Goal: Task Accomplishment & Management: Complete application form

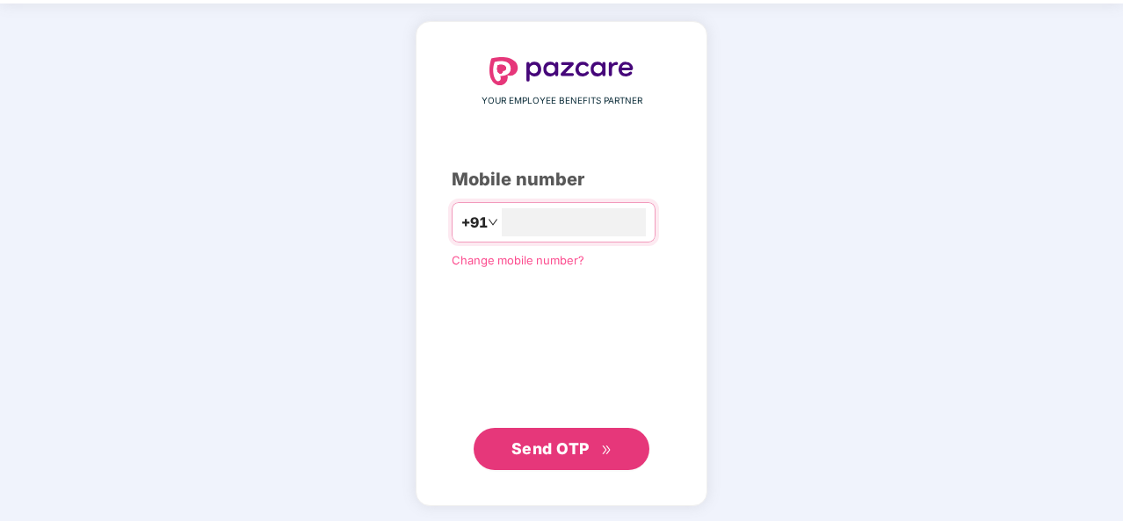
type input "**********"
click at [582, 442] on span "Send OTP" at bounding box center [550, 448] width 78 height 18
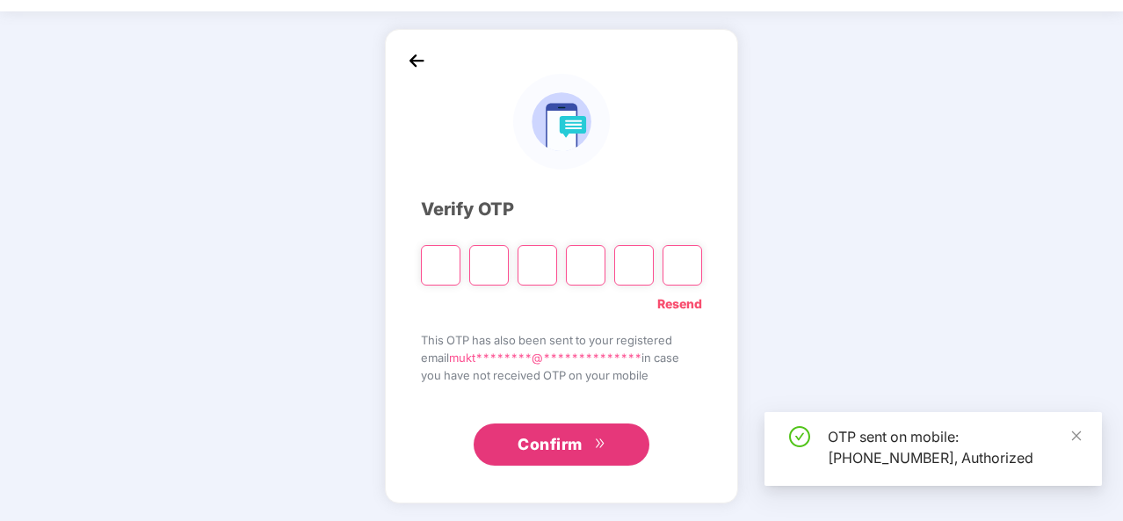
scroll to position [51, 0]
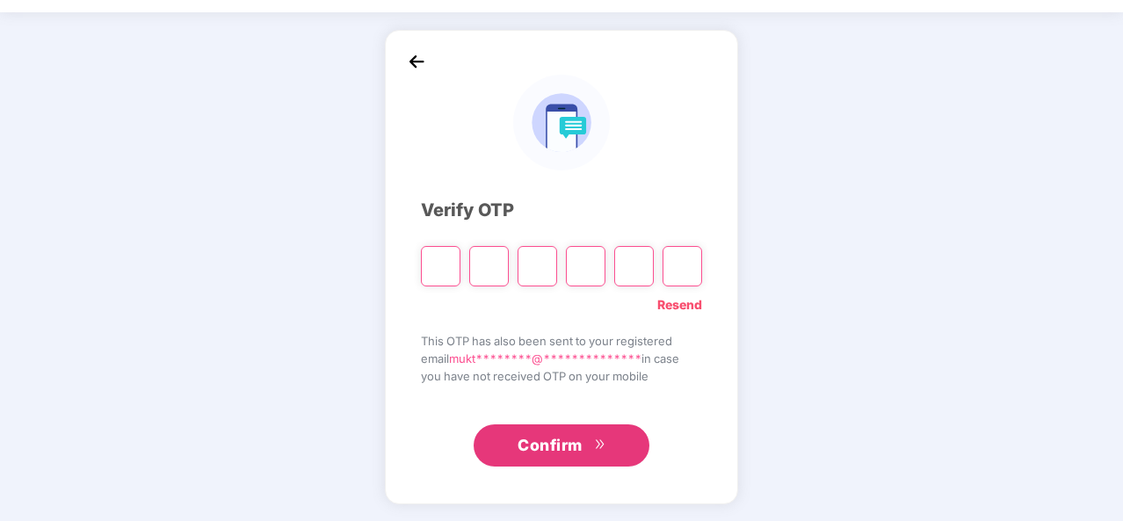
type input "*"
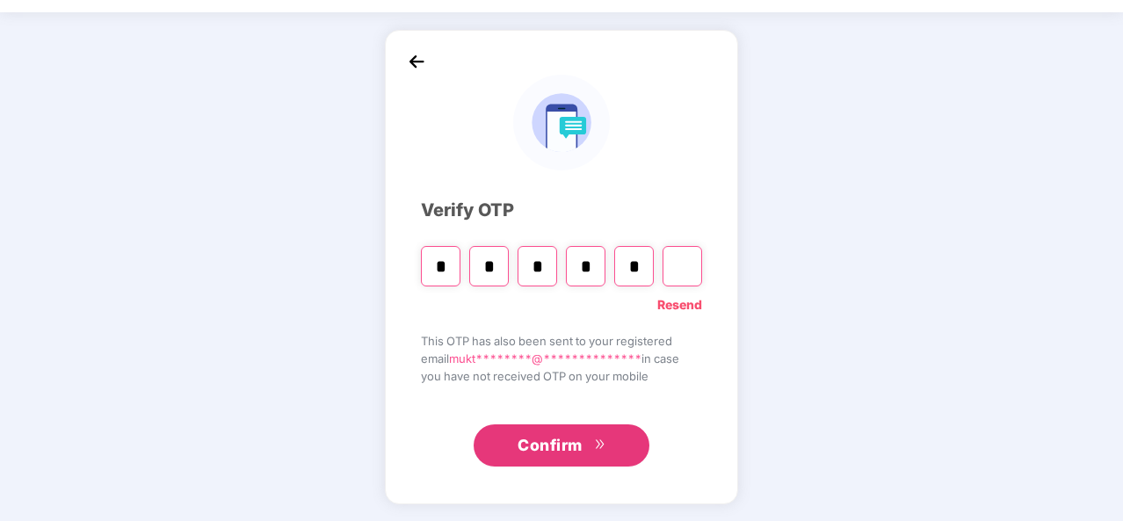
type input "*"
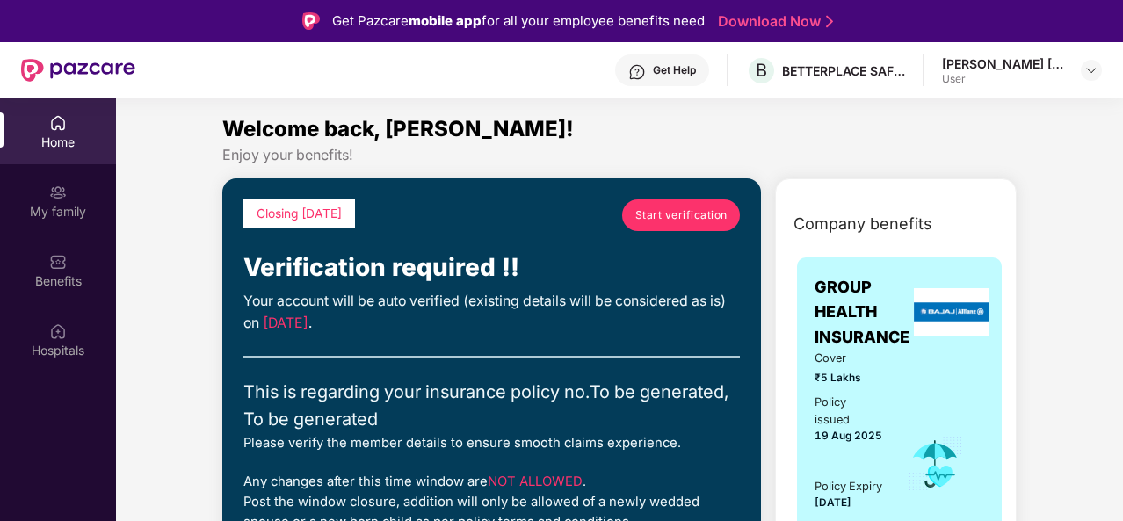
click at [979, 73] on div "User" at bounding box center [1003, 79] width 123 height 14
click at [1095, 74] on img at bounding box center [1091, 70] width 14 height 14
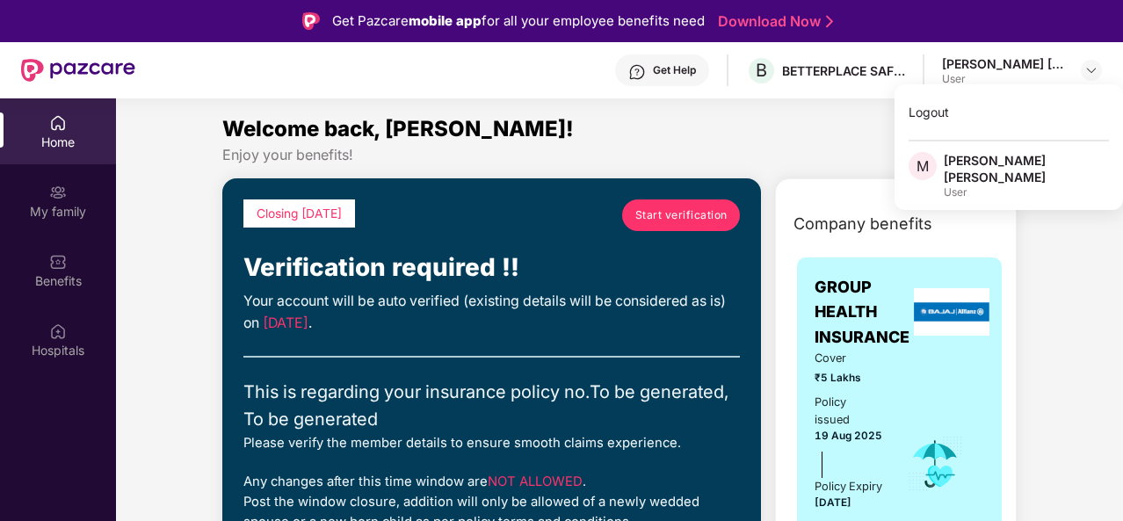
click at [1025, 185] on div "User" at bounding box center [1026, 192] width 165 height 14
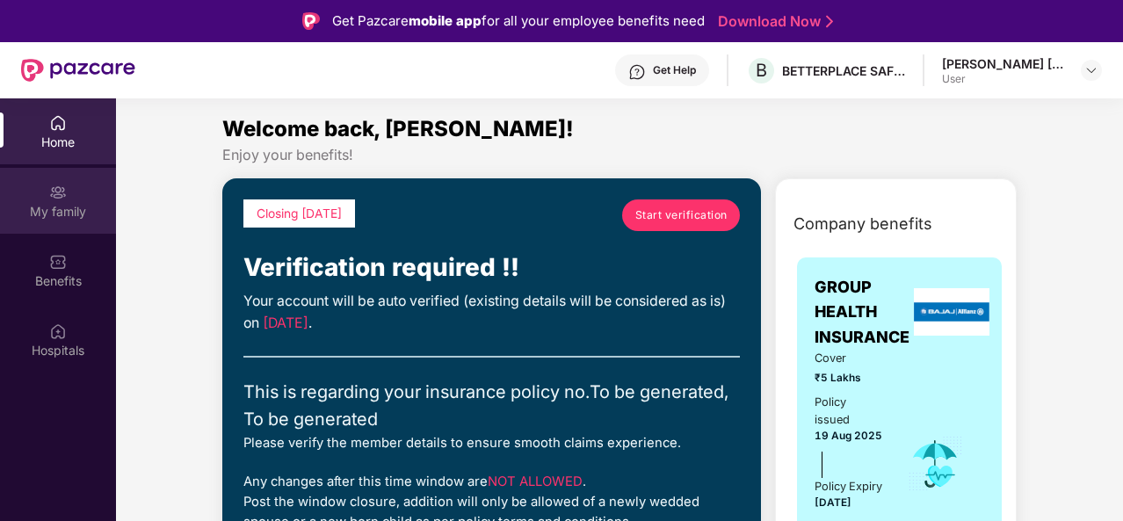
click at [69, 207] on div "My family" at bounding box center [58, 212] width 116 height 18
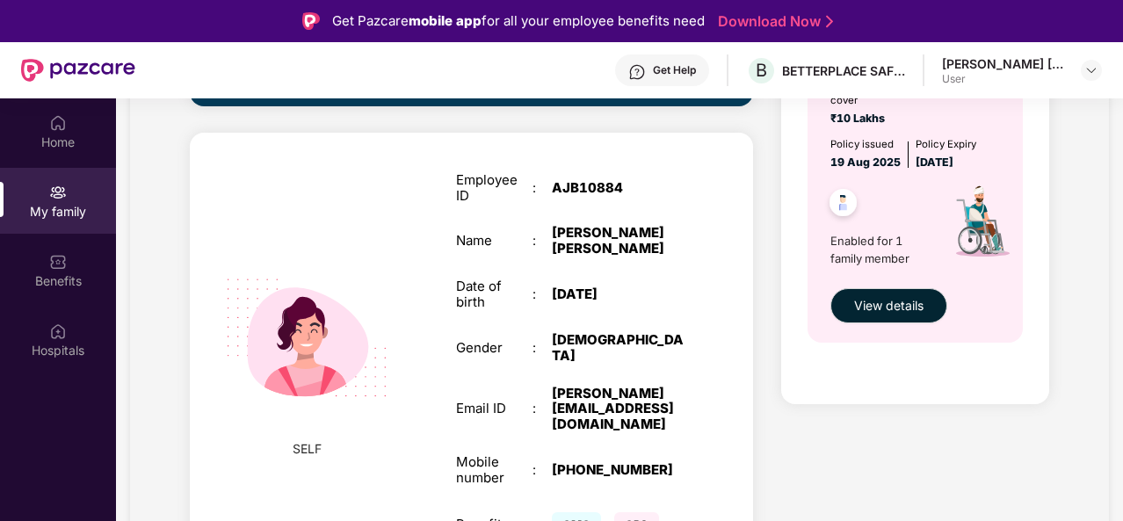
scroll to position [98, 0]
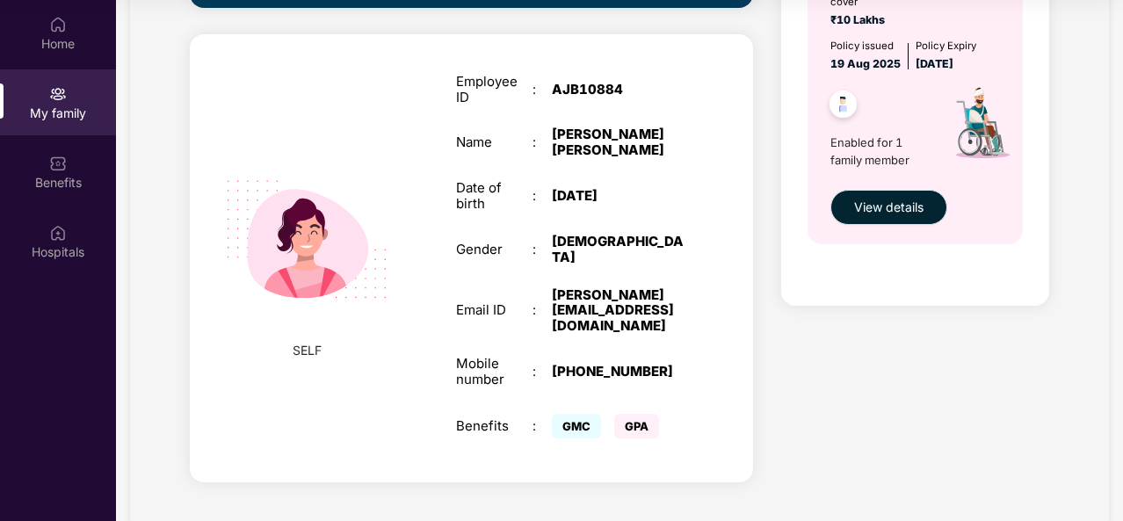
click at [899, 201] on span "View details" at bounding box center [888, 207] width 69 height 19
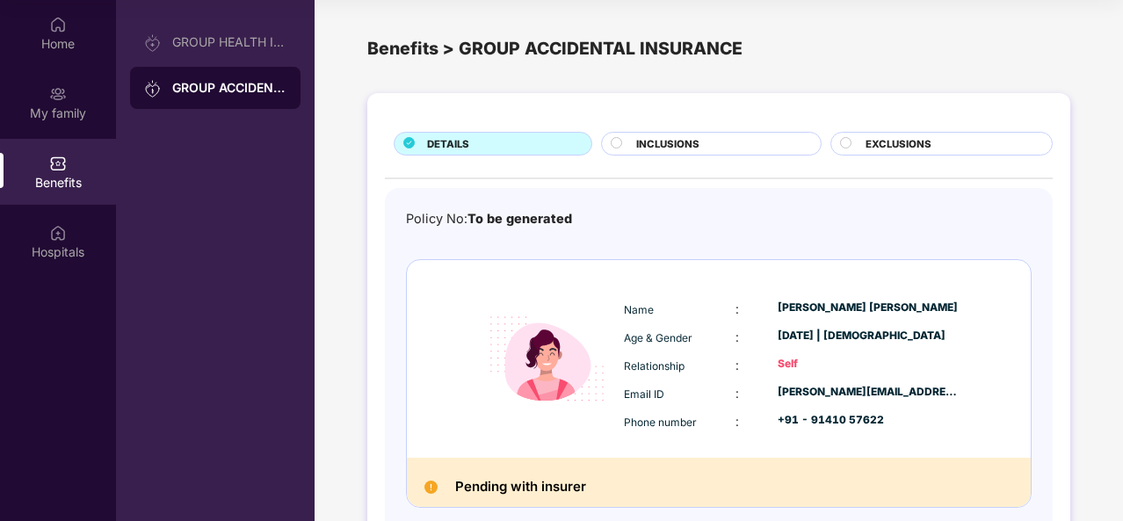
drag, startPoint x: 714, startPoint y: 145, endPoint x: 650, endPoint y: 145, distance: 64.2
click at [650, 145] on span "INCLUSIONS" at bounding box center [667, 144] width 63 height 16
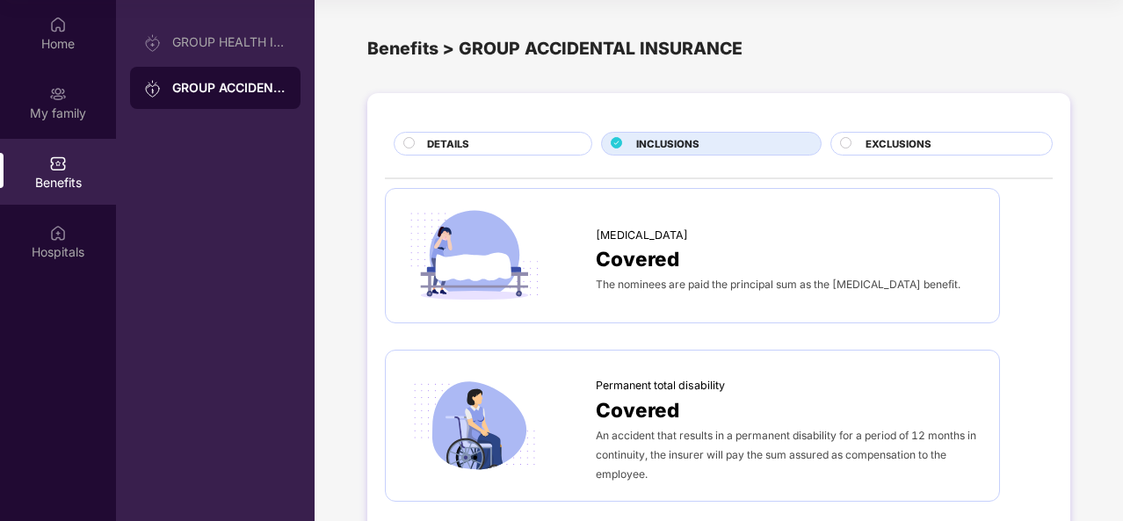
click at [501, 147] on div "DETAILS" at bounding box center [500, 145] width 164 height 18
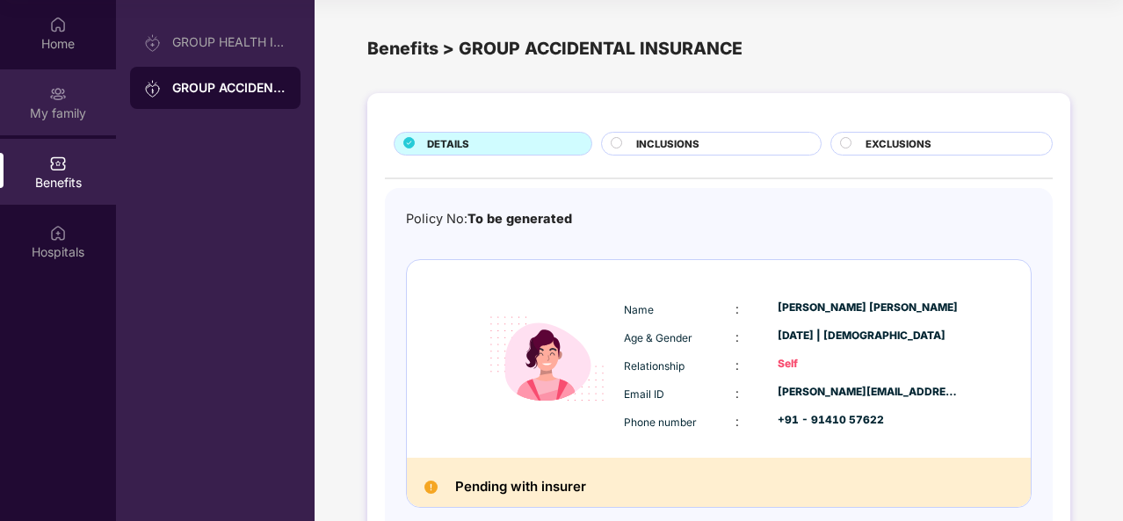
click at [79, 112] on div "My family" at bounding box center [58, 114] width 116 height 18
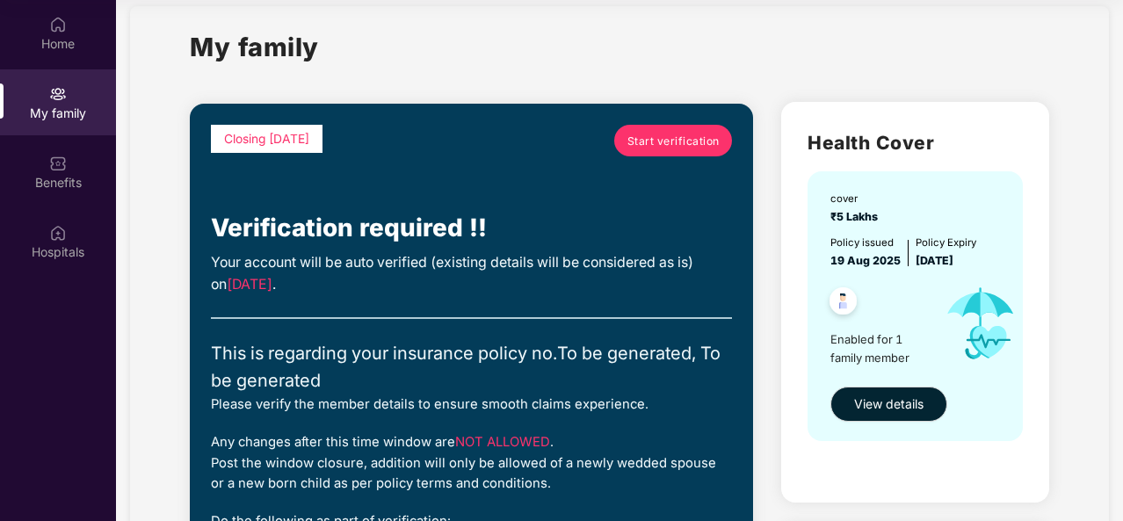
scroll to position [21, 0]
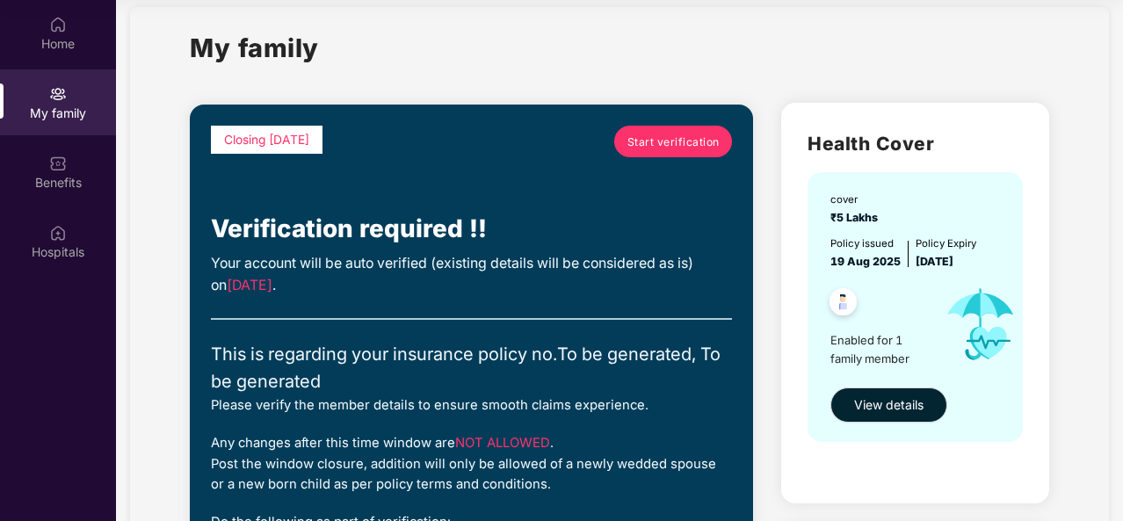
click at [671, 140] on span "Start verification" at bounding box center [673, 142] width 92 height 17
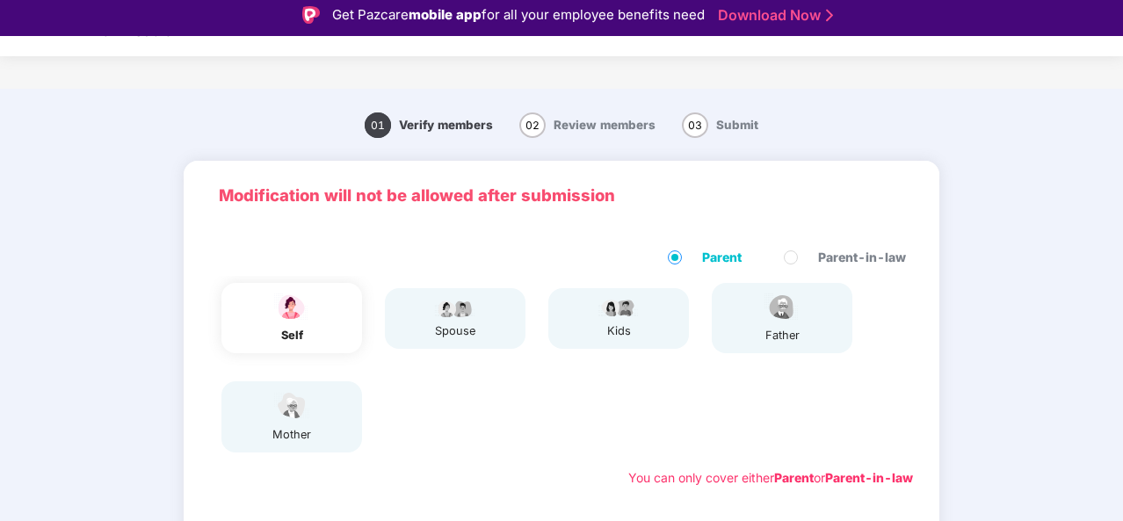
scroll to position [317, 0]
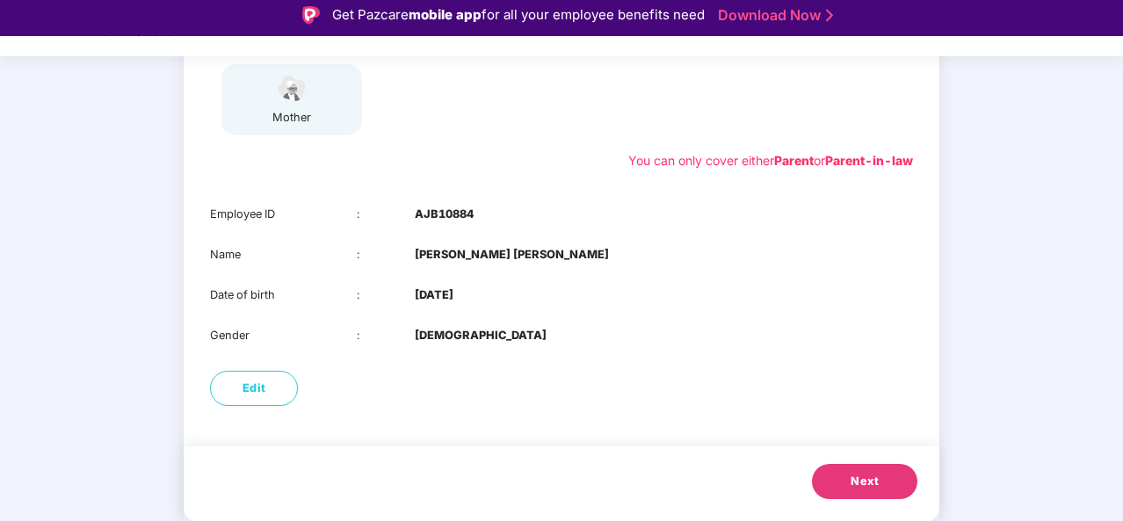
click at [874, 486] on span "Next" at bounding box center [865, 482] width 28 height 18
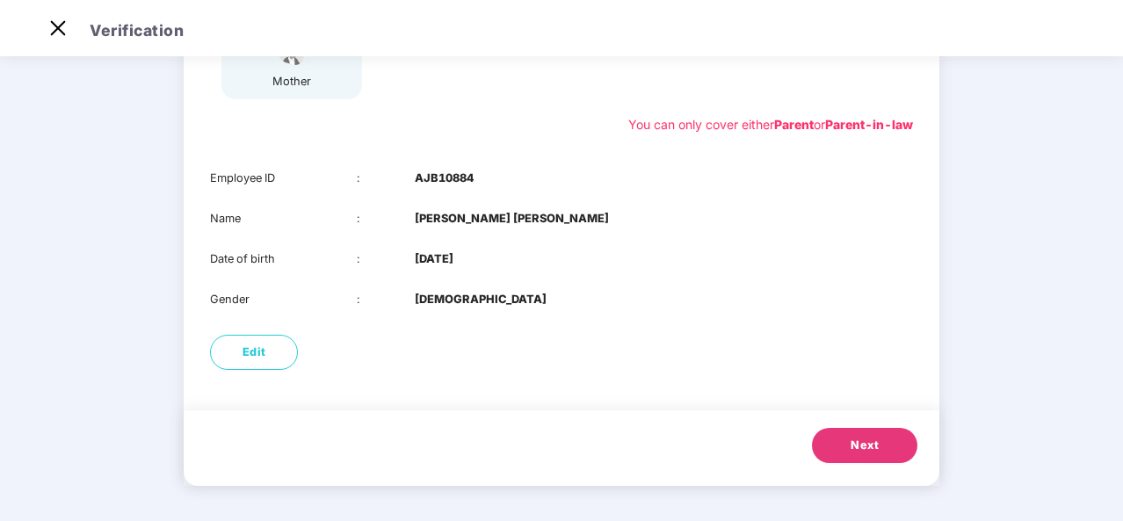
scroll to position [178, 0]
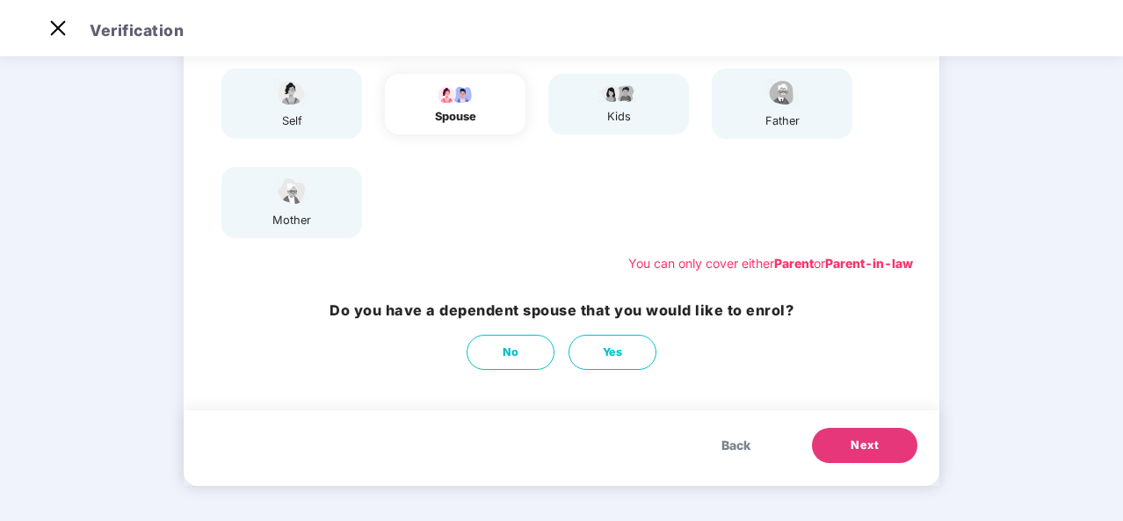
click at [848, 444] on button "Next" at bounding box center [864, 445] width 105 height 35
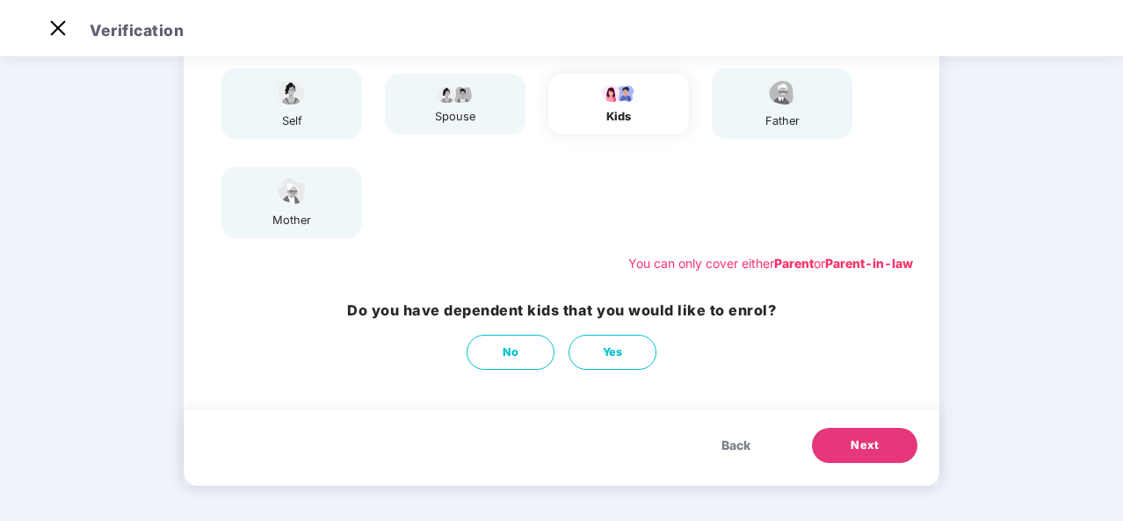
drag, startPoint x: 849, startPoint y: 435, endPoint x: 850, endPoint y: 452, distance: 16.7
drag, startPoint x: 850, startPoint y: 452, endPoint x: 870, endPoint y: 453, distance: 20.2
click at [870, 453] on span "Next" at bounding box center [865, 446] width 28 height 18
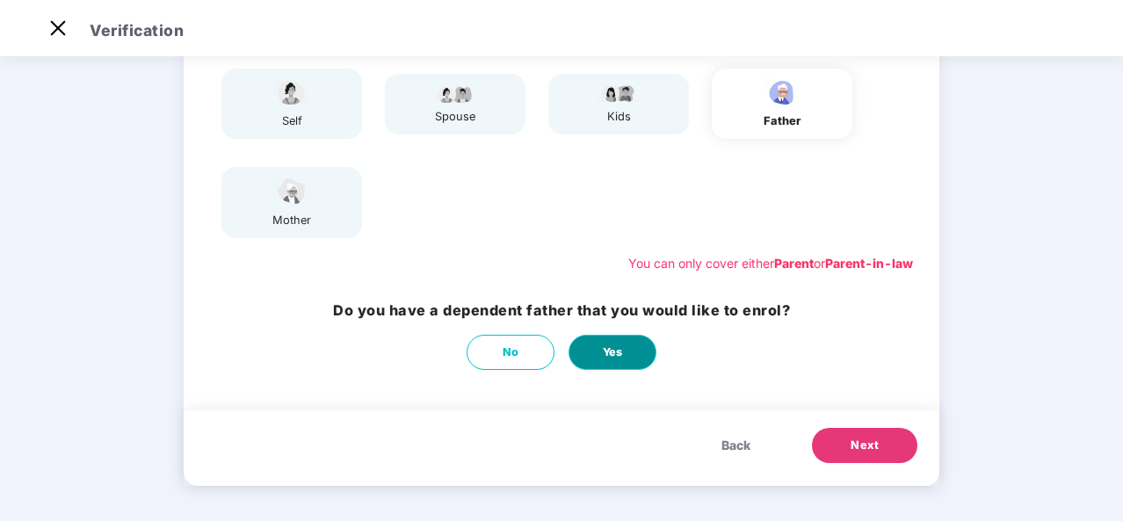
click at [620, 363] on button "Yes" at bounding box center [613, 352] width 88 height 35
select select "****"
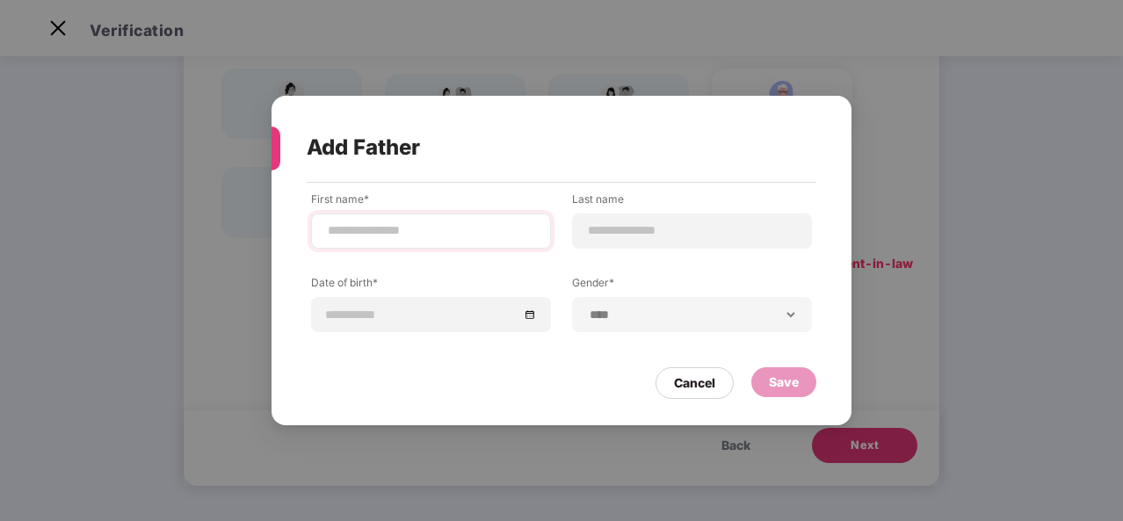
click at [345, 214] on div at bounding box center [431, 231] width 240 height 35
click at [360, 224] on input at bounding box center [431, 230] width 210 height 18
click at [211, 178] on div "**********" at bounding box center [561, 260] width 1123 height 521
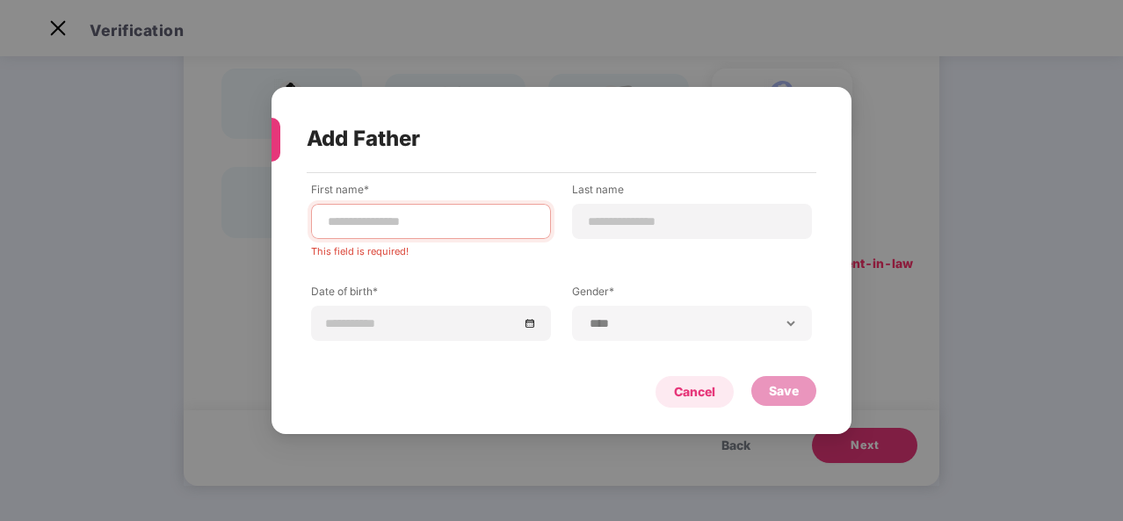
click at [709, 393] on div "Cancel" at bounding box center [694, 391] width 41 height 19
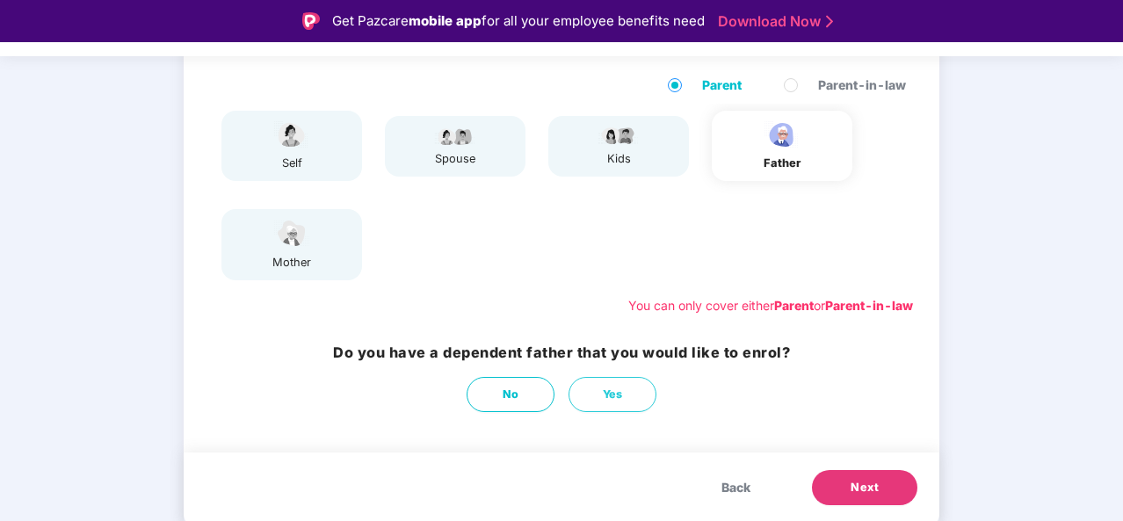
scroll to position [42, 0]
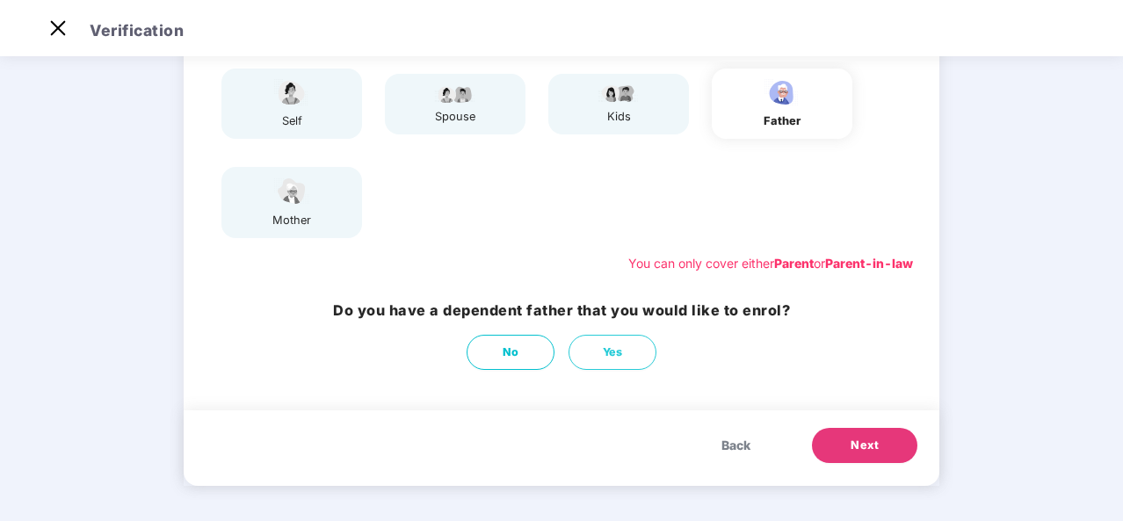
click at [879, 456] on button "Next" at bounding box center [864, 445] width 105 height 35
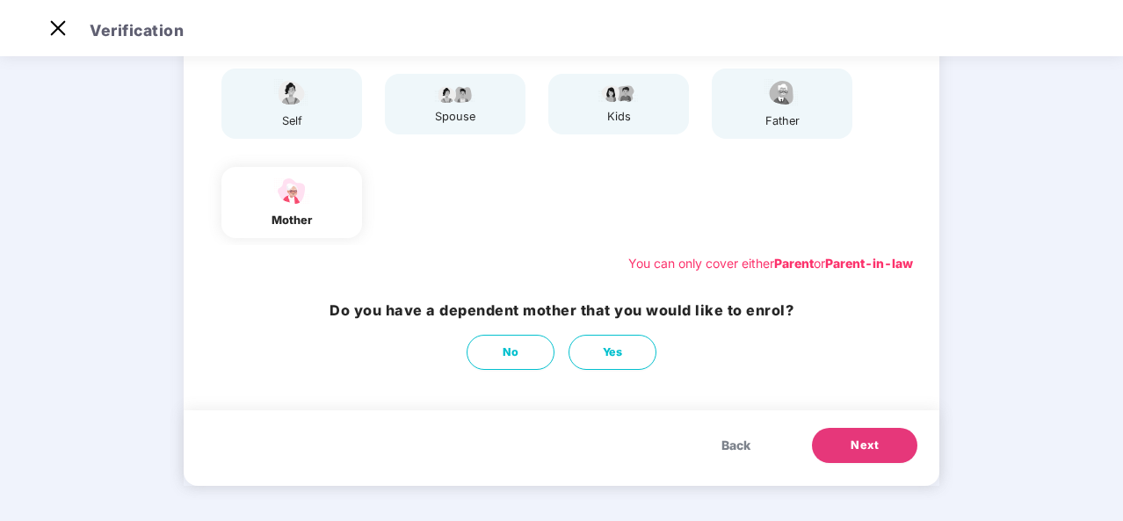
click at [788, 107] on img at bounding box center [782, 92] width 44 height 31
click at [715, 436] on button "Back" at bounding box center [736, 445] width 64 height 35
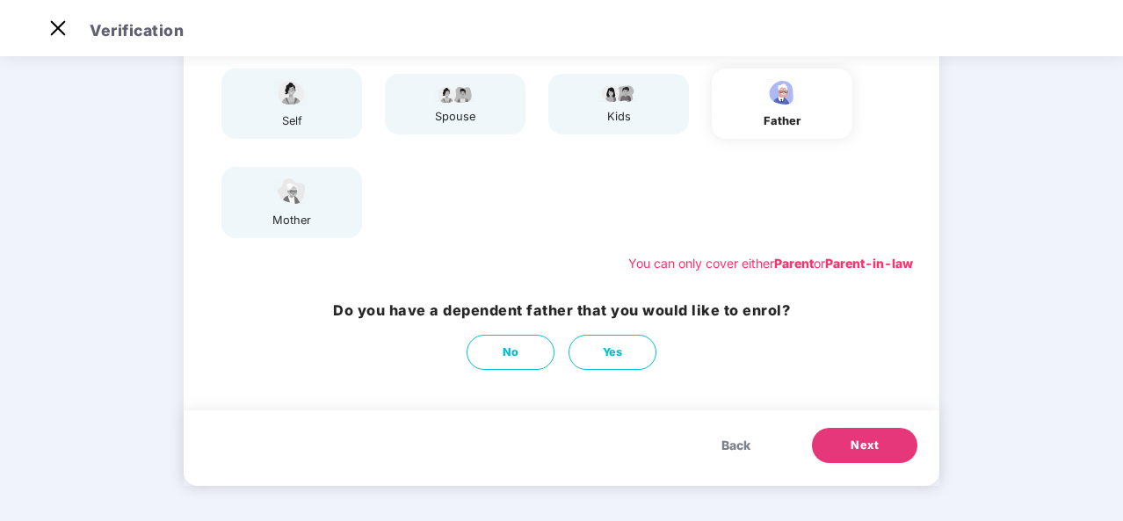
click at [867, 447] on span "Next" at bounding box center [865, 446] width 28 height 18
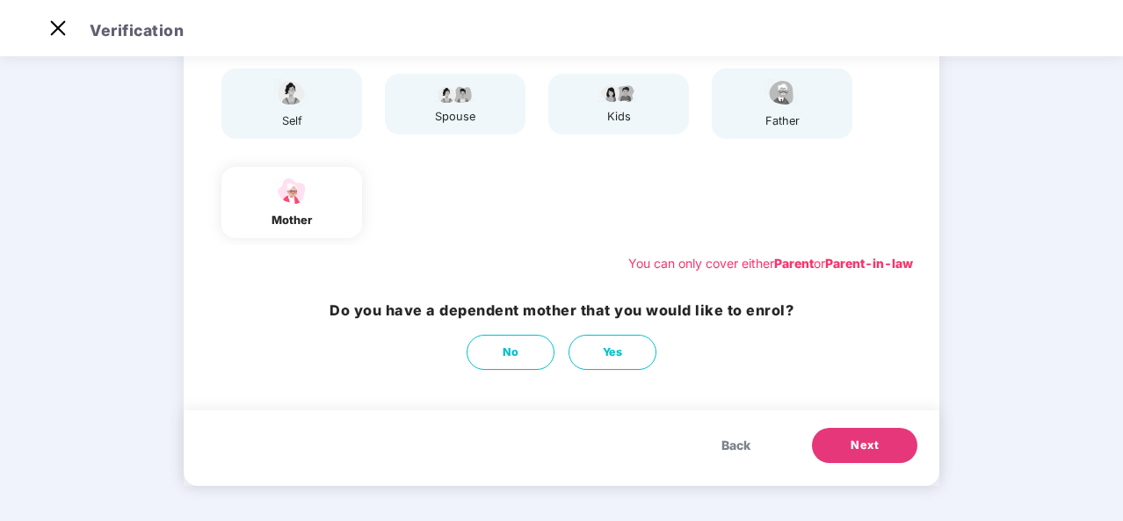
click at [729, 453] on span "Back" at bounding box center [736, 445] width 29 height 19
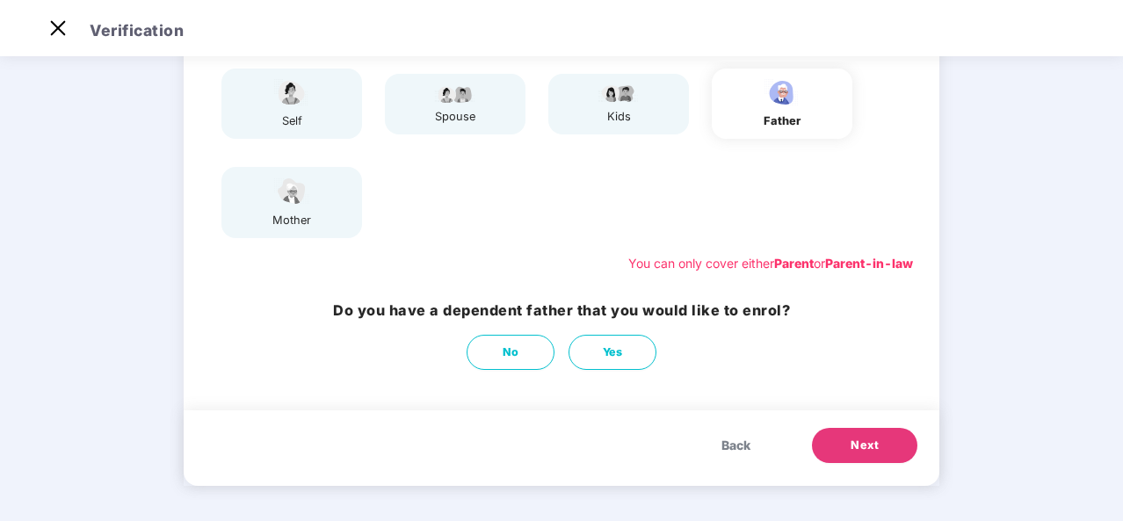
click at [870, 457] on button "Next" at bounding box center [864, 445] width 105 height 35
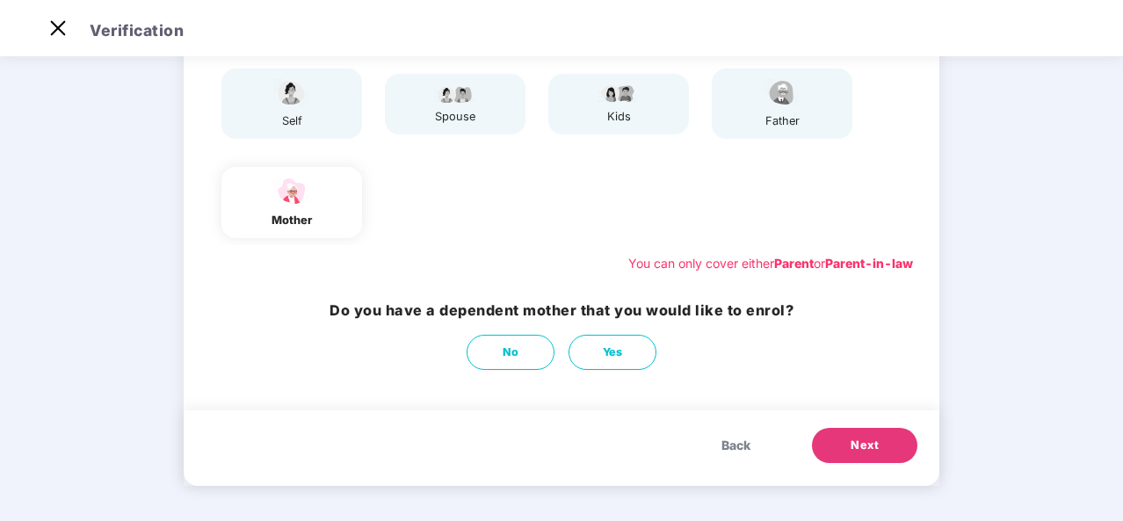
scroll to position [39, 0]
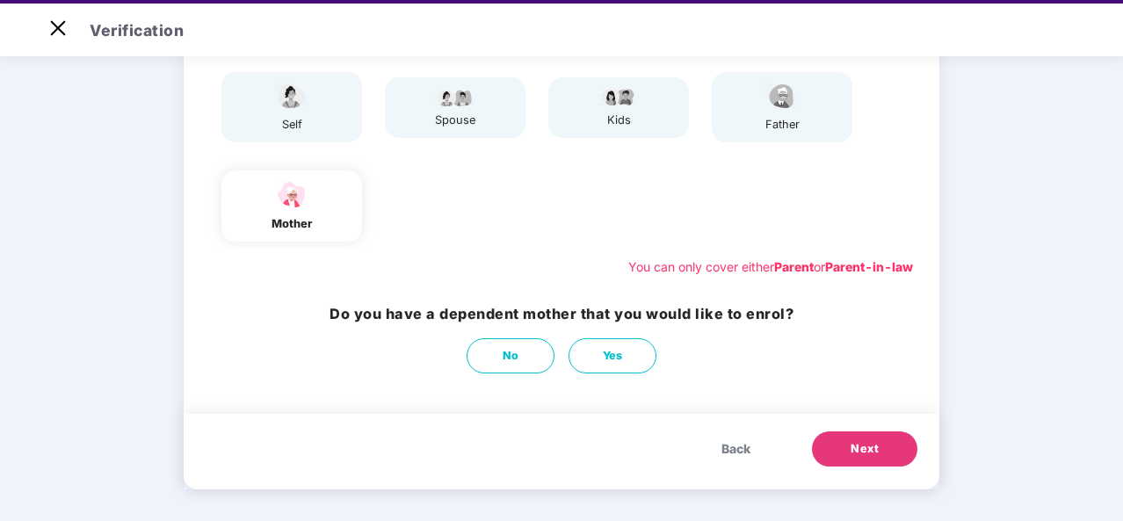
click at [784, 105] on img at bounding box center [782, 96] width 44 height 31
click at [851, 452] on span "Next" at bounding box center [865, 449] width 28 height 18
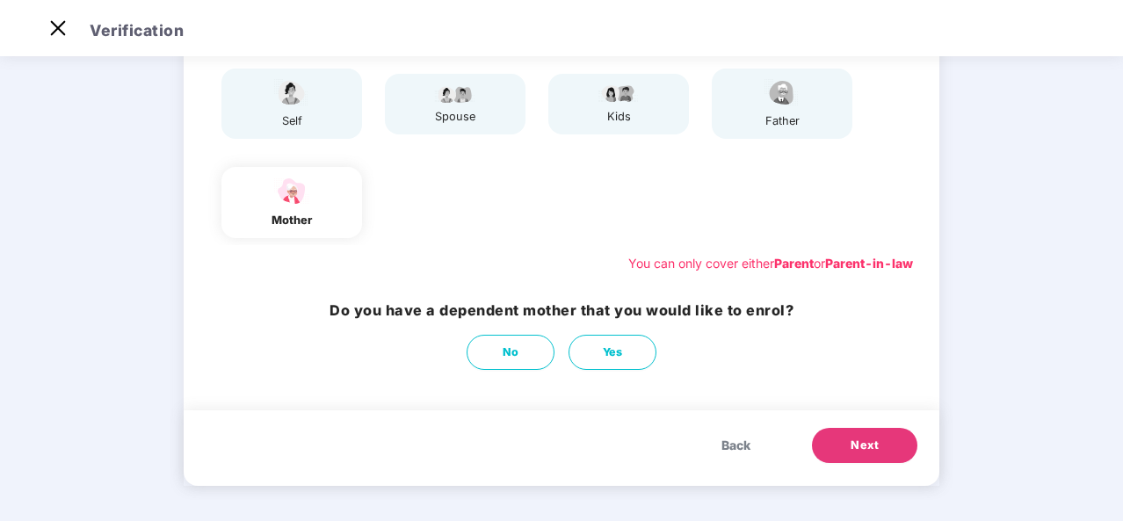
scroll to position [0, 0]
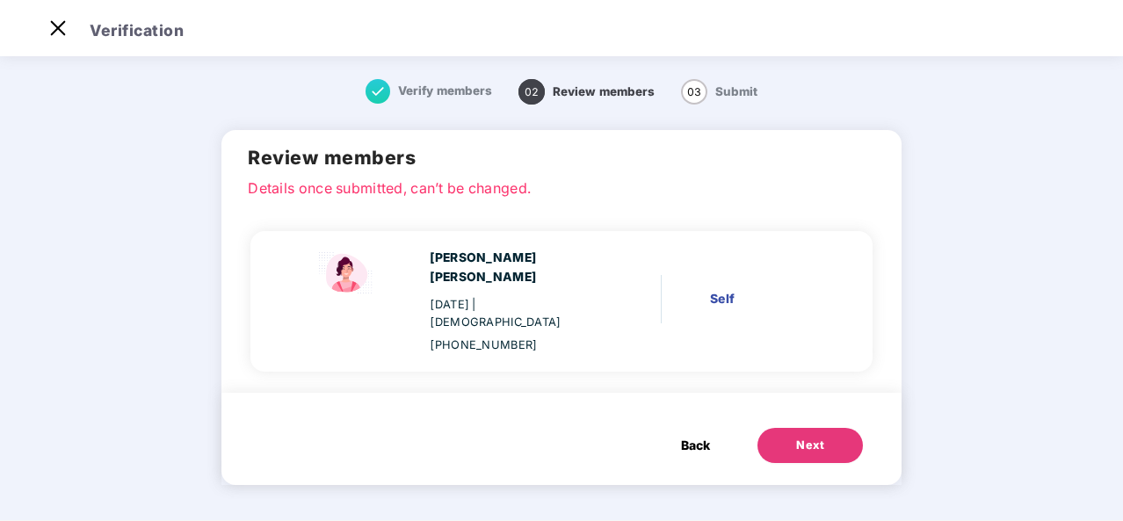
click at [695, 436] on span "Back" at bounding box center [695, 445] width 29 height 19
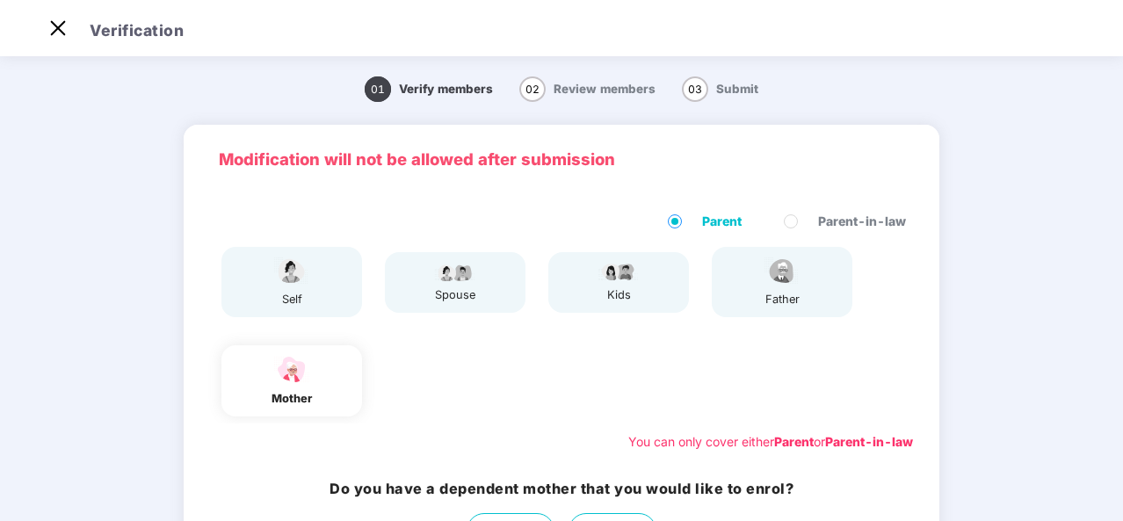
click at [775, 302] on div "father" at bounding box center [782, 300] width 44 height 18
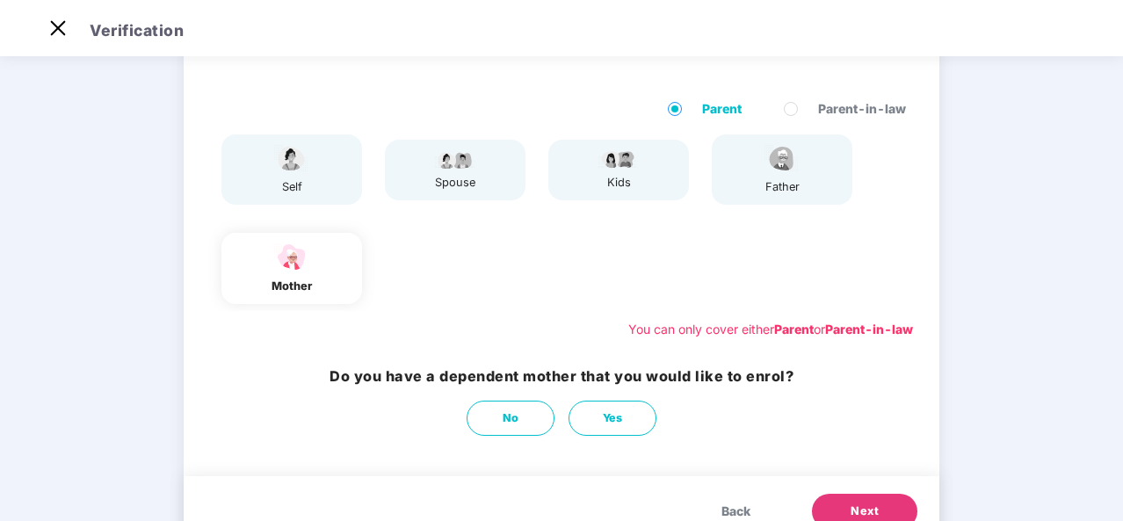
scroll to position [178, 0]
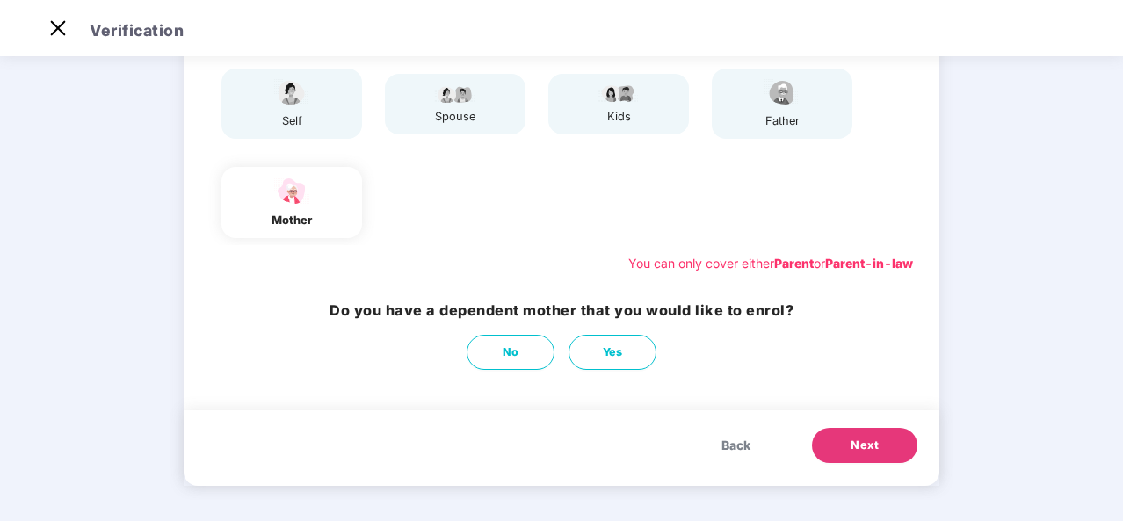
click at [739, 453] on span "Back" at bounding box center [736, 445] width 29 height 19
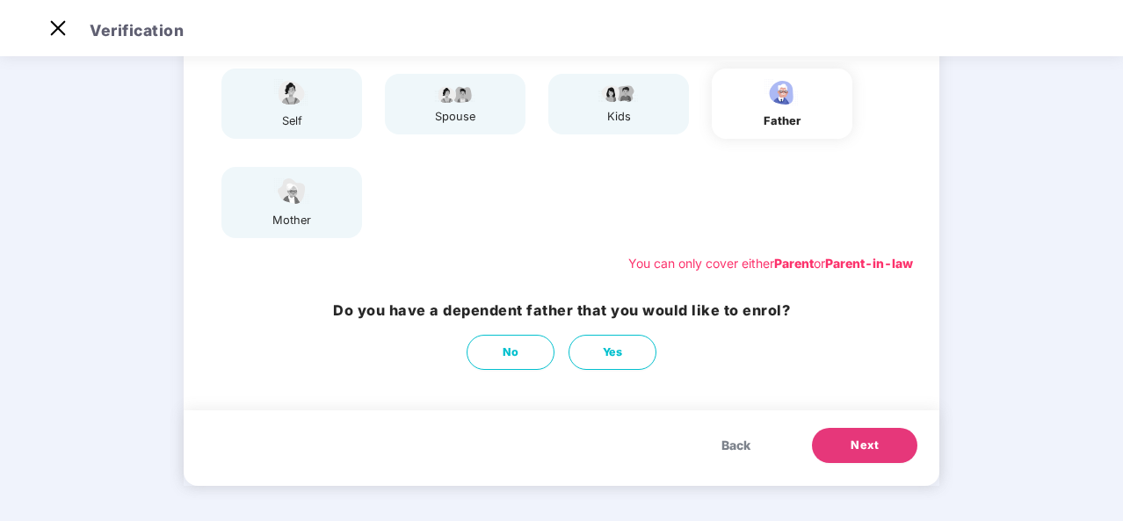
click at [740, 450] on span "Back" at bounding box center [736, 445] width 29 height 19
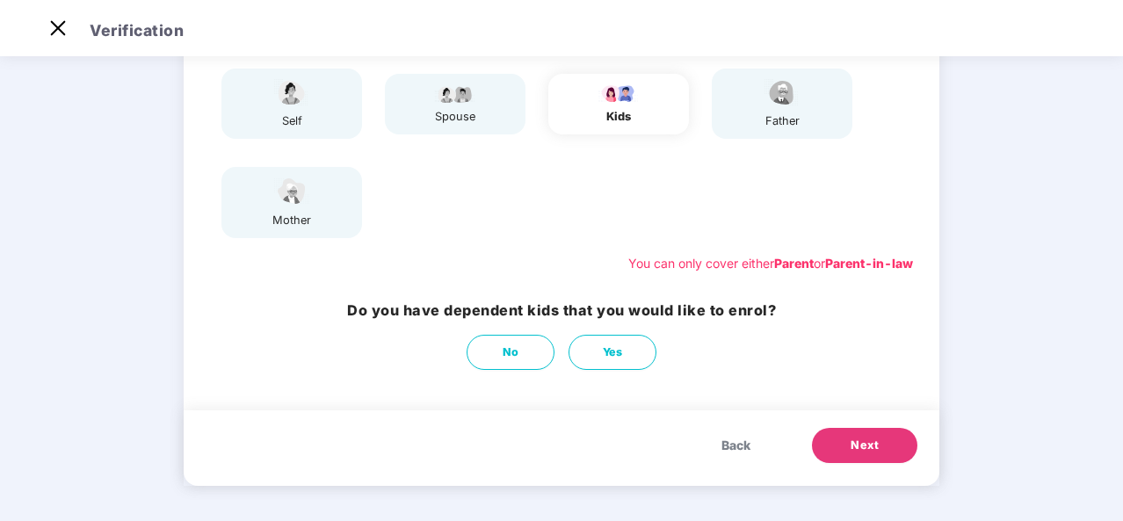
click at [729, 460] on button "Back" at bounding box center [736, 445] width 64 height 35
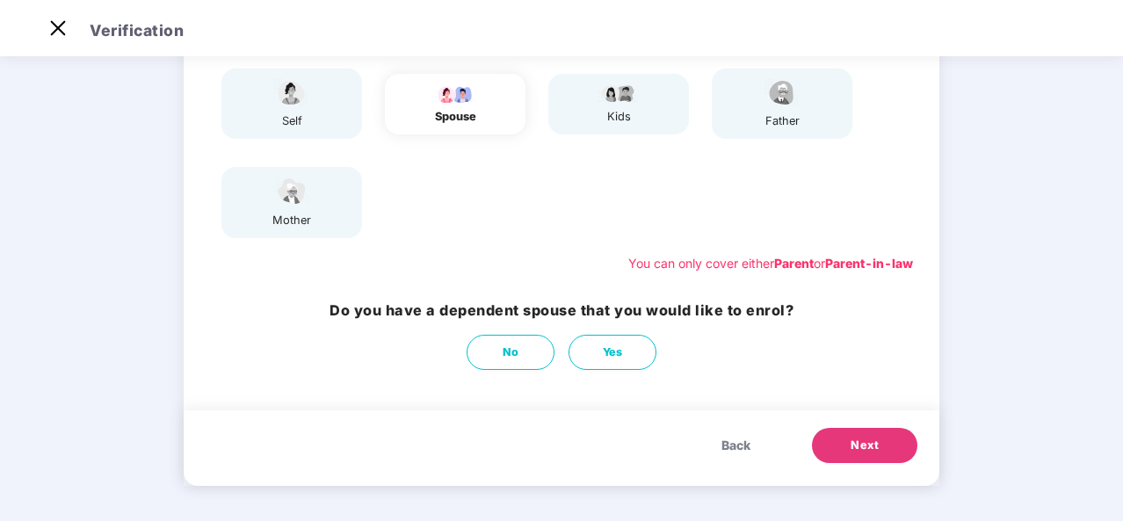
click at [885, 461] on button "Next" at bounding box center [864, 445] width 105 height 35
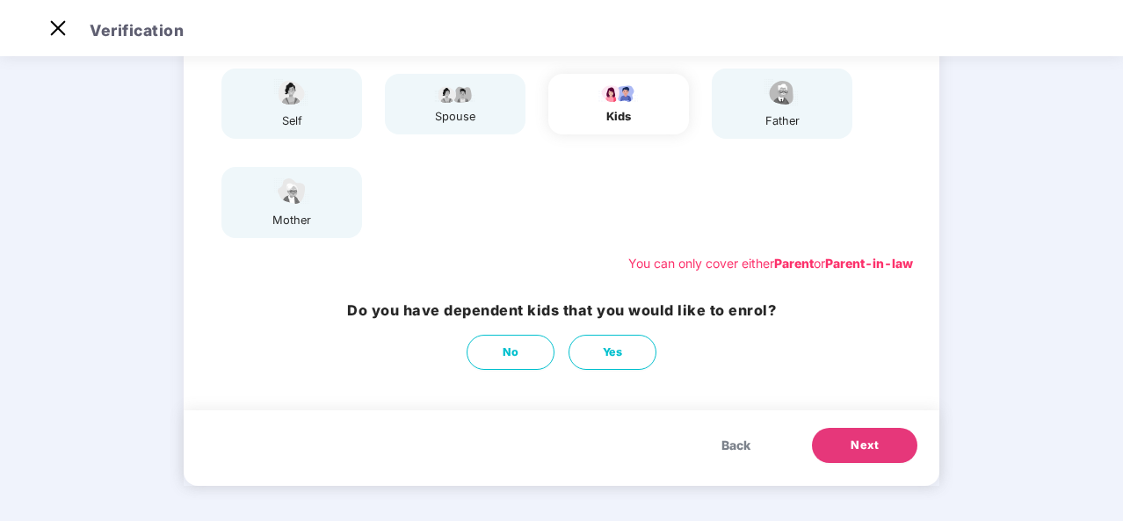
click at [865, 459] on button "Next" at bounding box center [864, 445] width 105 height 35
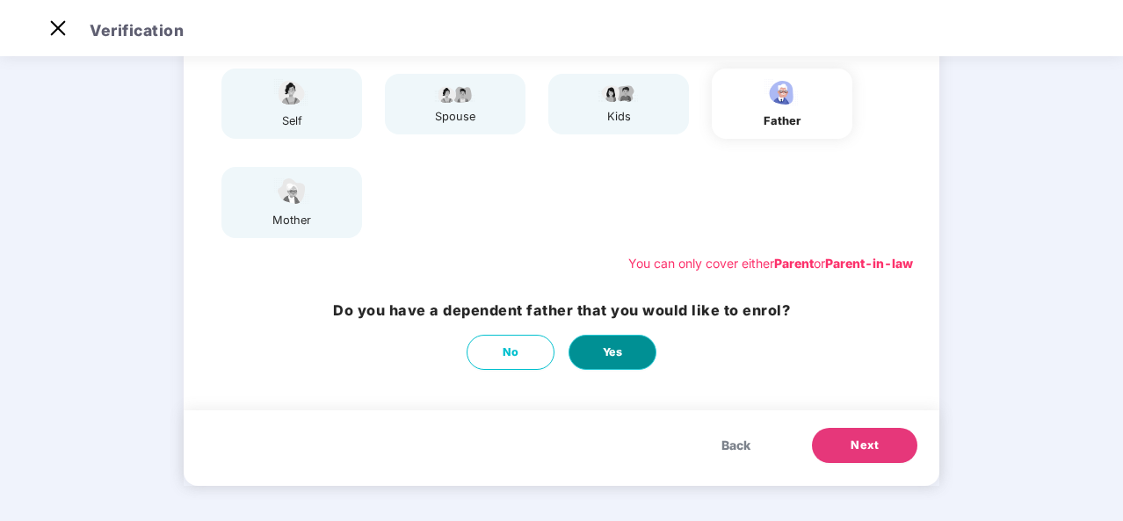
click at [617, 352] on span "Yes" at bounding box center [613, 353] width 20 height 18
select select "****"
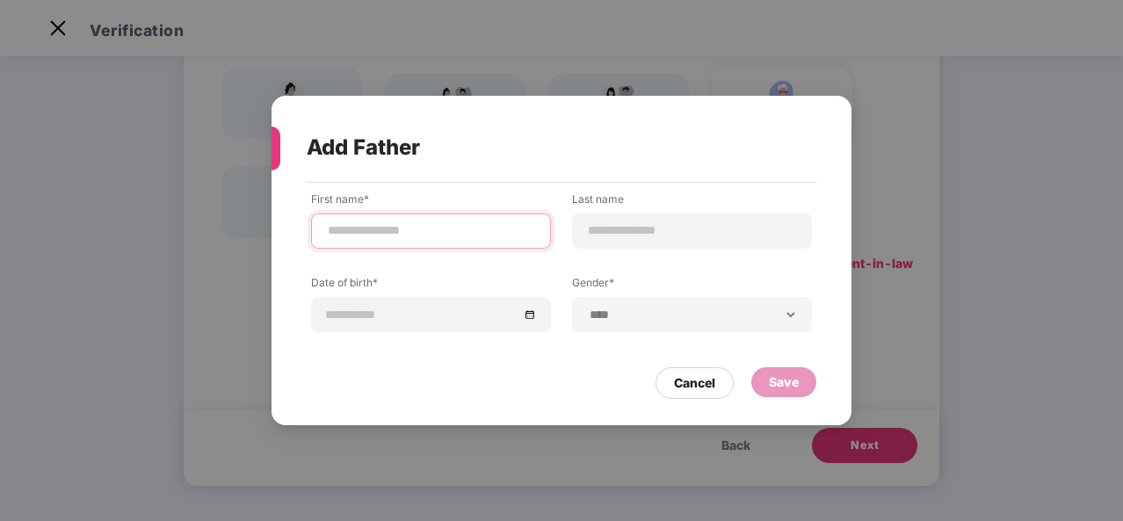
click at [466, 232] on input at bounding box center [431, 230] width 210 height 18
type input "*******"
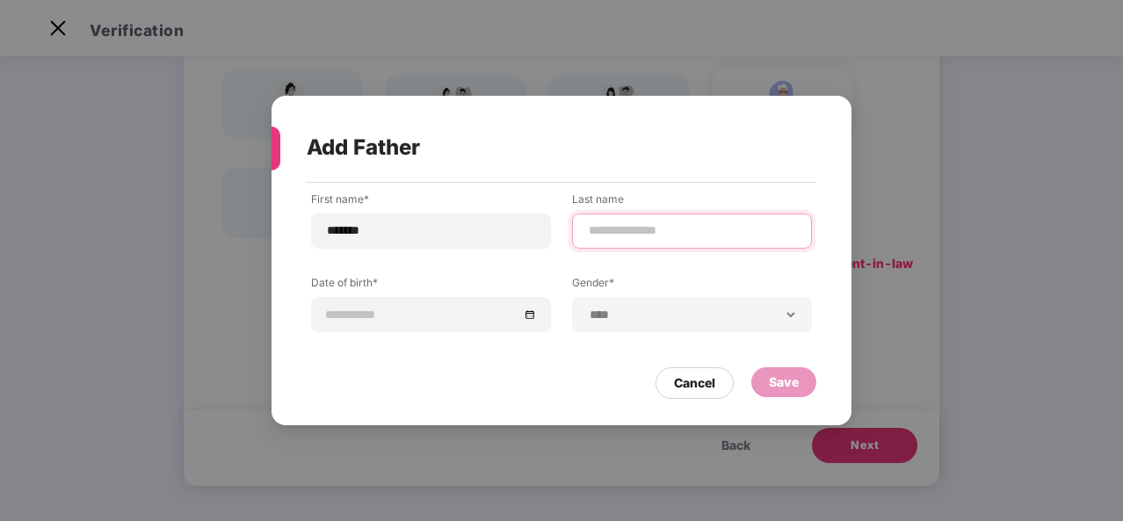
click at [613, 236] on input at bounding box center [692, 230] width 210 height 18
type input "******"
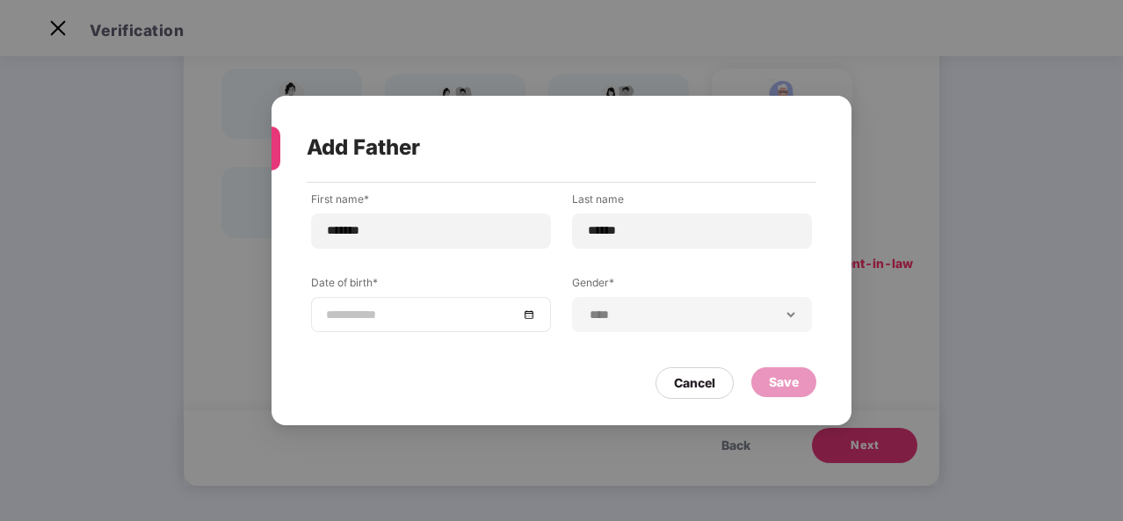
click at [436, 308] on input at bounding box center [422, 314] width 192 height 19
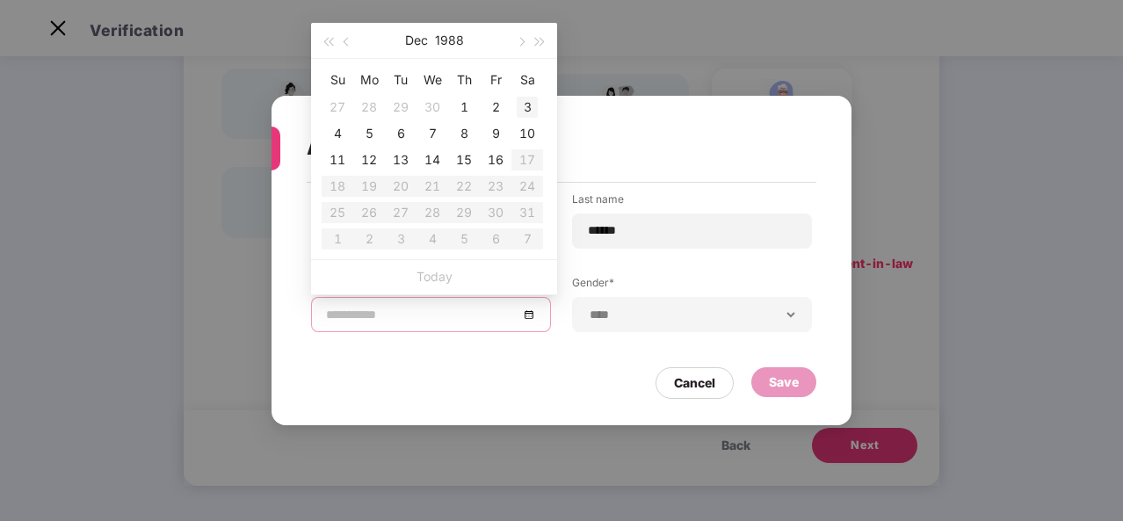
type input "**********"
click at [332, 38] on span "button" at bounding box center [327, 42] width 9 height 9
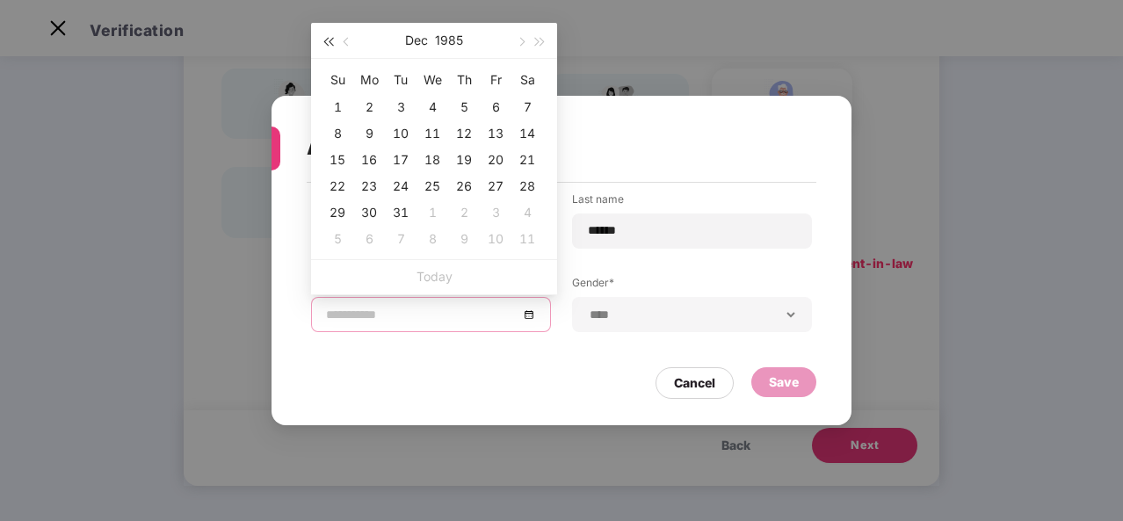
click at [332, 38] on span "button" at bounding box center [327, 42] width 9 height 9
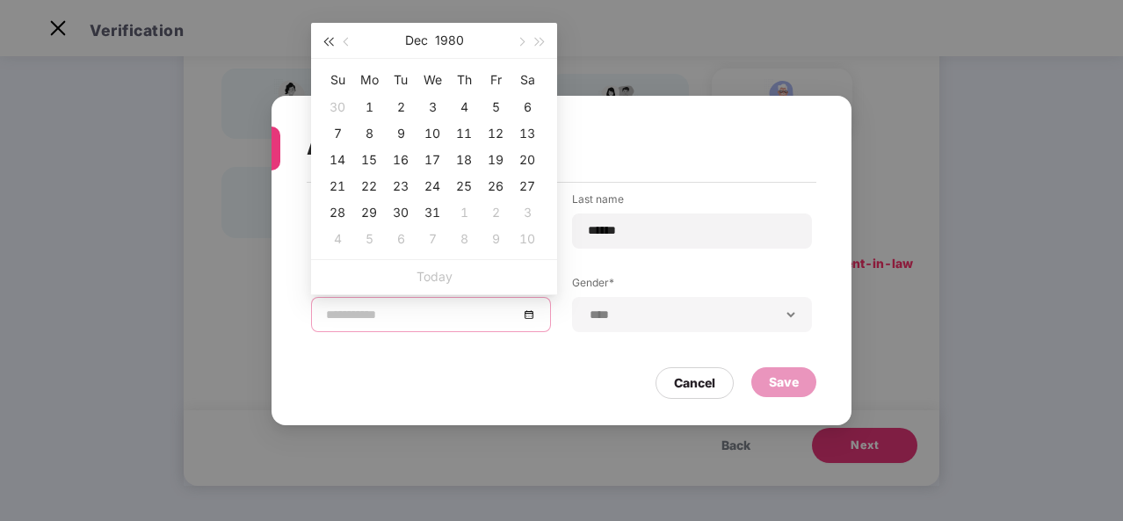
click at [332, 38] on span "button" at bounding box center [327, 42] width 9 height 9
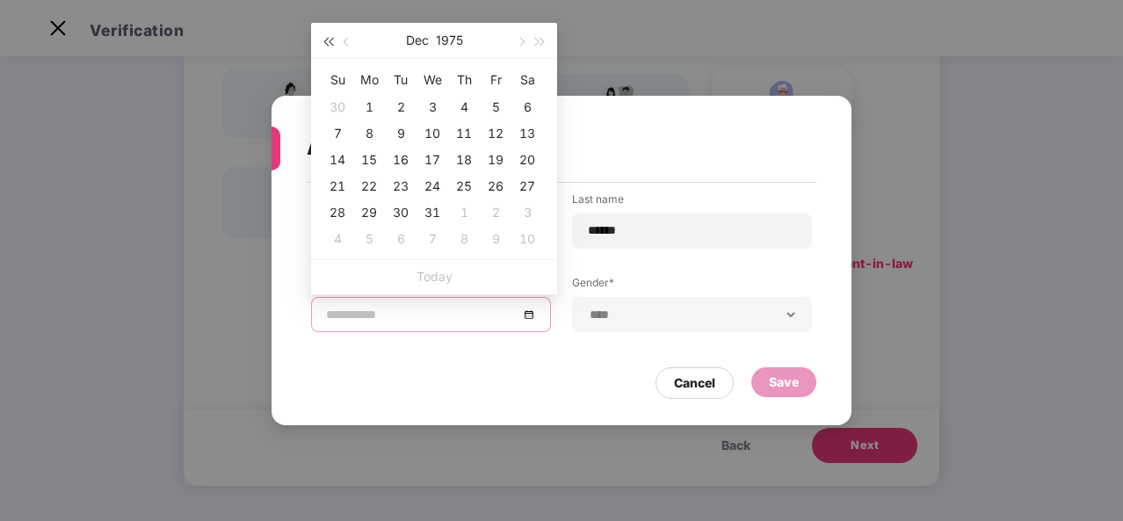
click at [332, 38] on span "button" at bounding box center [327, 42] width 9 height 9
click at [443, 51] on button "1974" at bounding box center [449, 40] width 27 height 35
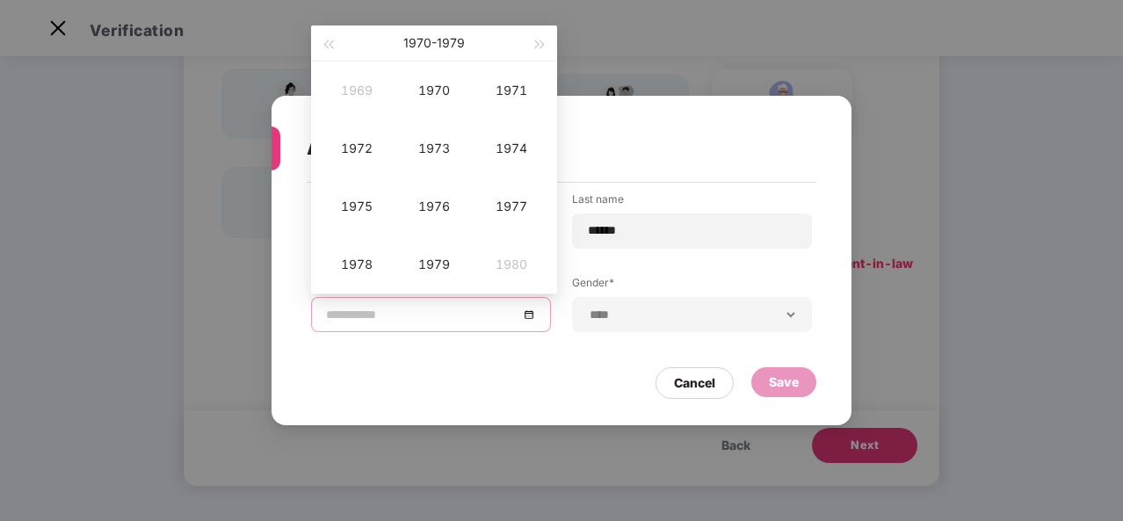
scroll to position [0, 0]
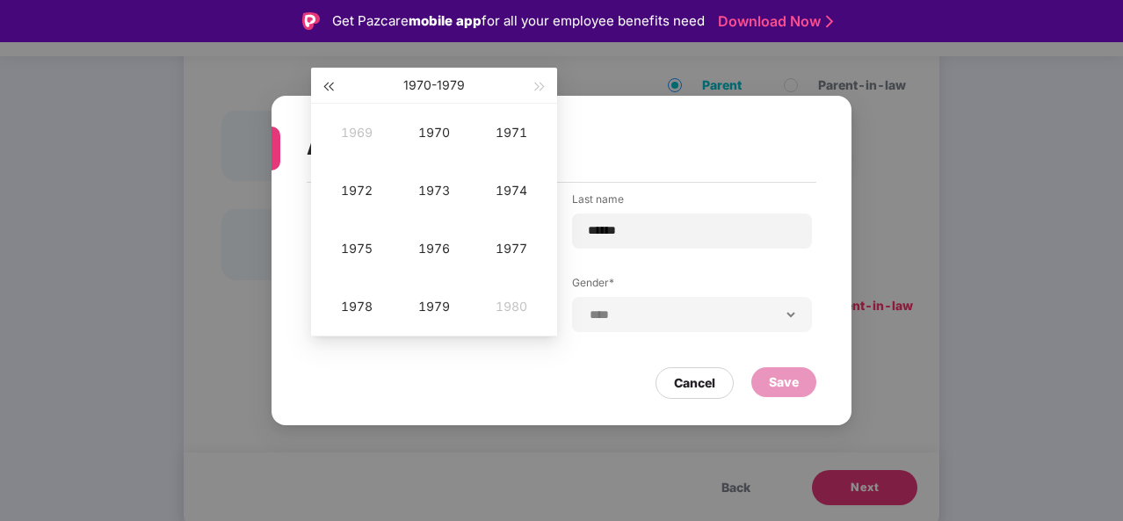
click at [332, 86] on span "button" at bounding box center [327, 87] width 9 height 9
click at [330, 105] on td "1959" at bounding box center [356, 133] width 77 height 58
click at [342, 76] on div "1959" at bounding box center [433, 85] width 192 height 35
click at [551, 93] on div "1959" at bounding box center [434, 86] width 246 height 36
click at [526, 81] on div "1959" at bounding box center [433, 85] width 192 height 35
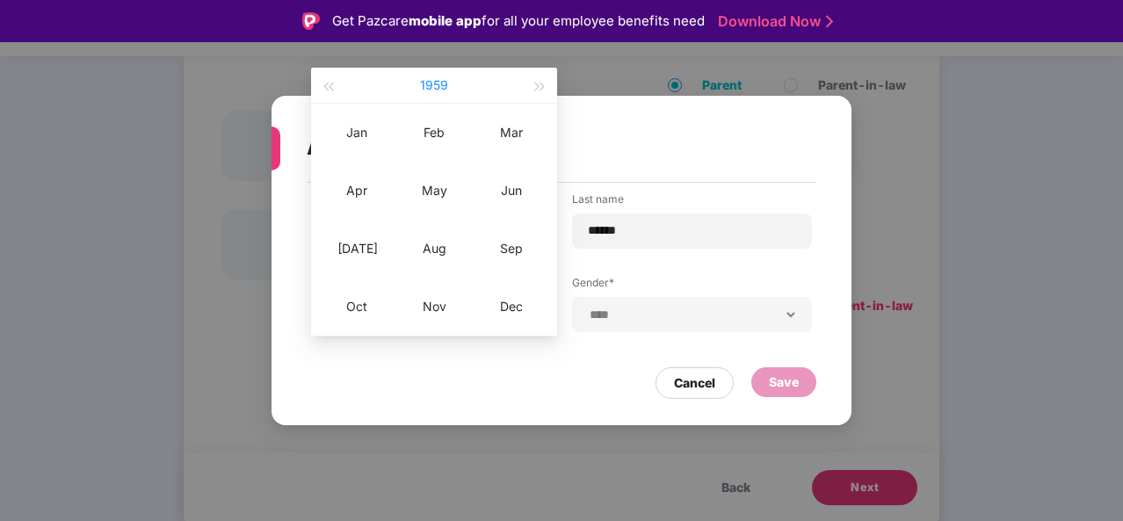
click at [433, 81] on button "1959" at bounding box center [434, 85] width 28 height 35
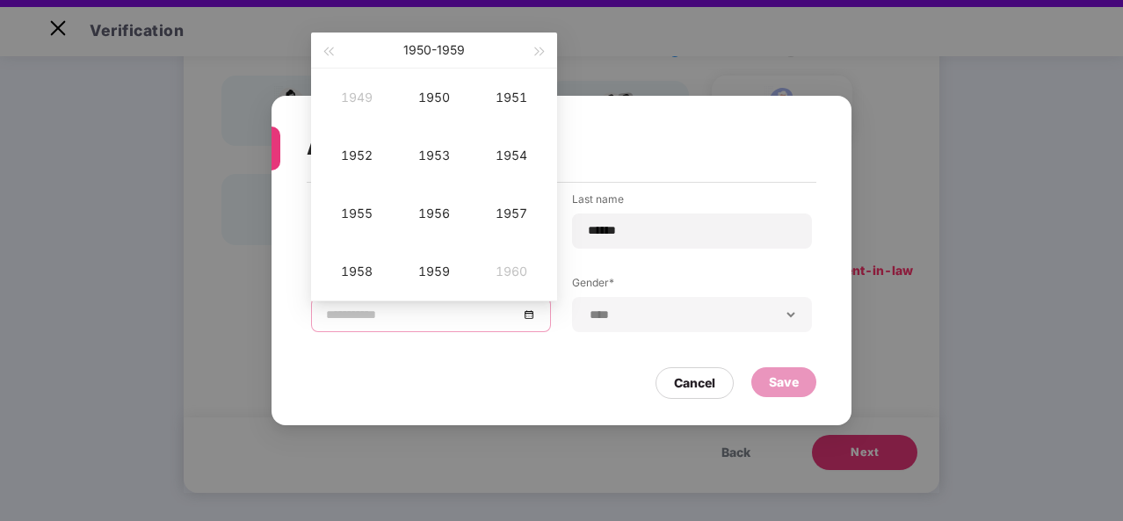
scroll to position [42, 0]
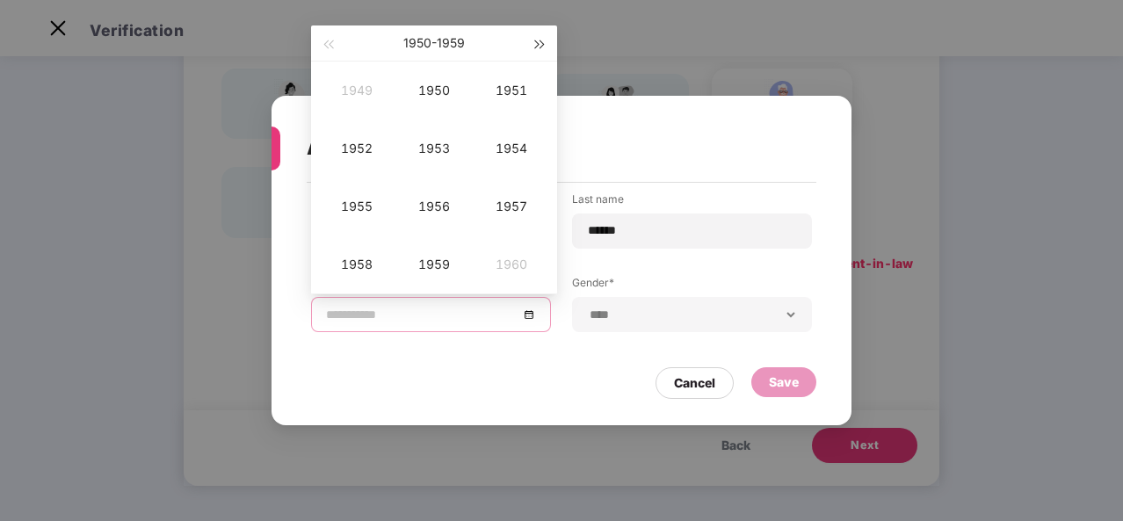
click at [536, 44] on span "button" at bounding box center [540, 44] width 9 height 9
click at [441, 86] on div "1970" at bounding box center [434, 90] width 53 height 21
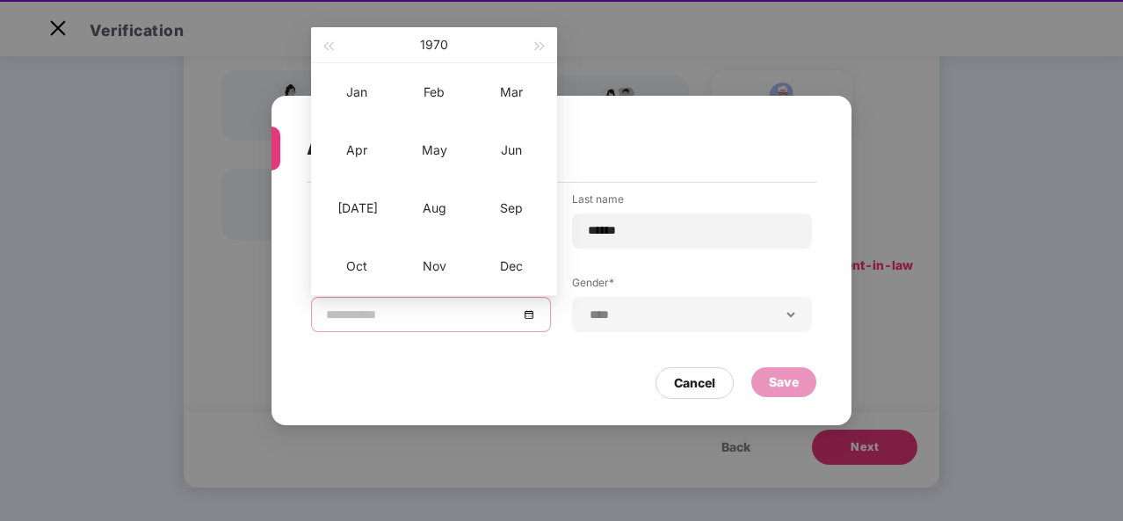
scroll to position [40, 0]
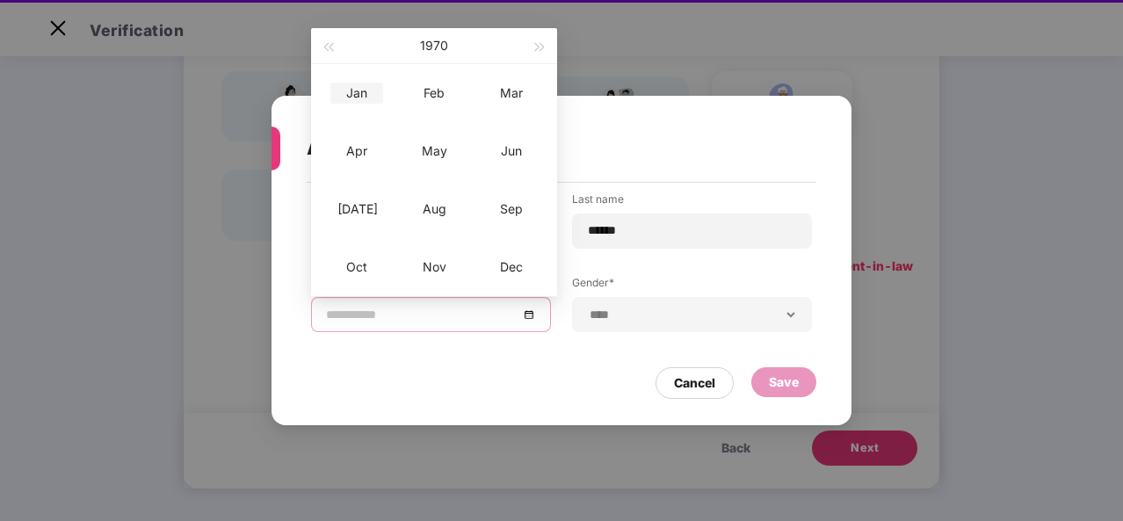
click at [374, 99] on div "Jan" at bounding box center [356, 93] width 53 height 21
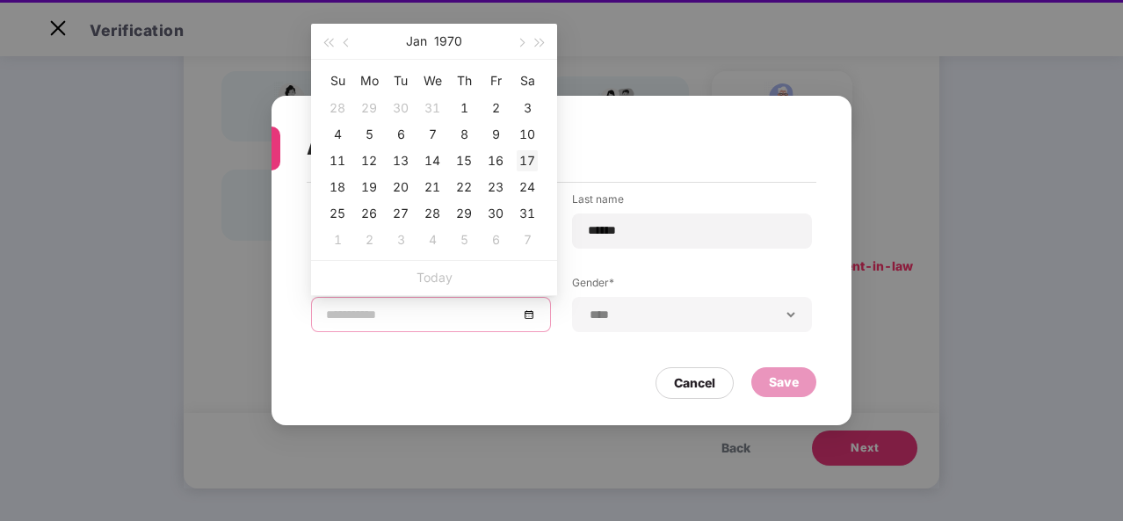
click at [527, 160] on div "17" at bounding box center [527, 160] width 21 height 21
type input "**********"
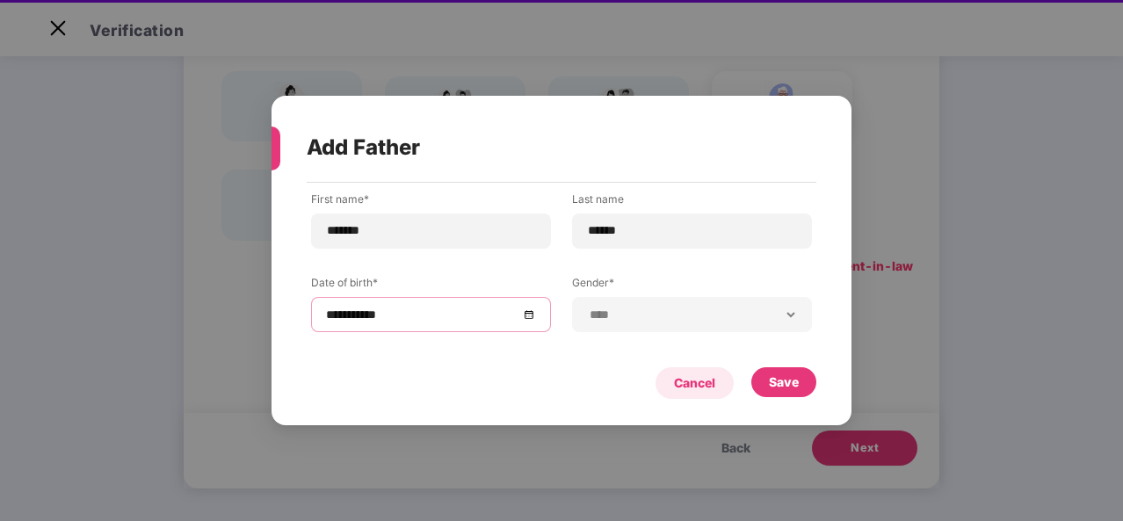
click at [699, 381] on div "Cancel" at bounding box center [694, 383] width 41 height 19
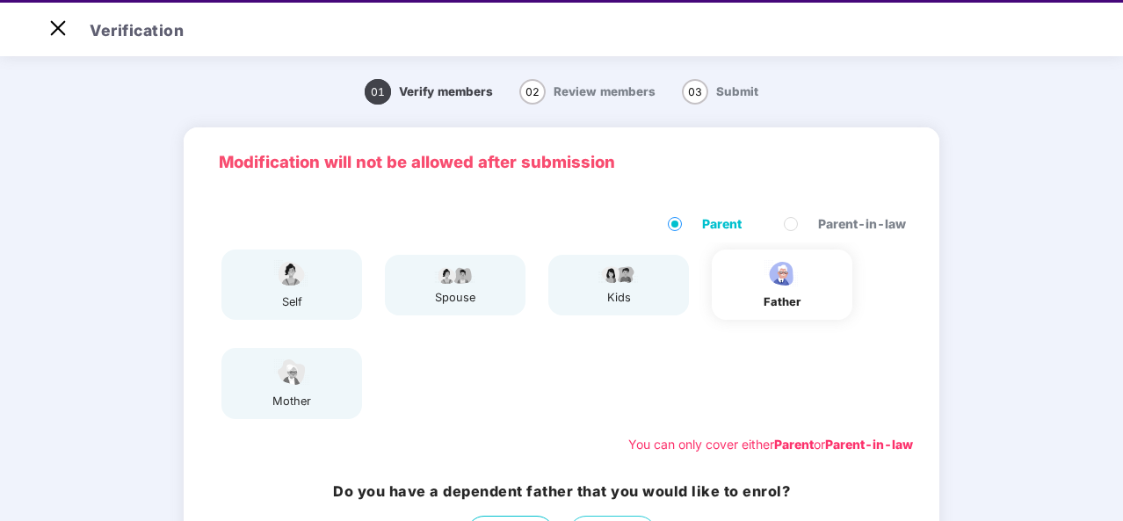
scroll to position [0, 0]
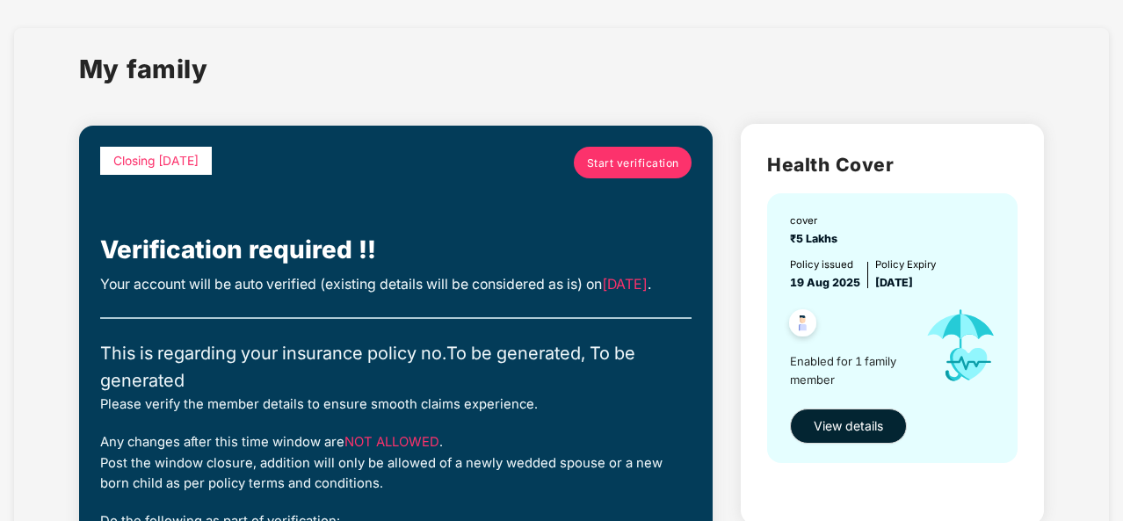
click at [650, 170] on span "Start verification" at bounding box center [633, 163] width 92 height 17
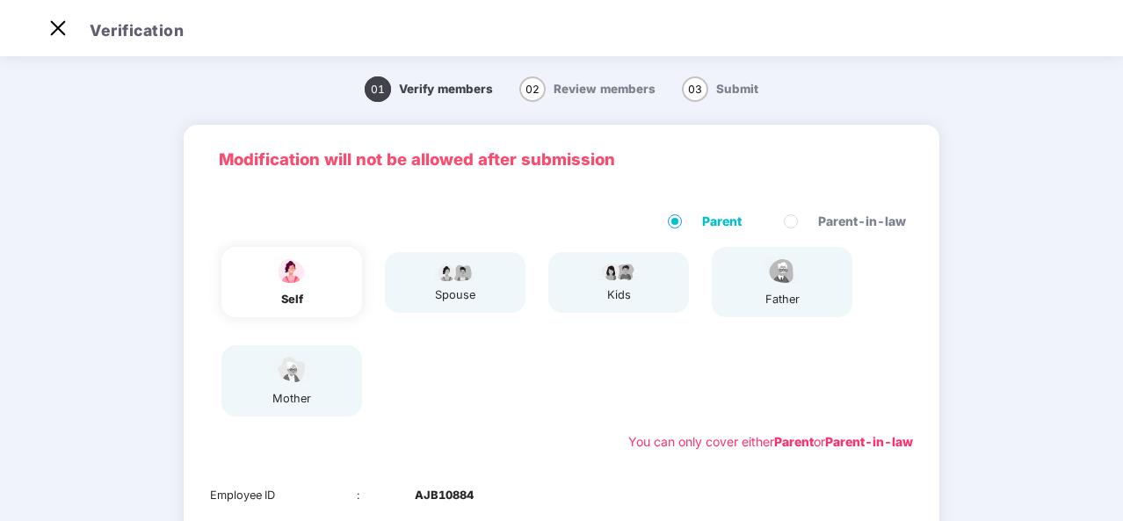
click at [322, 391] on div "mother" at bounding box center [291, 380] width 141 height 70
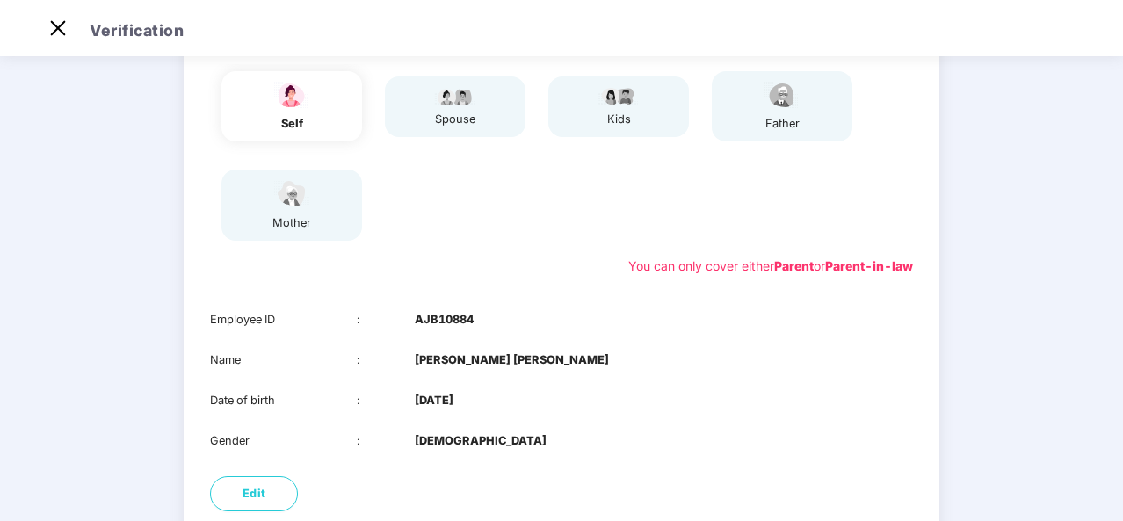
scroll to position [176, 0]
click at [288, 214] on div "mother" at bounding box center [292, 223] width 44 height 18
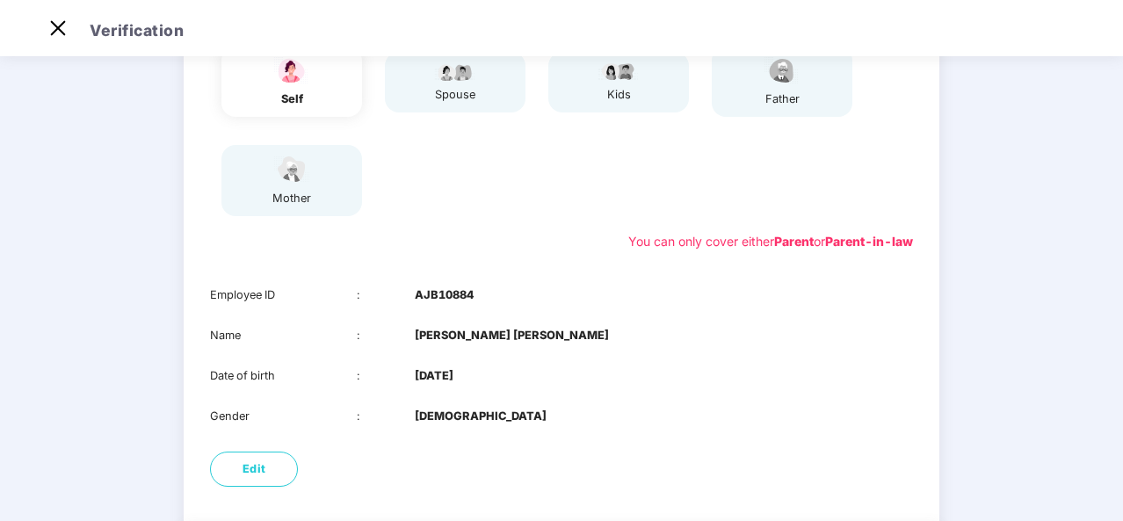
scroll to position [139, 0]
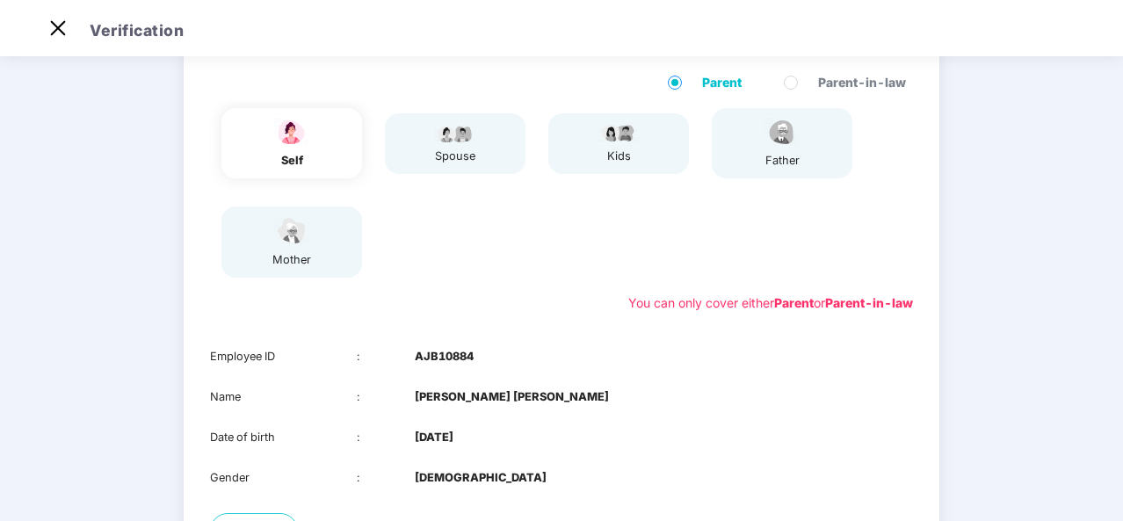
click at [608, 155] on div "kids" at bounding box center [619, 157] width 44 height 18
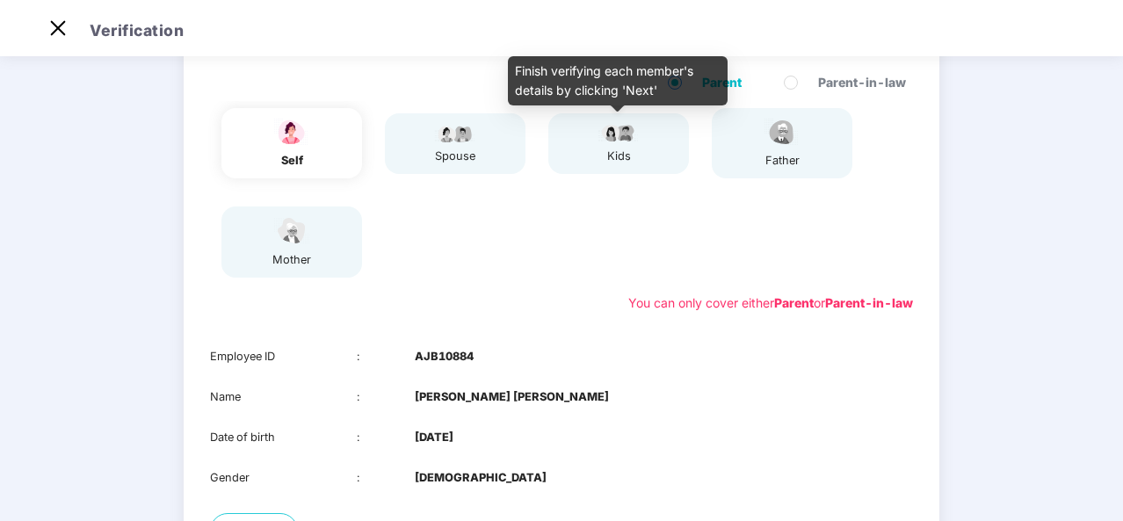
click at [290, 249] on div "mother" at bounding box center [292, 241] width 44 height 53
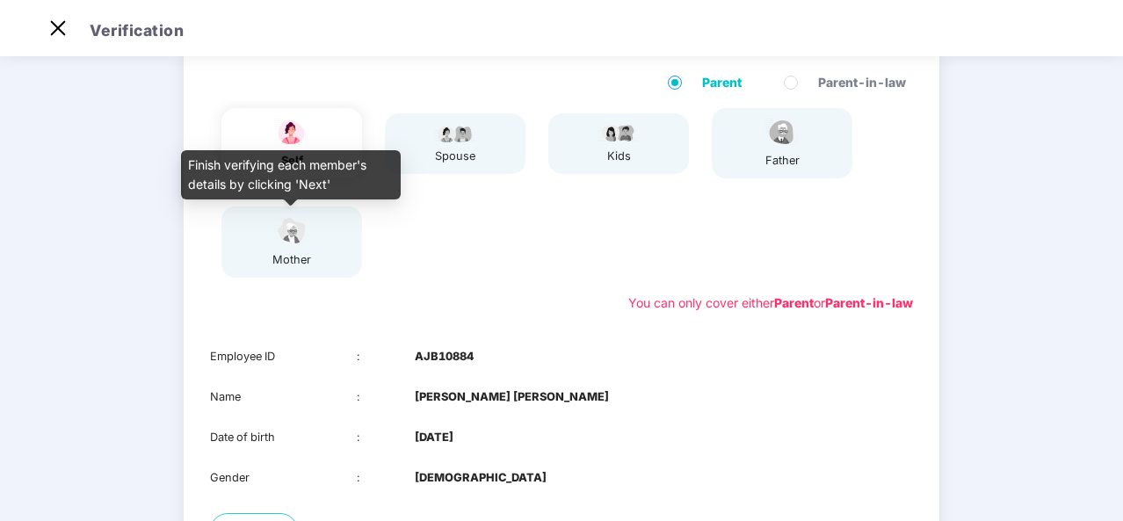
scroll to position [0, 0]
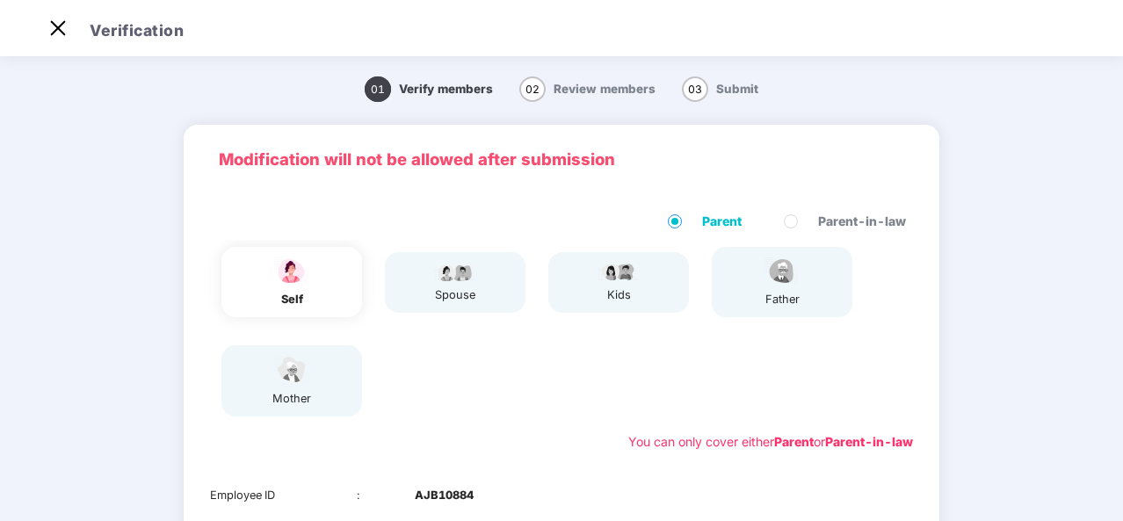
click at [311, 372] on img at bounding box center [292, 369] width 44 height 31
click at [316, 380] on div "mother" at bounding box center [291, 380] width 141 height 70
click at [322, 373] on div "mother" at bounding box center [291, 380] width 141 height 70
click at [294, 373] on img at bounding box center [292, 369] width 44 height 31
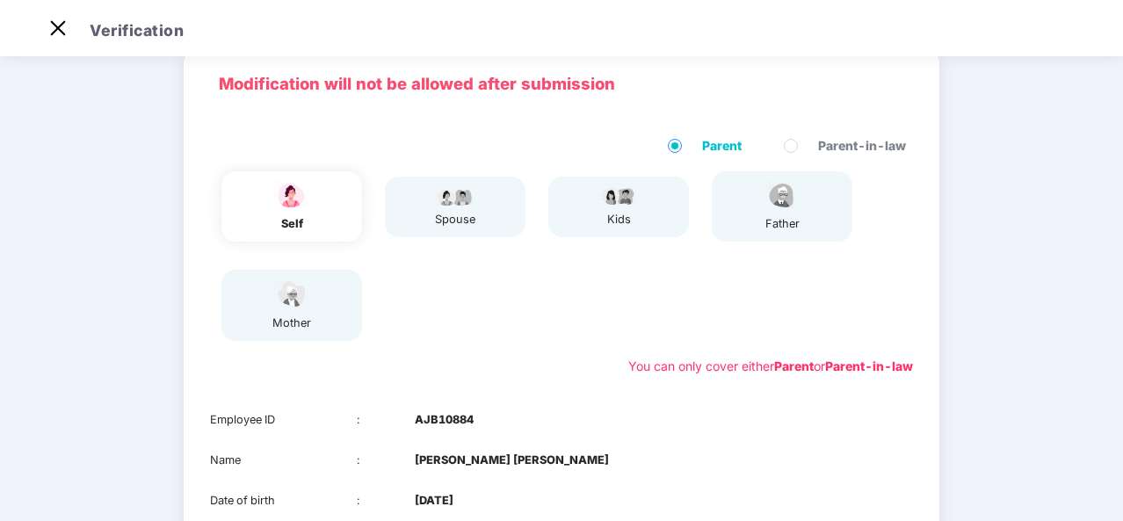
scroll to position [97, 0]
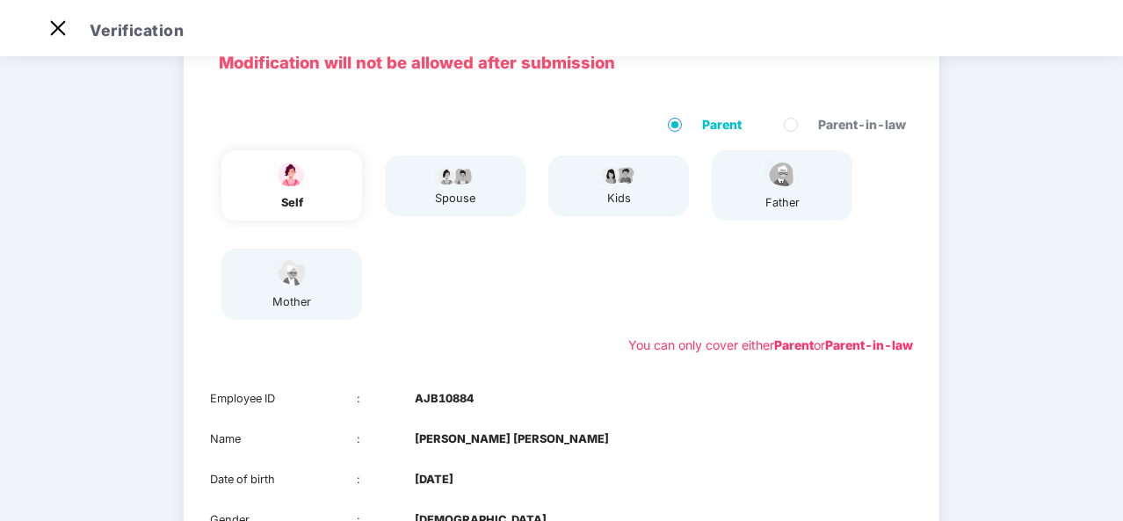
click at [497, 188] on div "spouse" at bounding box center [455, 186] width 141 height 61
click at [323, 304] on div "mother" at bounding box center [291, 284] width 141 height 70
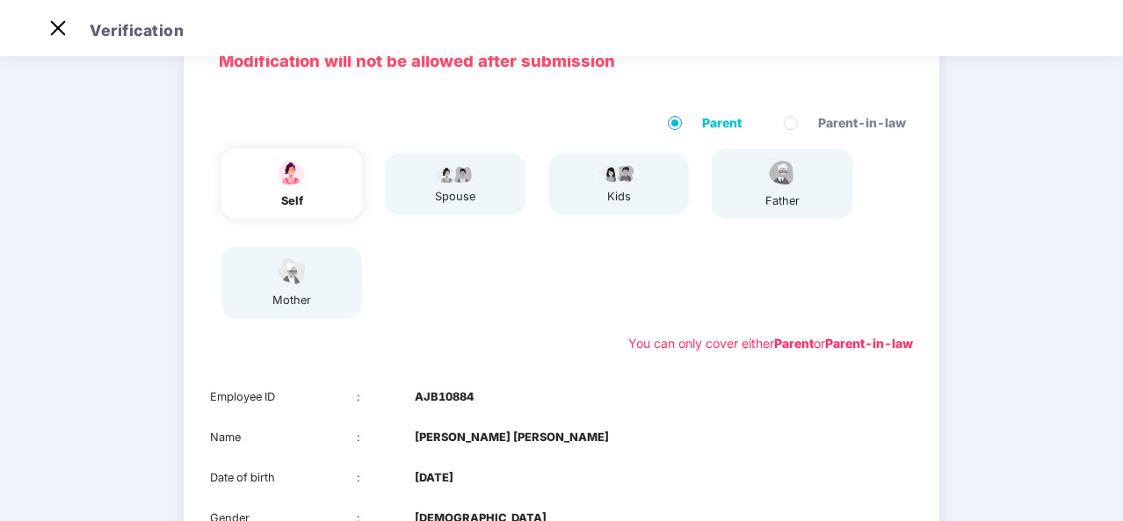
scroll to position [109, 0]
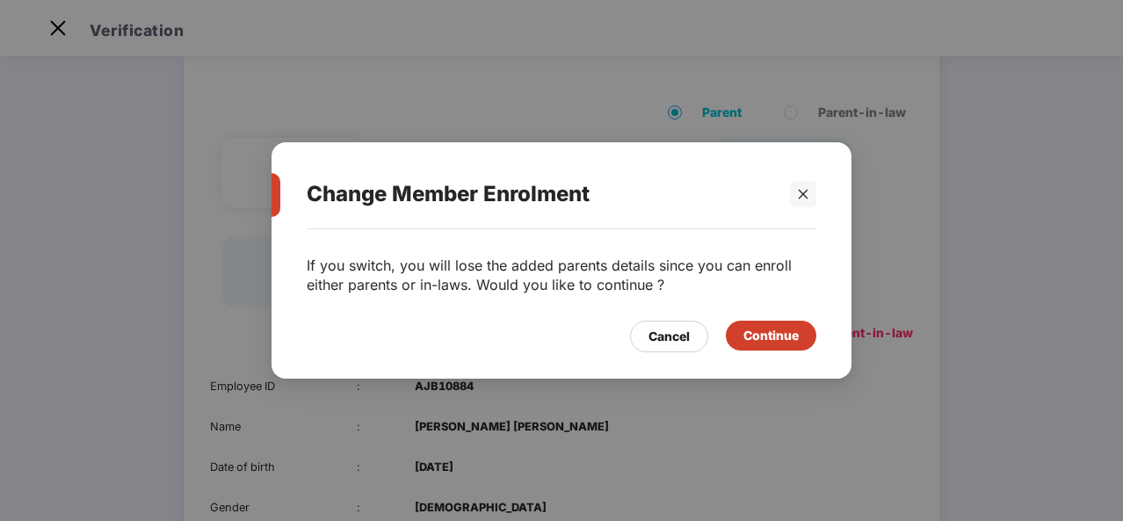
click at [717, 111] on div "Change Member Enrolment If you switch, you will lose the added parents details …" at bounding box center [561, 260] width 1123 height 521
click at [671, 337] on div "Cancel" at bounding box center [669, 336] width 41 height 19
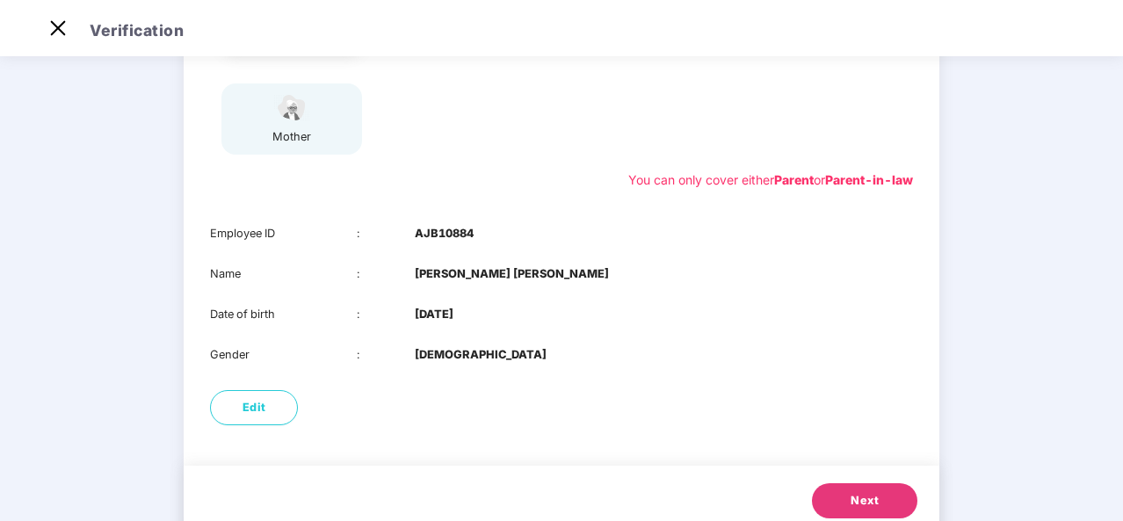
scroll to position [317, 0]
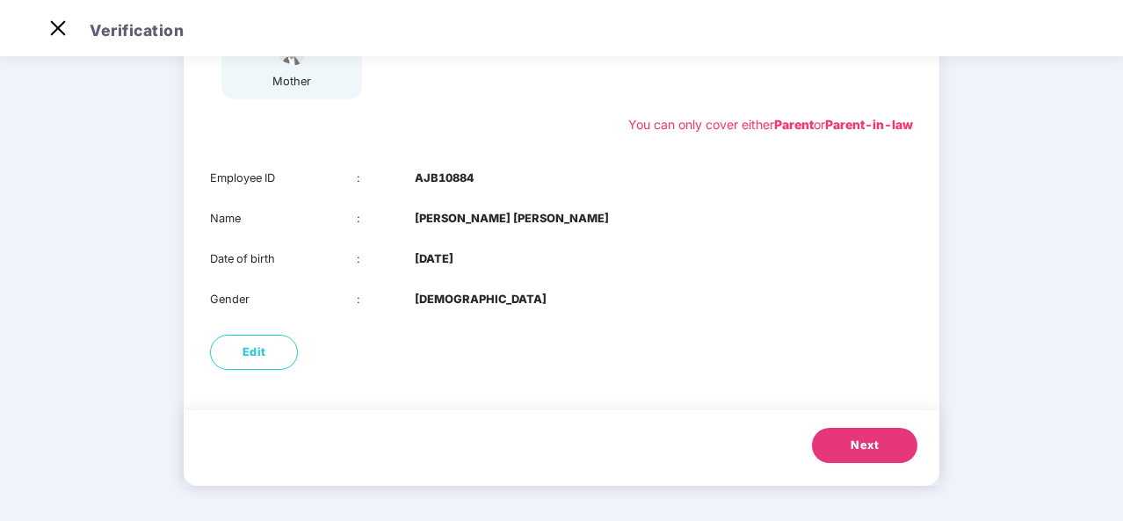
click at [881, 459] on button "Next" at bounding box center [864, 445] width 105 height 35
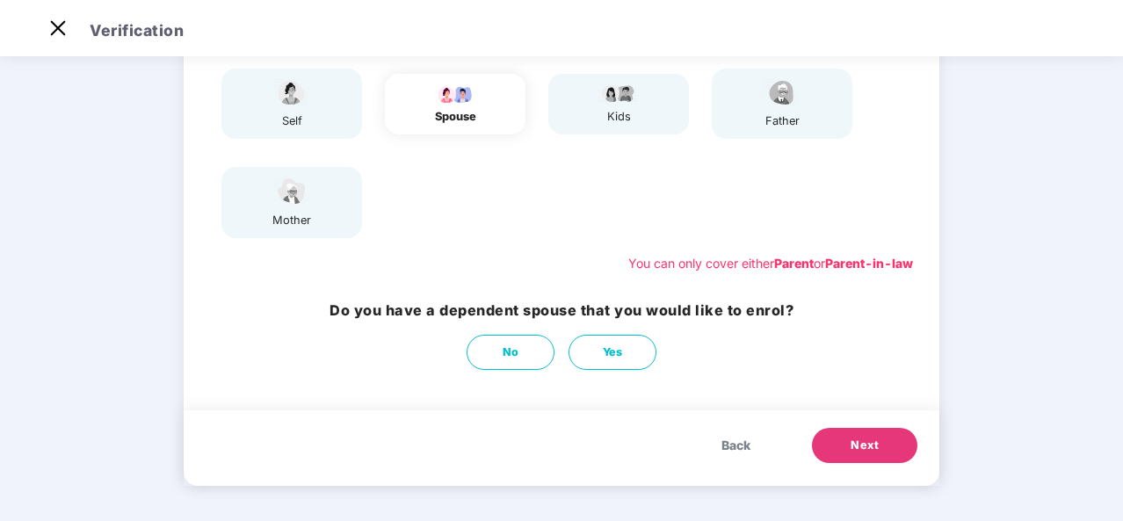
scroll to position [178, 0]
click at [521, 349] on button "No" at bounding box center [511, 352] width 88 height 35
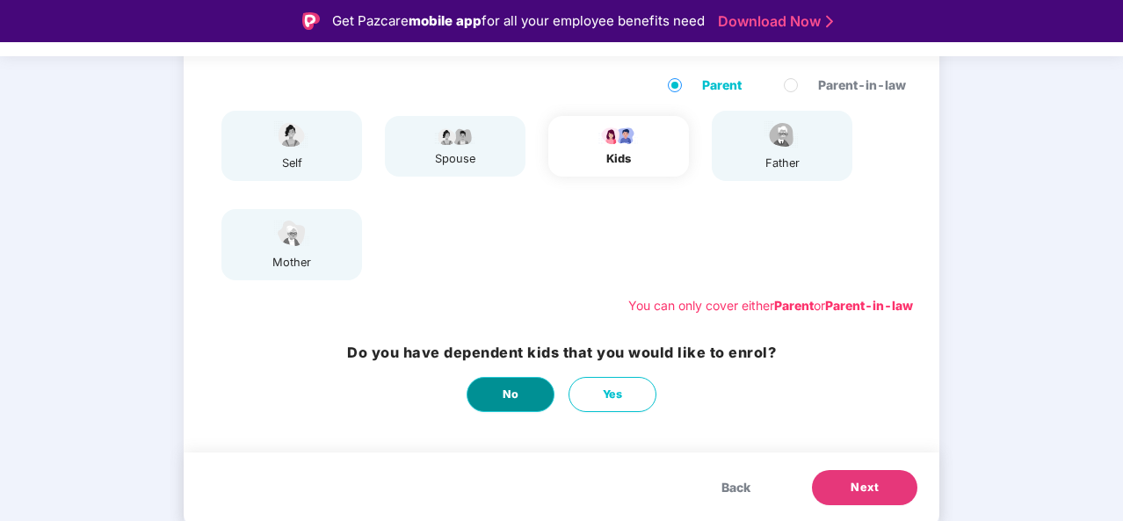
click at [517, 399] on span "No" at bounding box center [511, 395] width 17 height 18
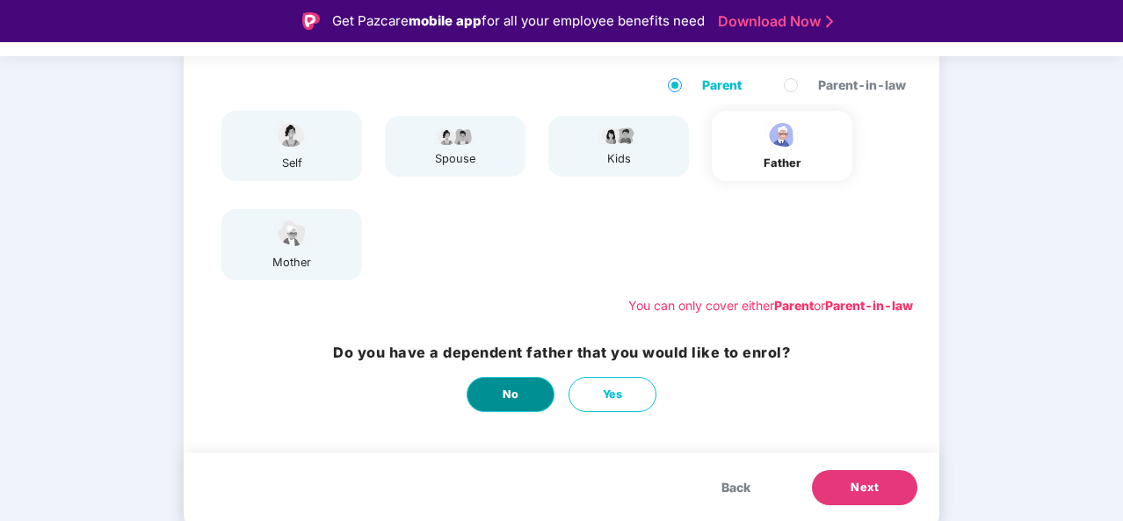
click at [517, 395] on span "No" at bounding box center [511, 395] width 17 height 18
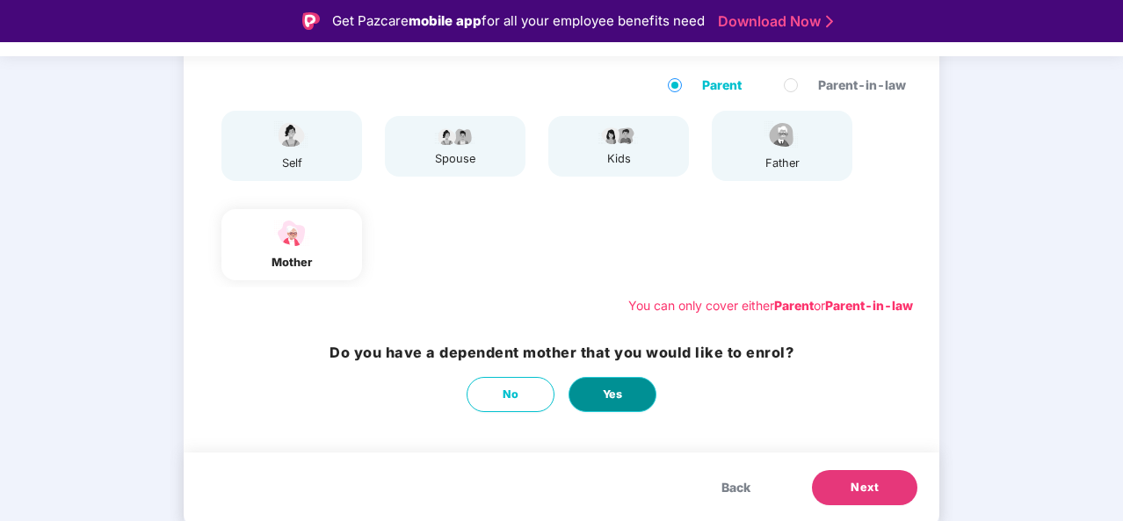
click at [616, 397] on span "Yes" at bounding box center [613, 395] width 20 height 18
select select "******"
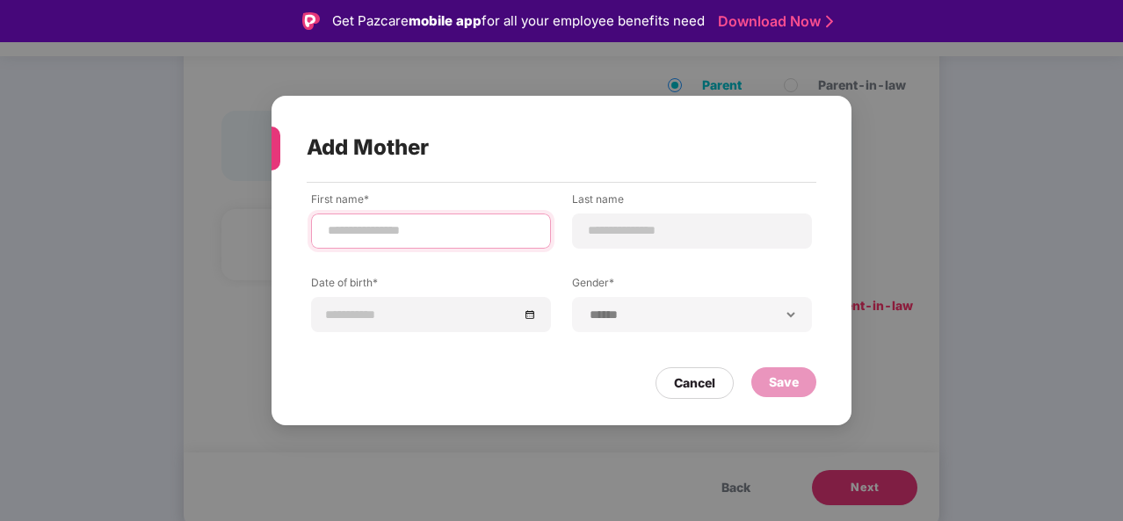
click at [482, 228] on input at bounding box center [431, 230] width 210 height 18
type input "*****"
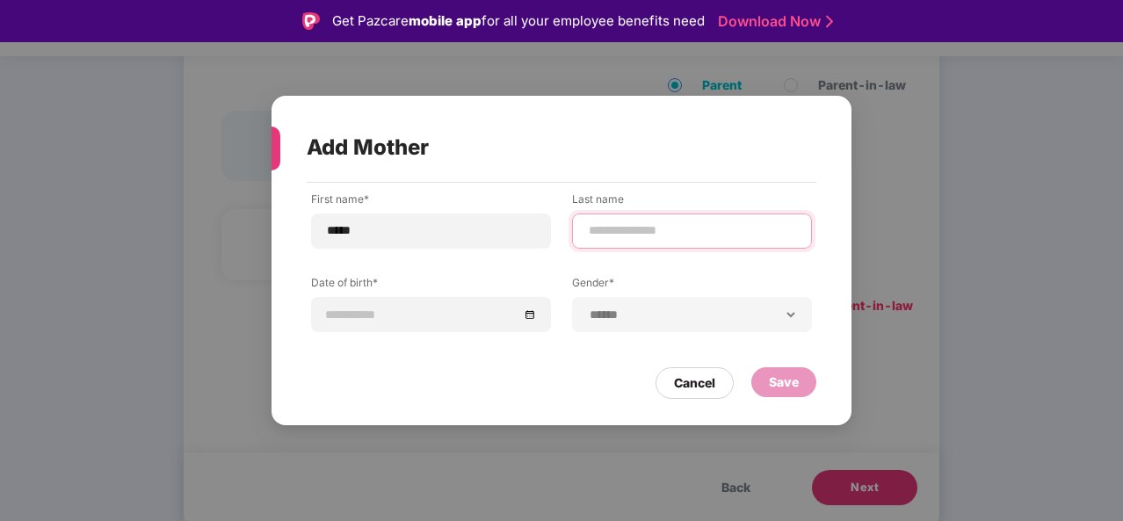
click at [711, 230] on input at bounding box center [692, 230] width 210 height 18
type input "******"
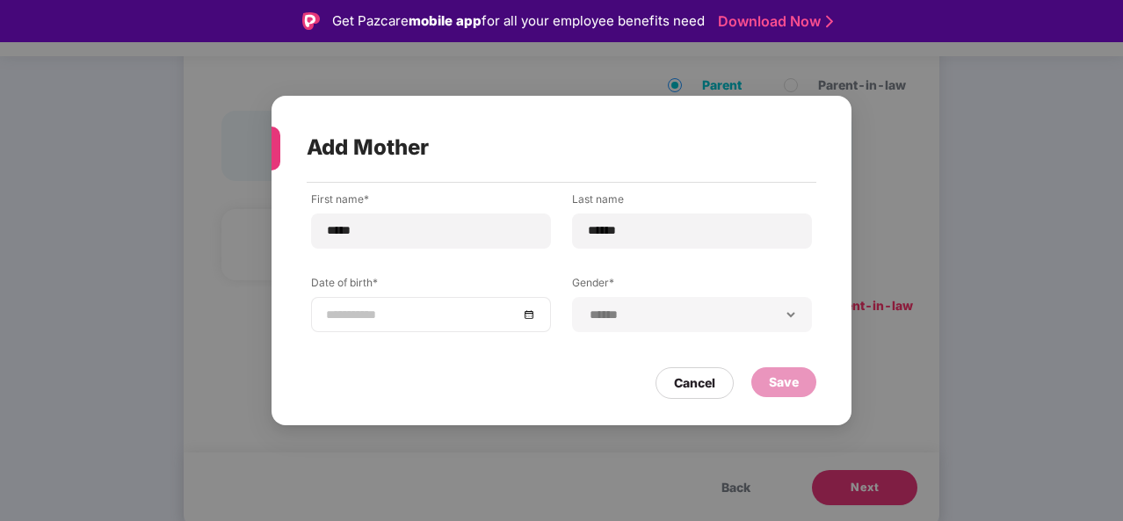
click at [448, 323] on input at bounding box center [422, 314] width 192 height 19
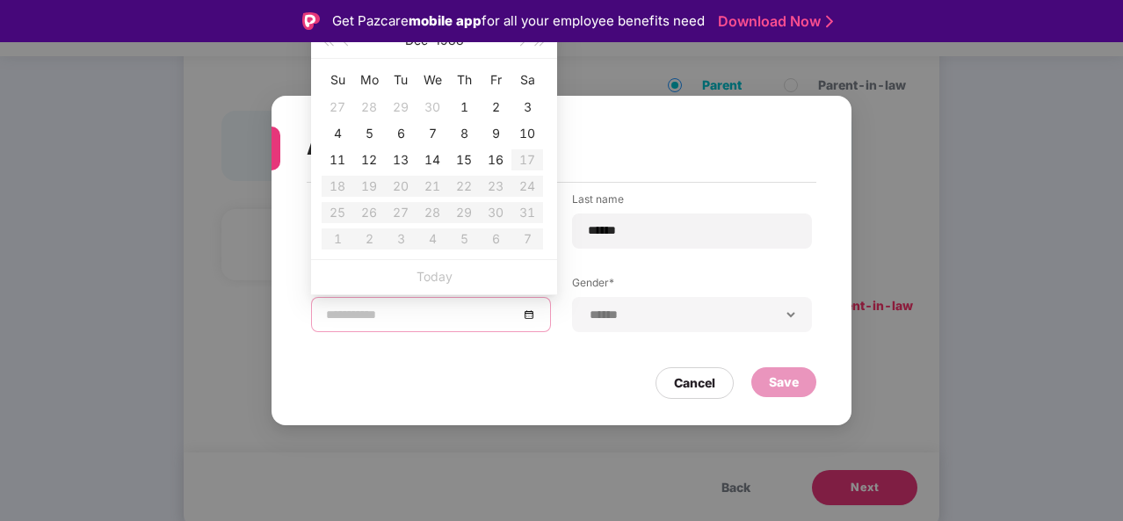
click at [332, 41] on div "Get Pazcare mobile app for all your employee benefits need Download Now" at bounding box center [561, 21] width 1123 height 42
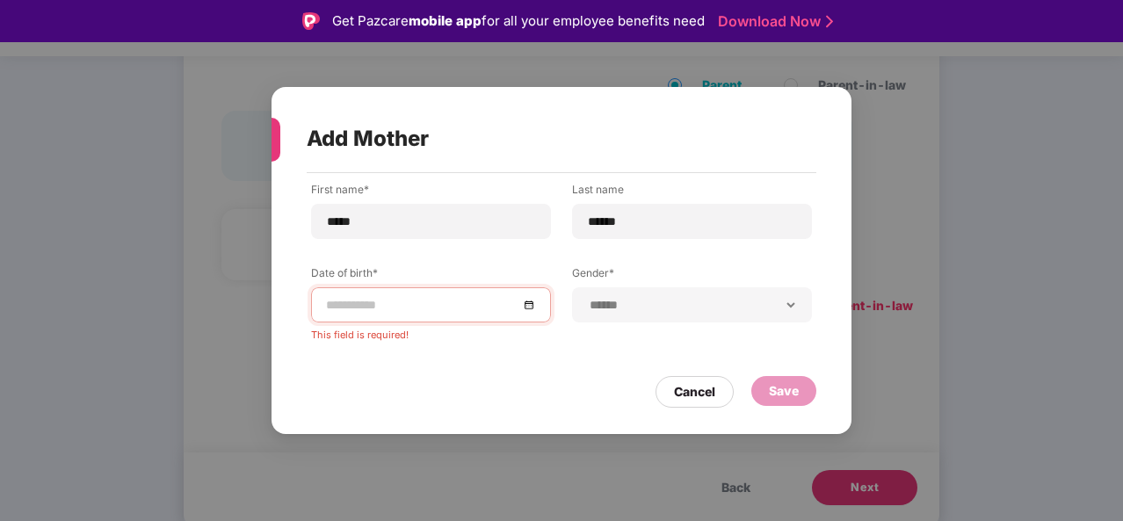
click at [378, 308] on input at bounding box center [422, 304] width 192 height 19
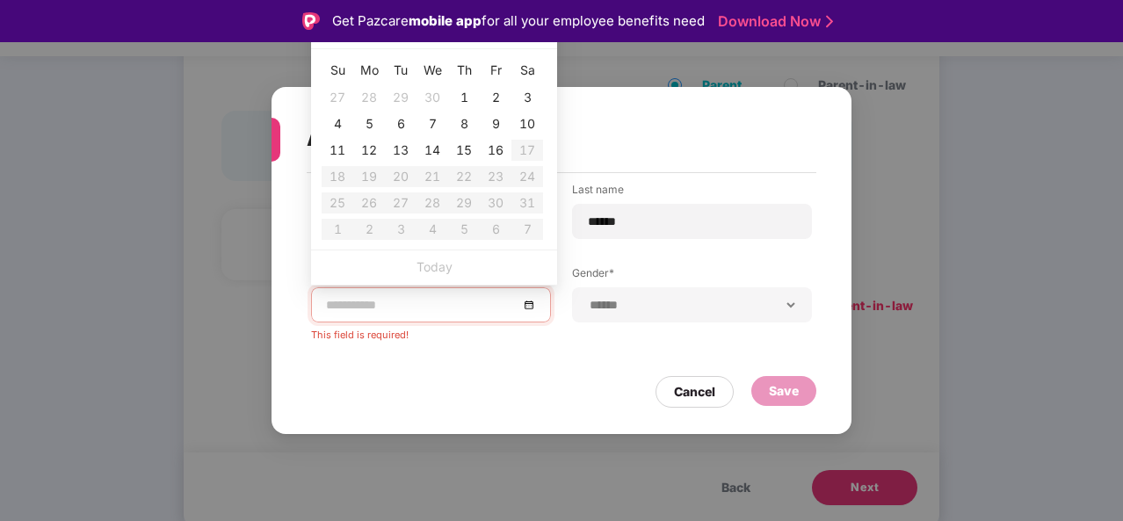
click at [628, 58] on div "**********" at bounding box center [561, 260] width 1123 height 521
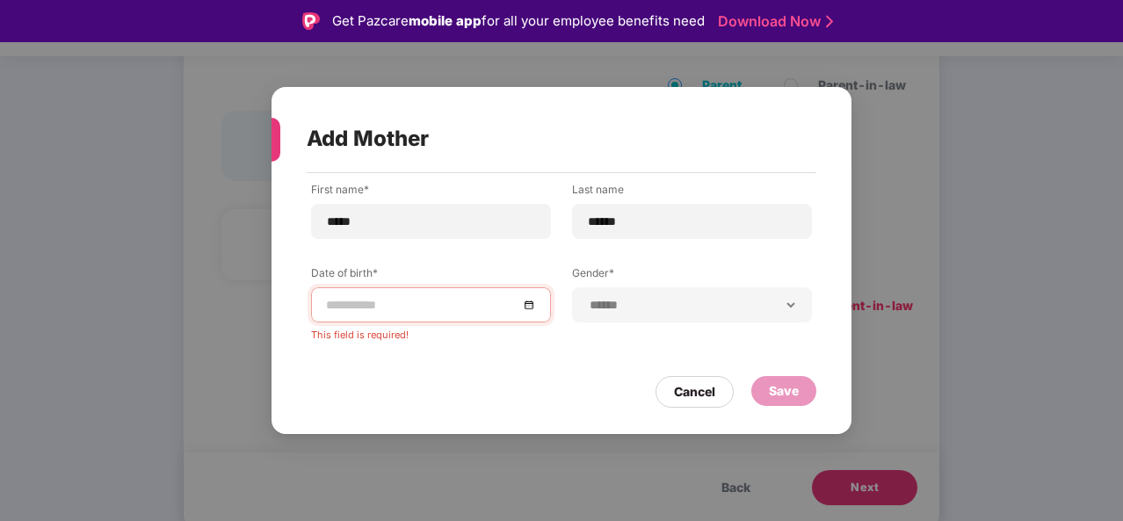
click at [492, 304] on input at bounding box center [422, 304] width 192 height 19
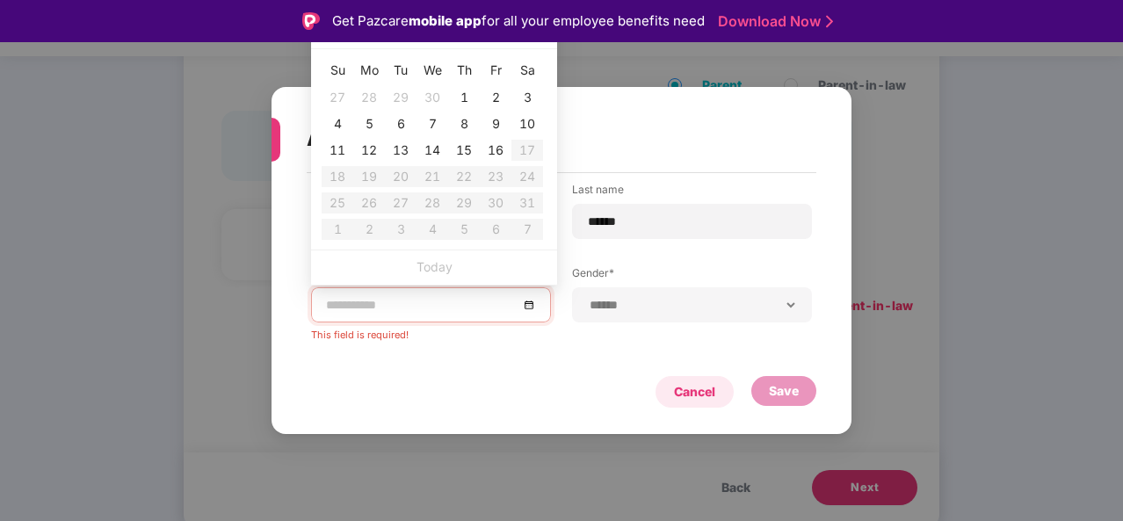
click at [698, 379] on div "Cancel" at bounding box center [695, 392] width 78 height 32
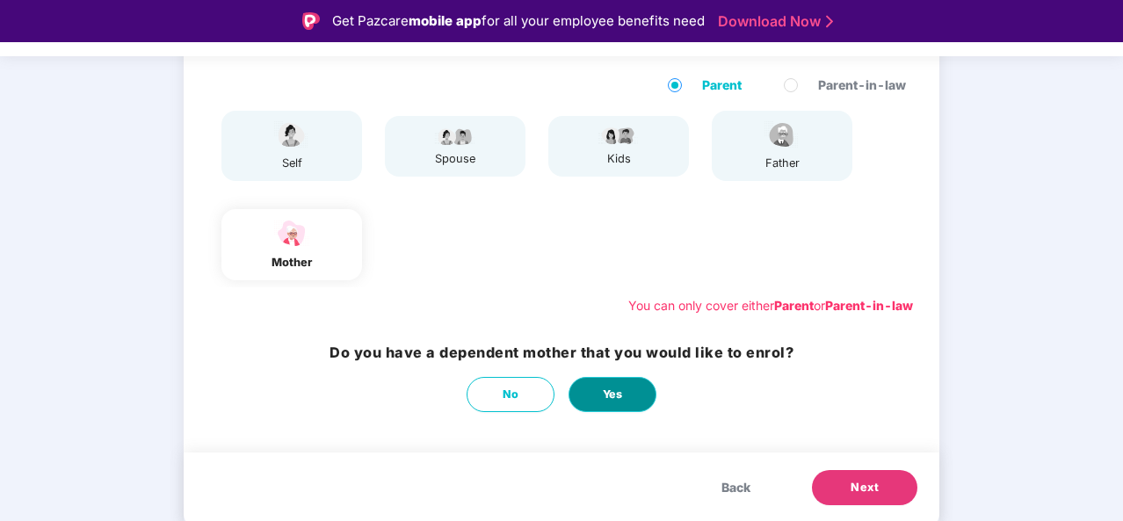
click at [615, 391] on span "Yes" at bounding box center [613, 395] width 20 height 18
select select "******"
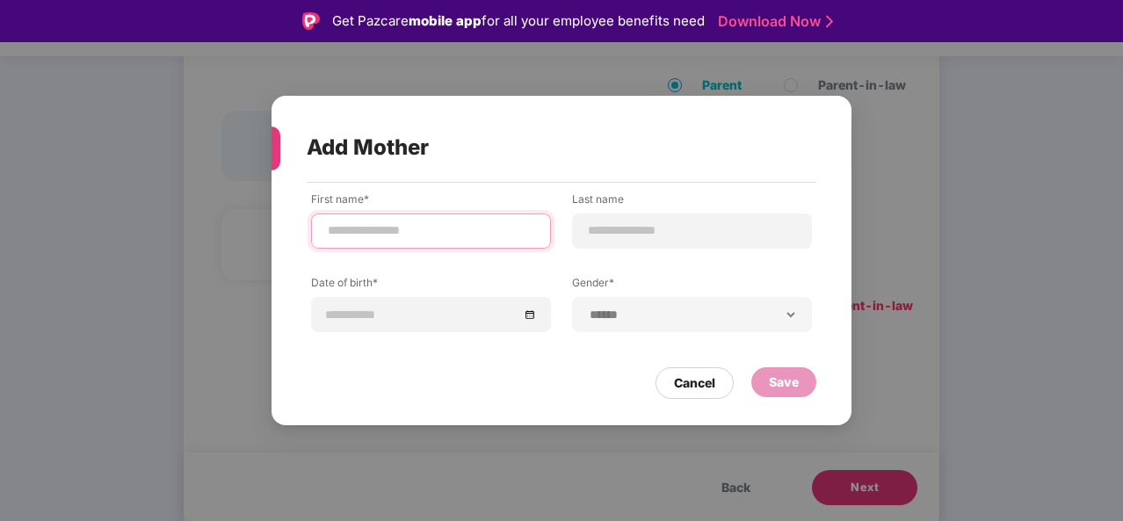
click at [455, 231] on input at bounding box center [431, 230] width 210 height 18
type input "*****"
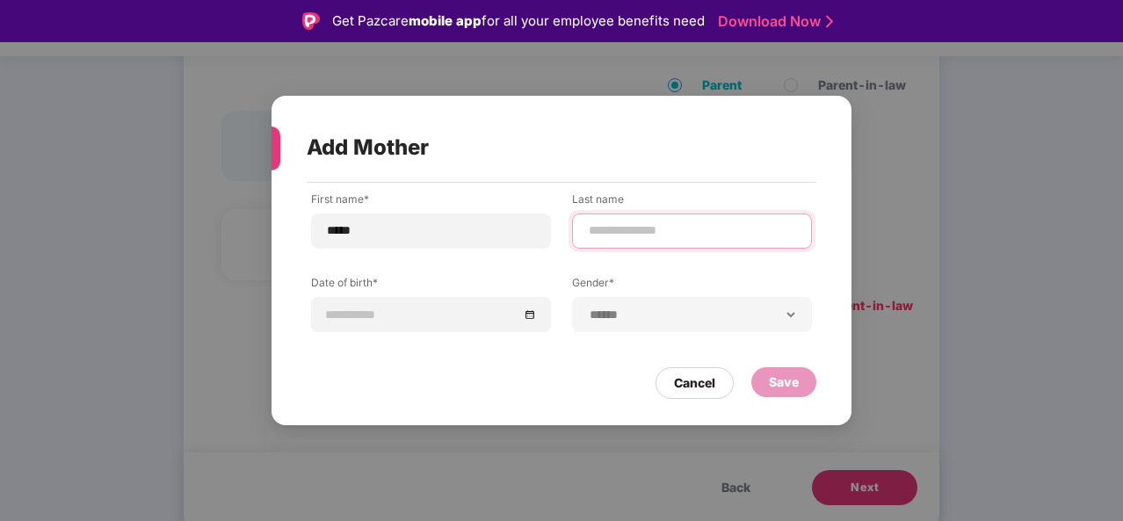
click at [706, 228] on input at bounding box center [692, 230] width 210 height 18
type input "******"
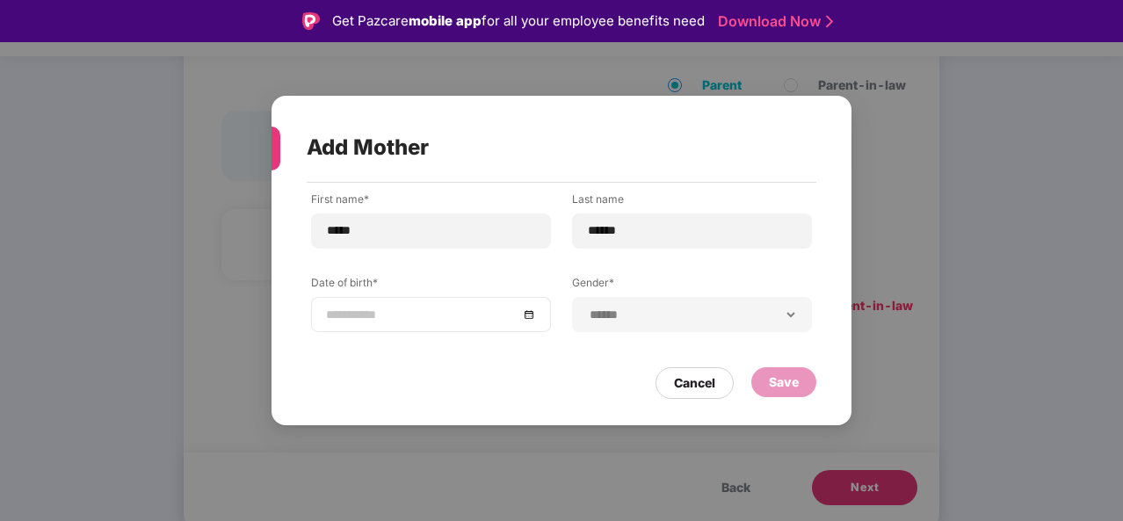
click at [456, 317] on input at bounding box center [422, 314] width 192 height 19
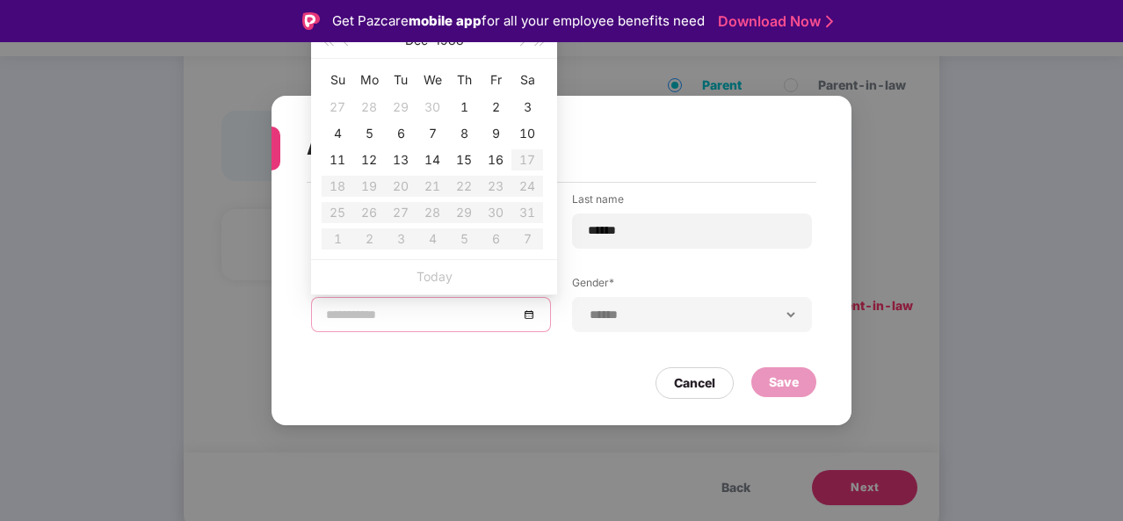
click at [332, 41] on div "Get Pazcare mobile app for all your employee benefits need Download Now" at bounding box center [561, 21] width 1123 height 42
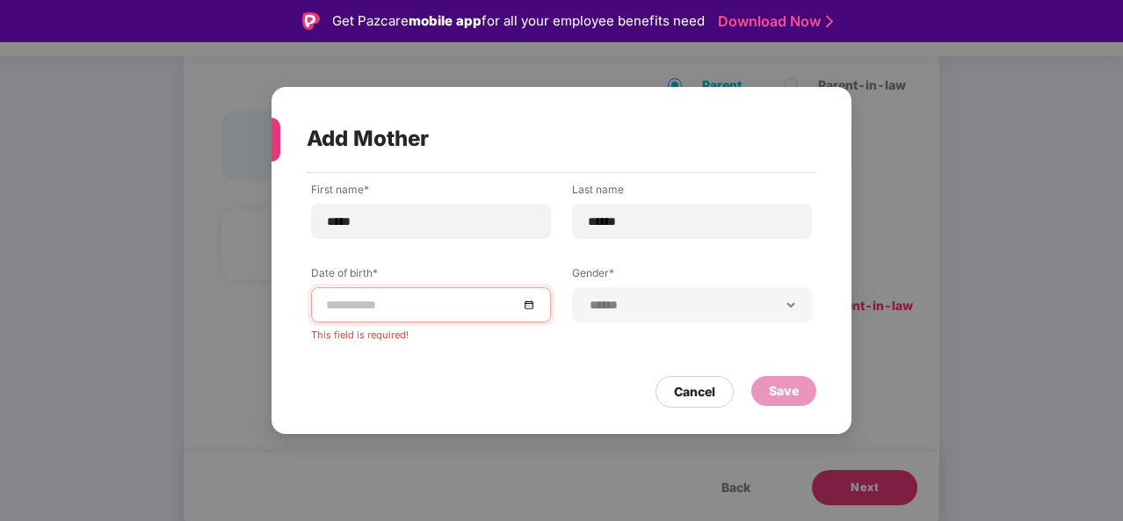
click at [459, 308] on input at bounding box center [422, 304] width 192 height 19
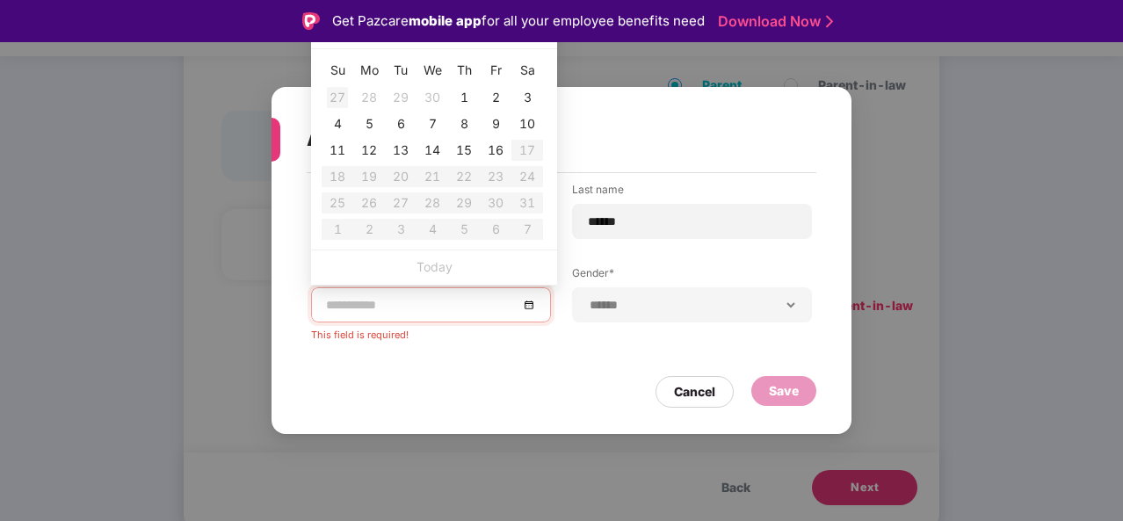
type input "**********"
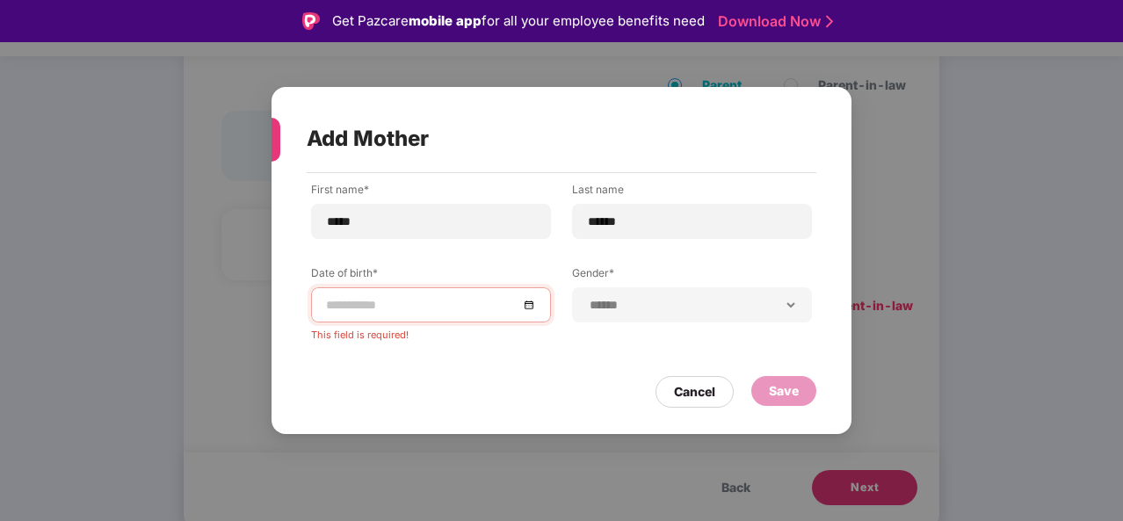
click at [327, 41] on div "Get Pazcare mobile app for all your employee benefits need Download Now" at bounding box center [561, 21] width 1123 height 42
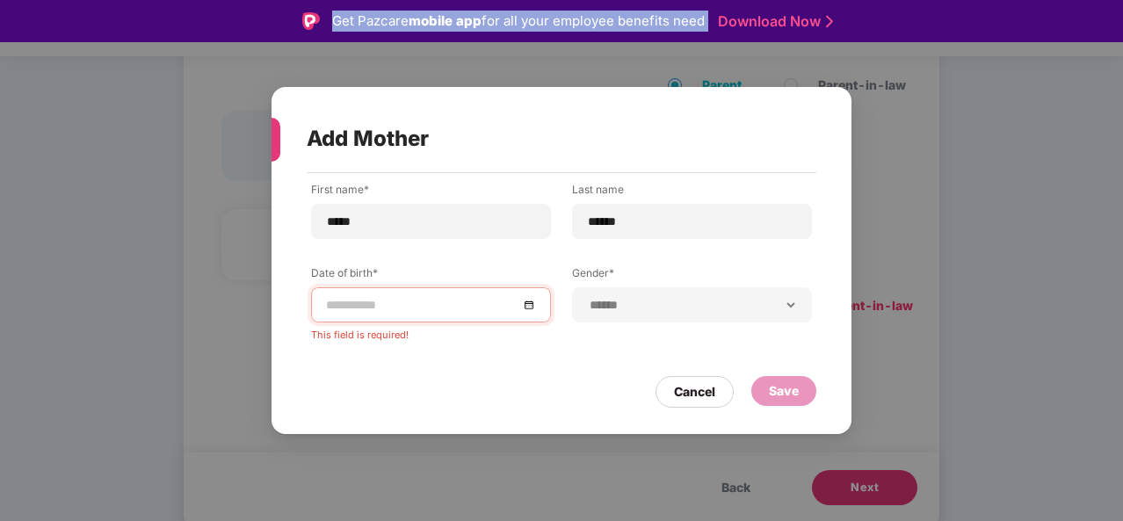
click at [327, 41] on div "Get Pazcare mobile app for all your employee benefits need Download Now" at bounding box center [561, 21] width 1123 height 42
click at [831, 18] on img at bounding box center [829, 21] width 7 height 18
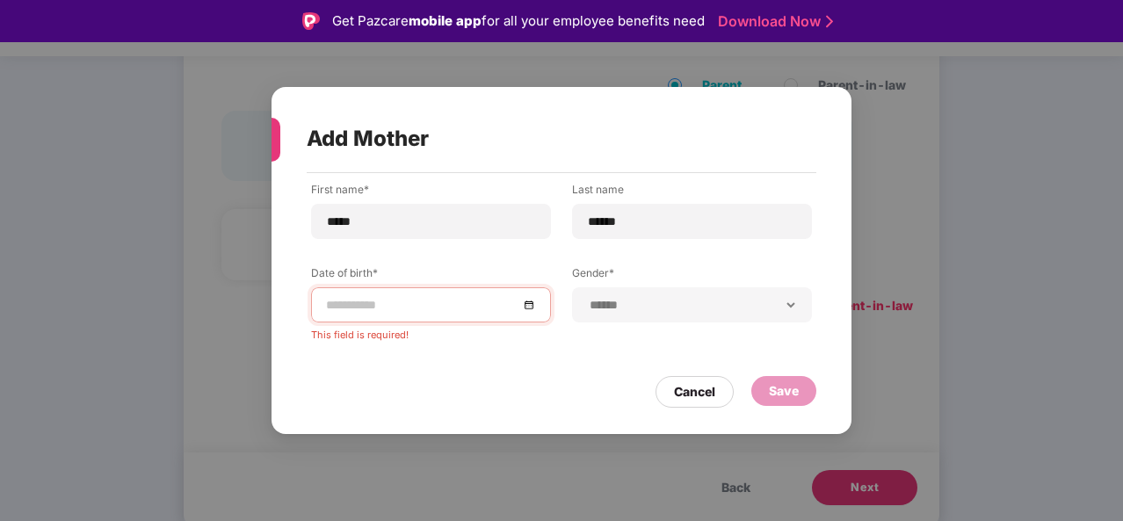
click at [476, 69] on div "**********" at bounding box center [561, 260] width 1123 height 521
click at [132, 80] on div "**********" at bounding box center [561, 260] width 1123 height 521
click at [453, 303] on input at bounding box center [422, 304] width 192 height 19
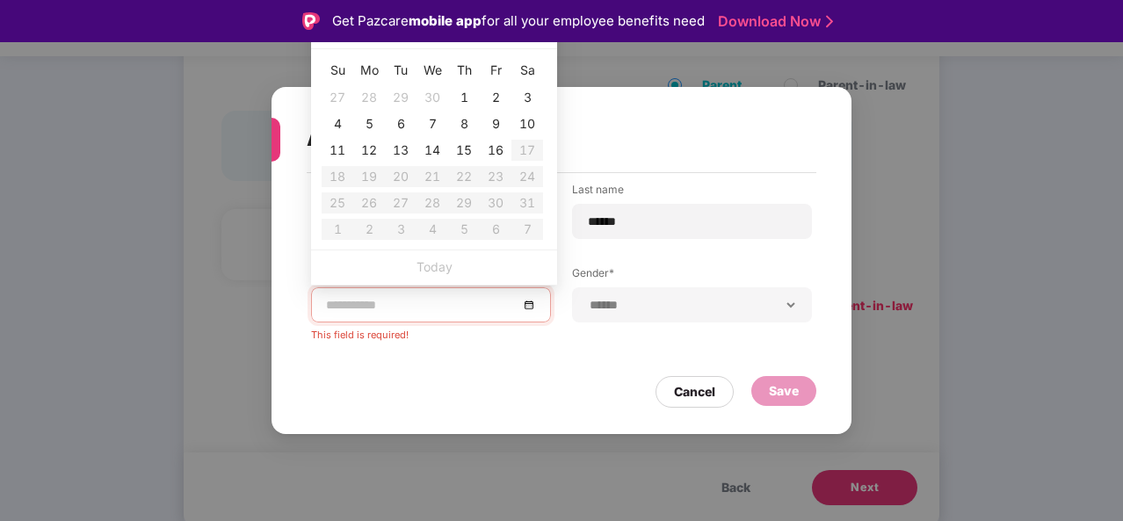
type input "**********"
click at [868, 236] on div "**********" at bounding box center [561, 260] width 1123 height 521
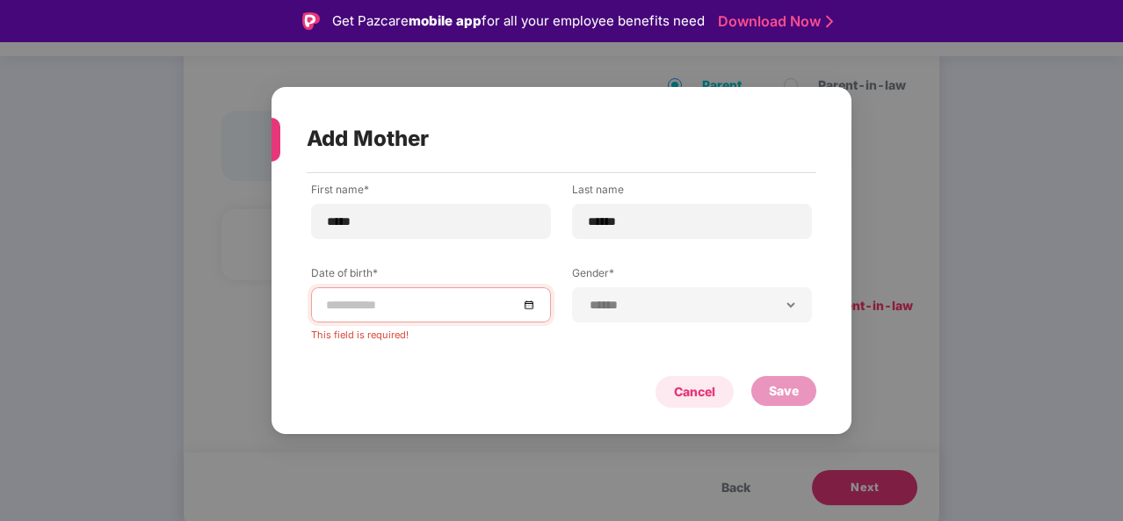
click at [675, 396] on div "Cancel" at bounding box center [694, 391] width 41 height 19
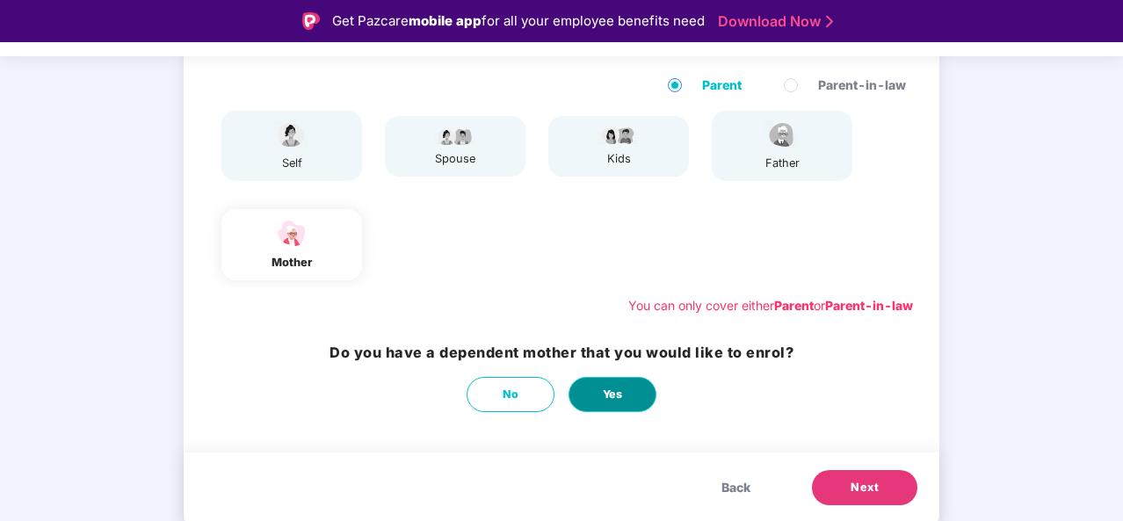
click at [585, 397] on button "Yes" at bounding box center [613, 394] width 88 height 35
select select "******"
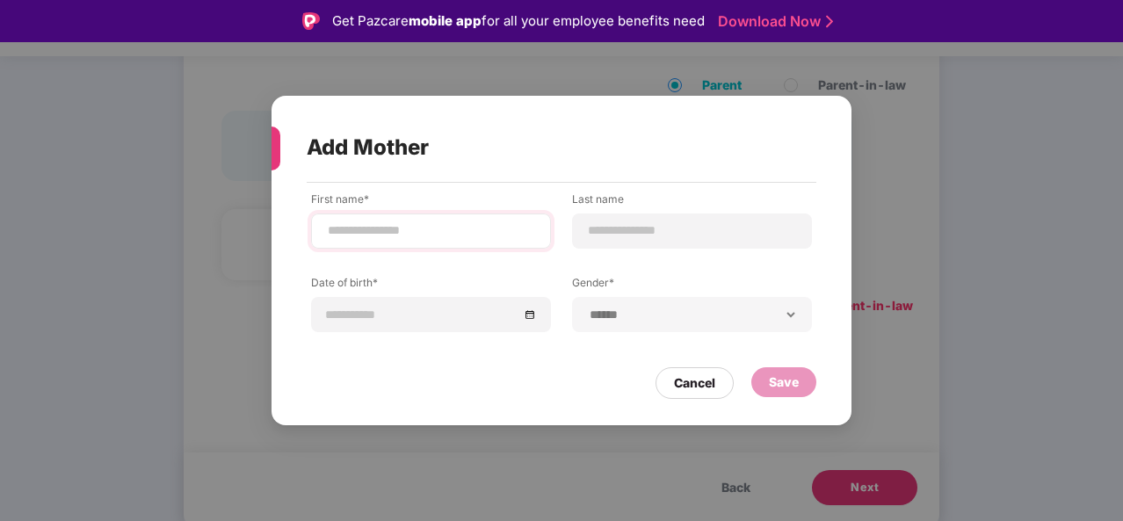
click at [374, 241] on div at bounding box center [431, 231] width 240 height 35
click at [346, 236] on input at bounding box center [431, 230] width 210 height 18
type input "*****"
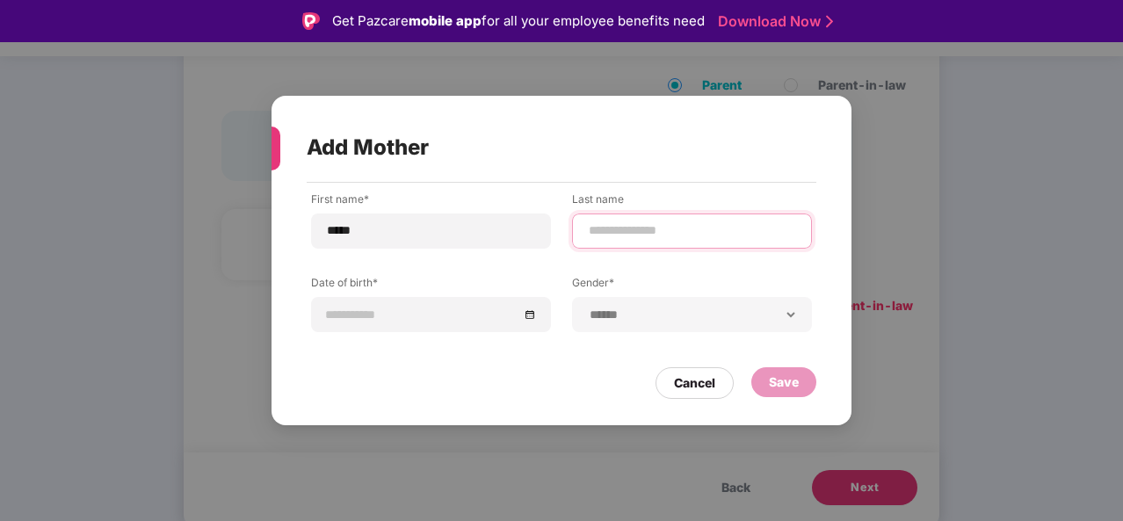
drag, startPoint x: 620, startPoint y: 230, endPoint x: 699, endPoint y: 263, distance: 85.5
click at [699, 263] on div "**********" at bounding box center [561, 275] width 501 height 167
type input "******"
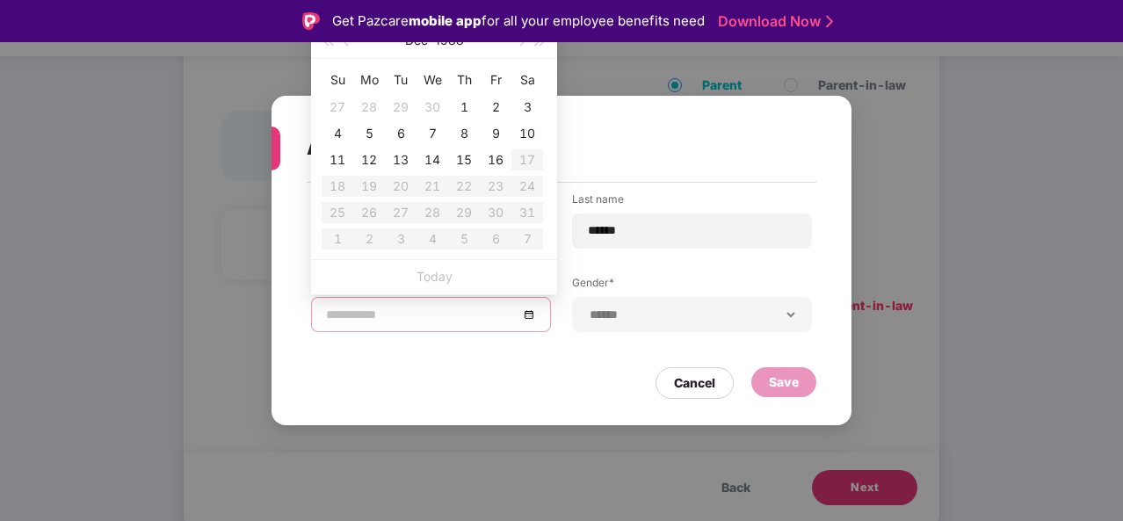
click at [438, 317] on input at bounding box center [422, 314] width 192 height 19
type input "**********"
click at [332, 43] on span "button" at bounding box center [327, 42] width 9 height 9
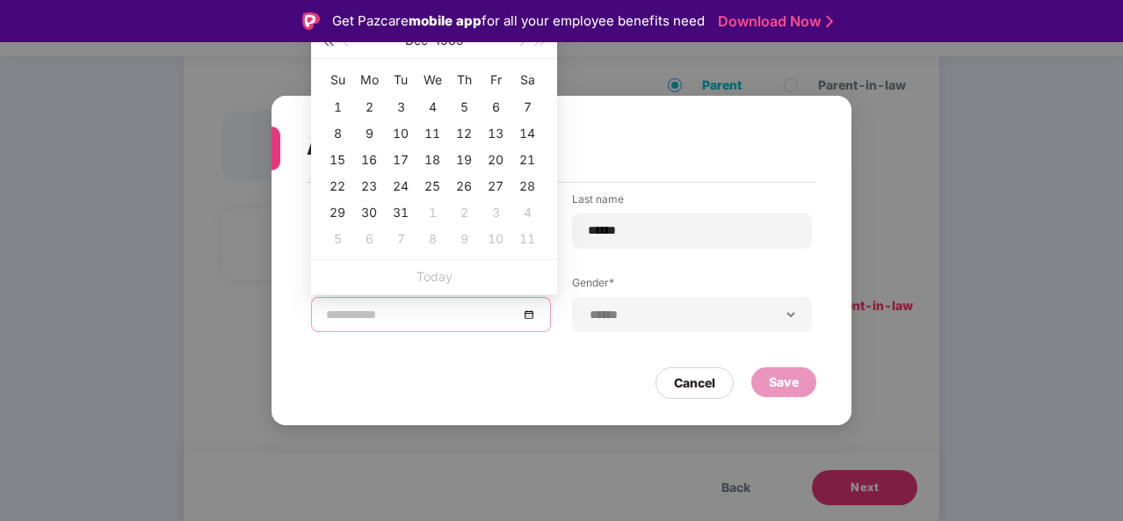
click at [332, 43] on span "button" at bounding box center [327, 42] width 9 height 9
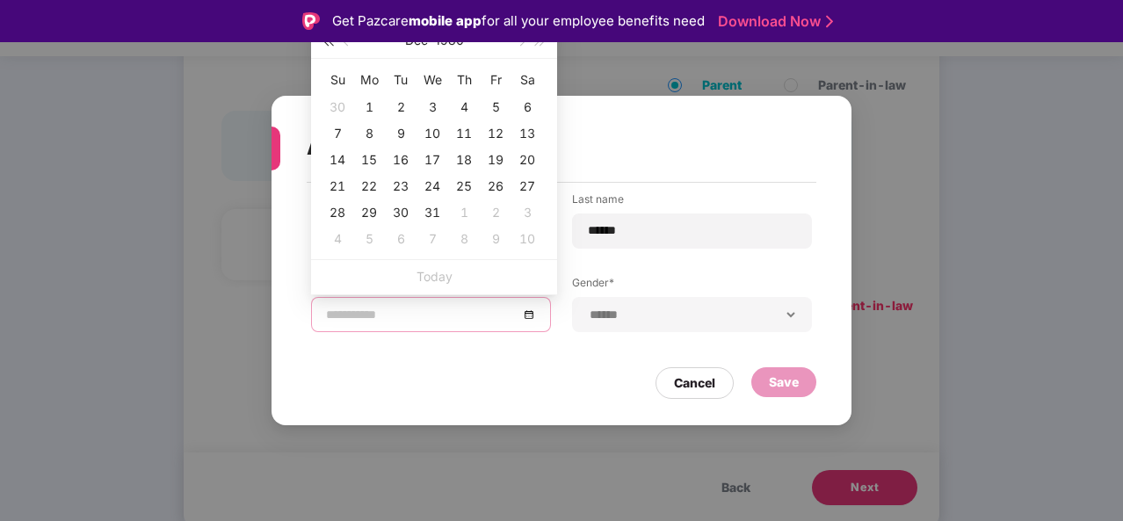
click at [332, 43] on span "button" at bounding box center [327, 42] width 9 height 9
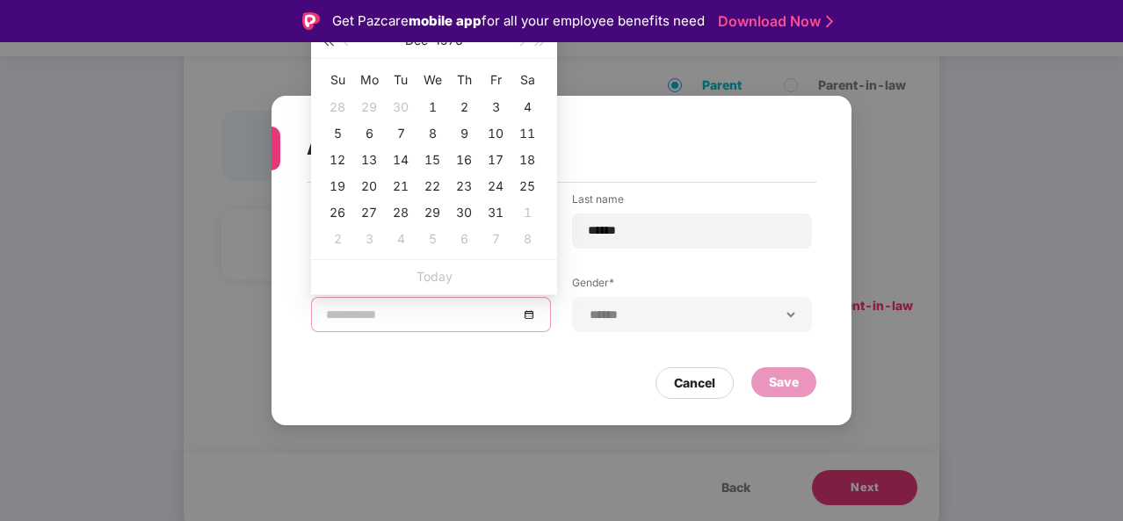
click at [332, 43] on span "button" at bounding box center [327, 42] width 9 height 9
click at [443, 45] on button "1972" at bounding box center [449, 40] width 28 height 35
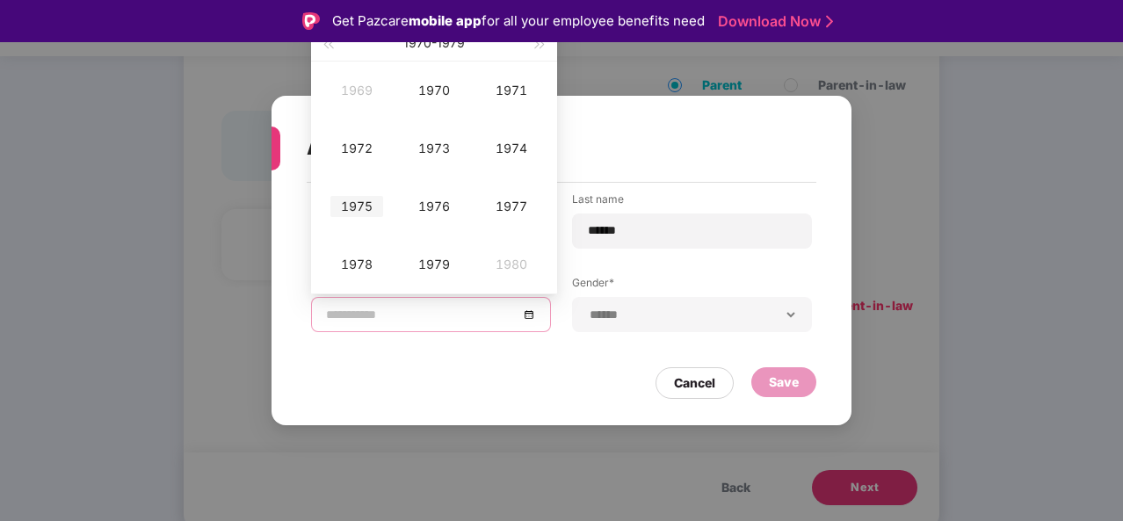
type input "**********"
click at [366, 212] on div "1975" at bounding box center [356, 206] width 53 height 21
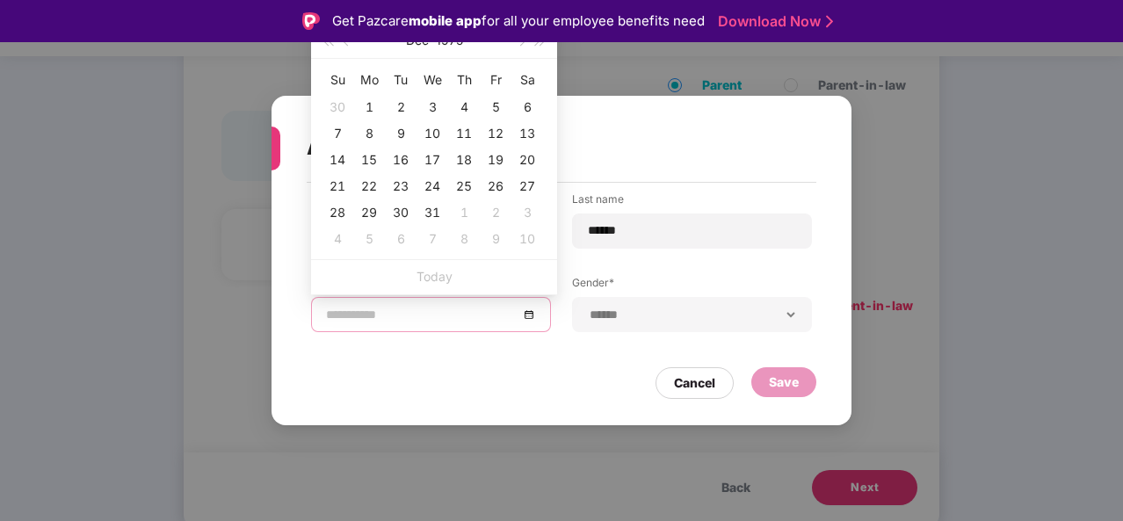
type input "**********"
click at [430, 47] on div "Dec 1975" at bounding box center [434, 40] width 153 height 35
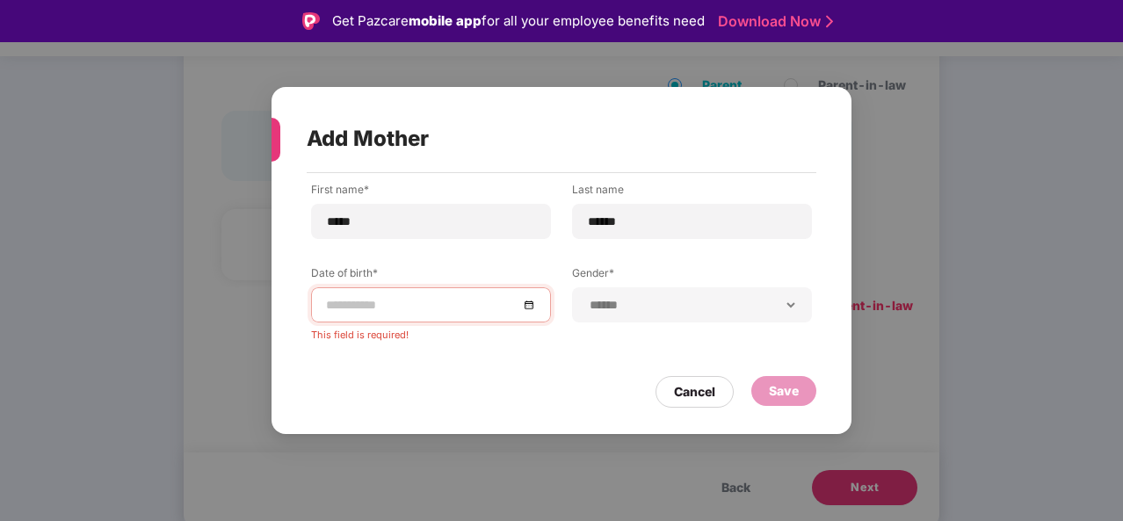
click at [417, 41] on div "Get Pazcare mobile app for all your employee benefits need Download Now" at bounding box center [561, 21] width 1123 height 42
click at [377, 298] on input at bounding box center [422, 304] width 192 height 19
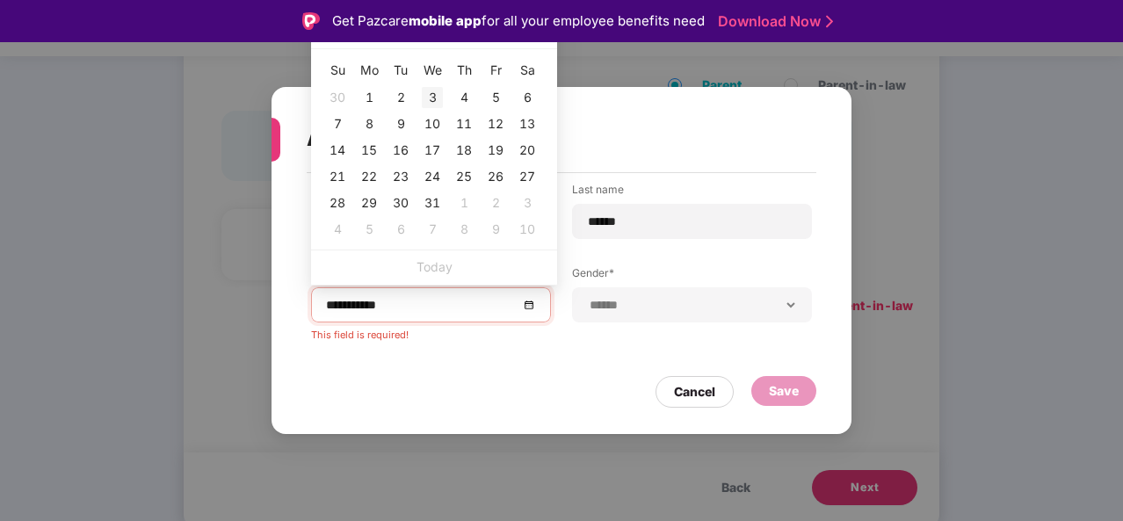
type input "**********"
click at [417, 43] on button "Dec" at bounding box center [417, 30] width 23 height 35
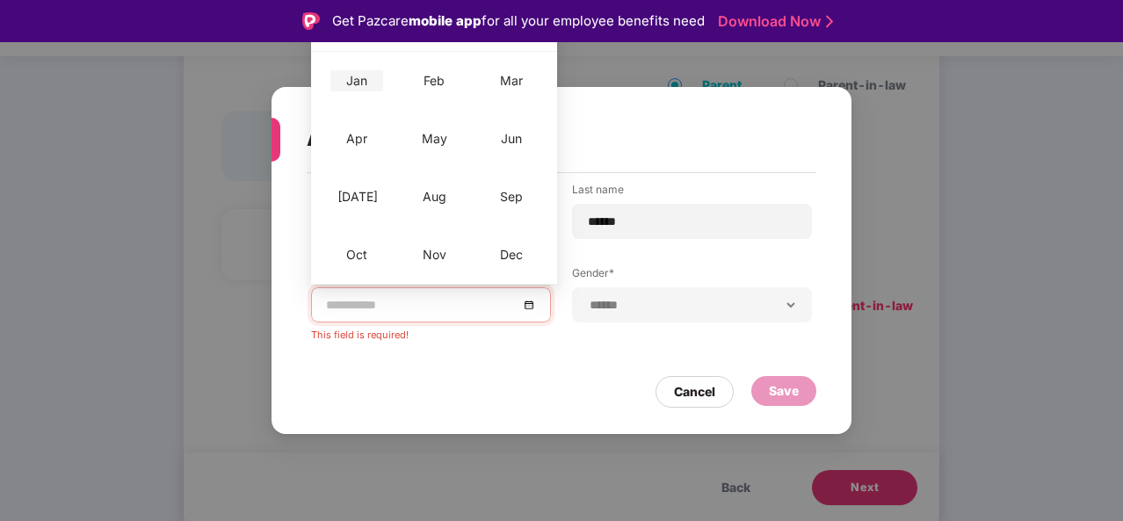
type input "**********"
click at [360, 90] on div "Jan" at bounding box center [356, 80] width 53 height 21
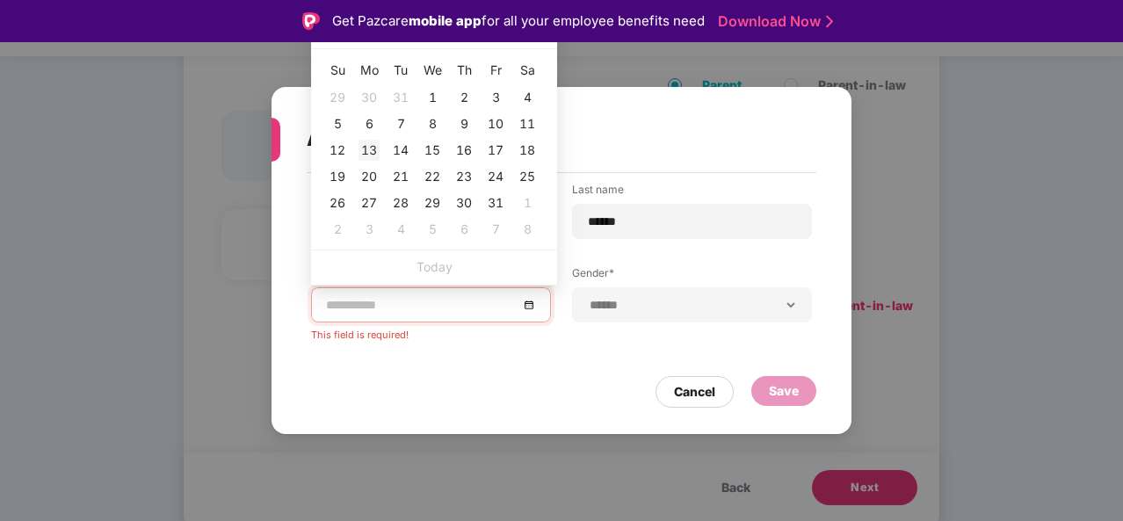
type input "**********"
click at [376, 151] on div "13" at bounding box center [369, 150] width 21 height 21
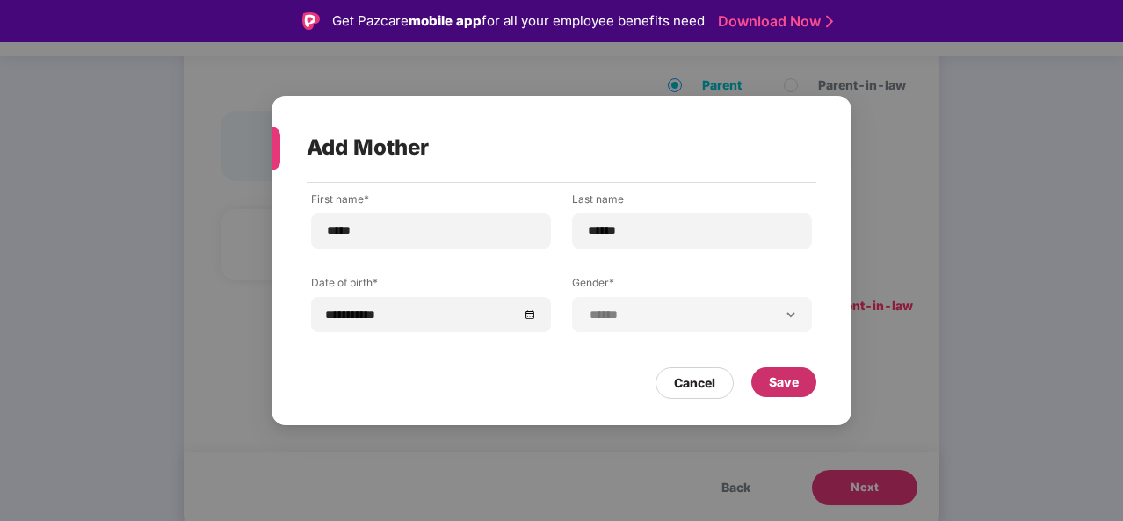
click at [804, 375] on div "Save" at bounding box center [783, 382] width 65 height 30
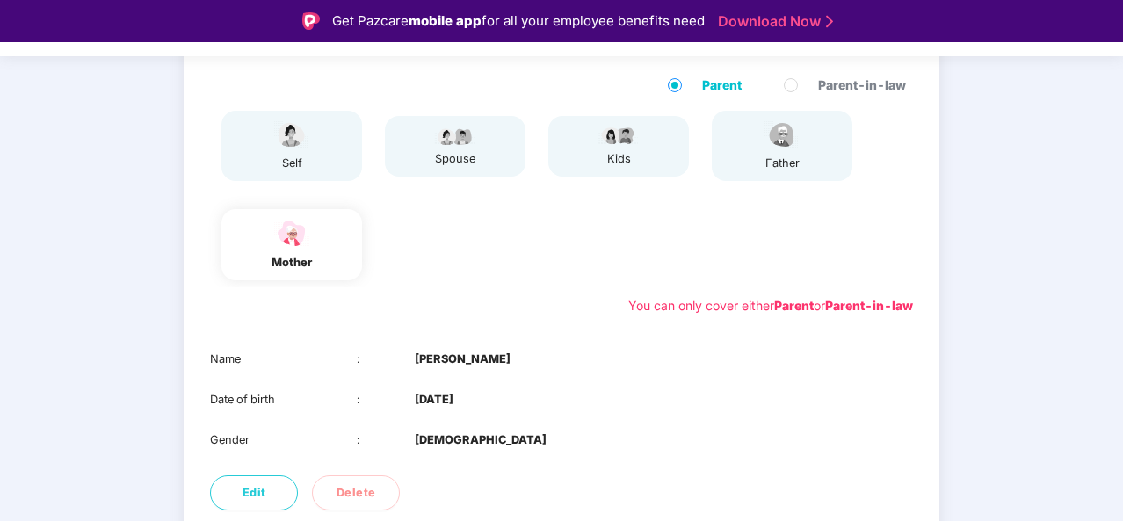
scroll to position [277, 0]
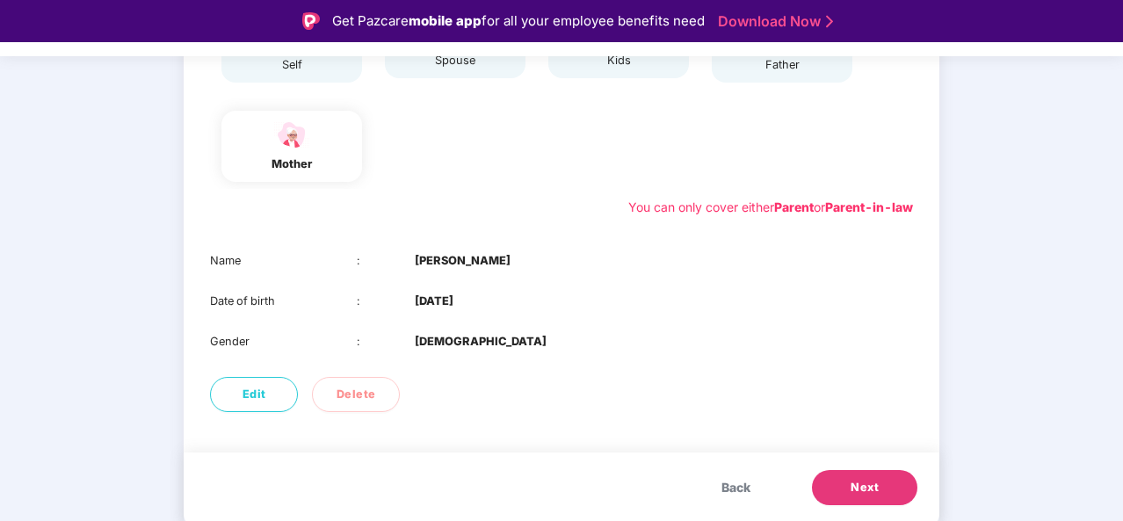
click at [877, 495] on span "Next" at bounding box center [865, 488] width 28 height 18
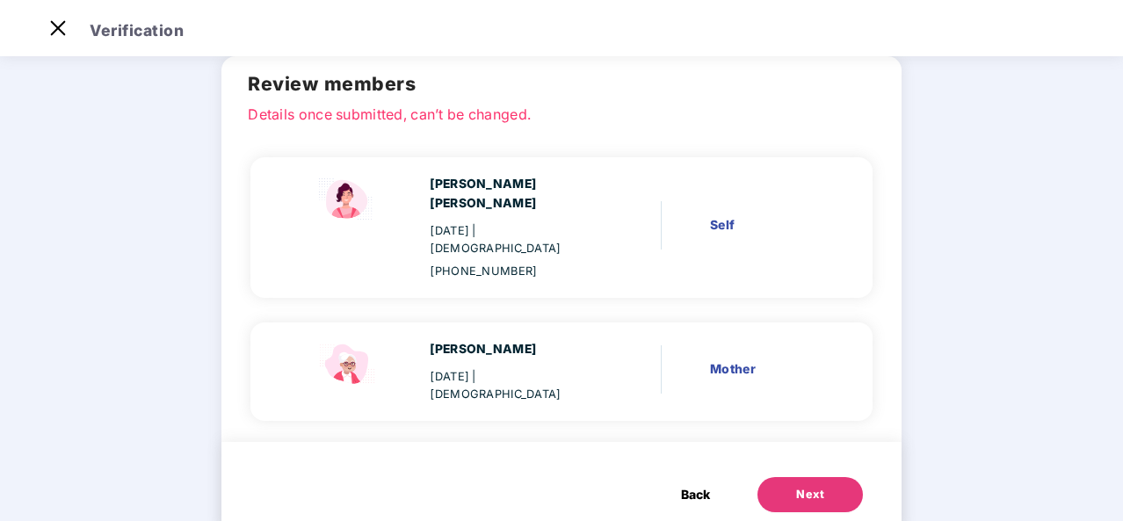
scroll to position [74, 0]
click at [800, 486] on div "Next" at bounding box center [810, 495] width 28 height 18
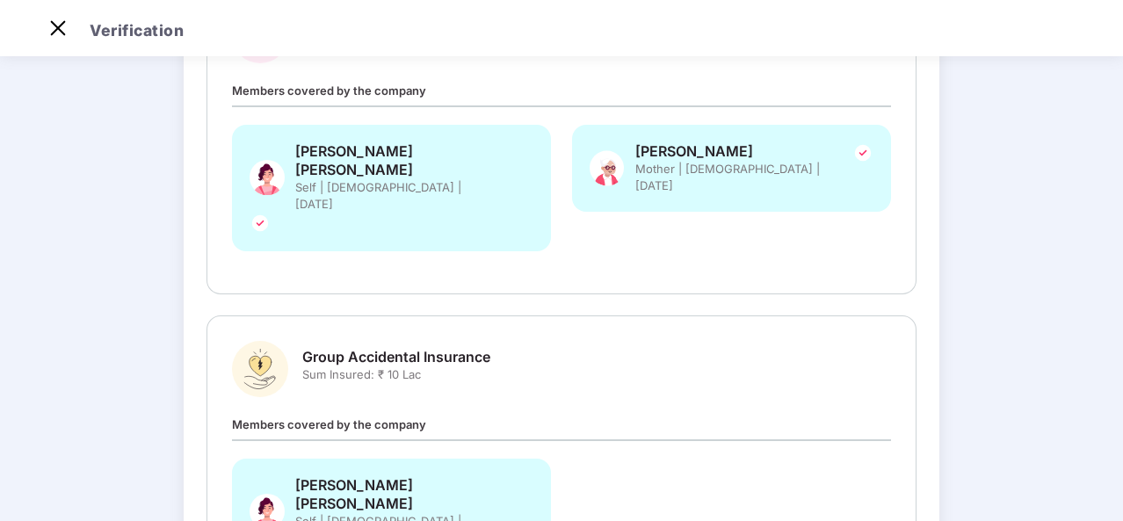
scroll to position [414, 0]
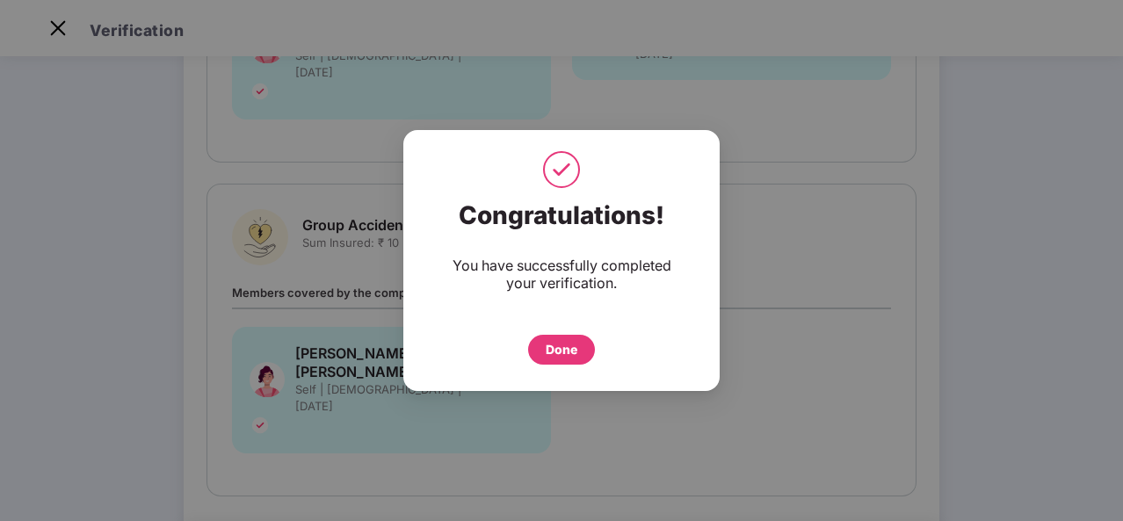
click at [580, 336] on div "Done" at bounding box center [561, 350] width 67 height 30
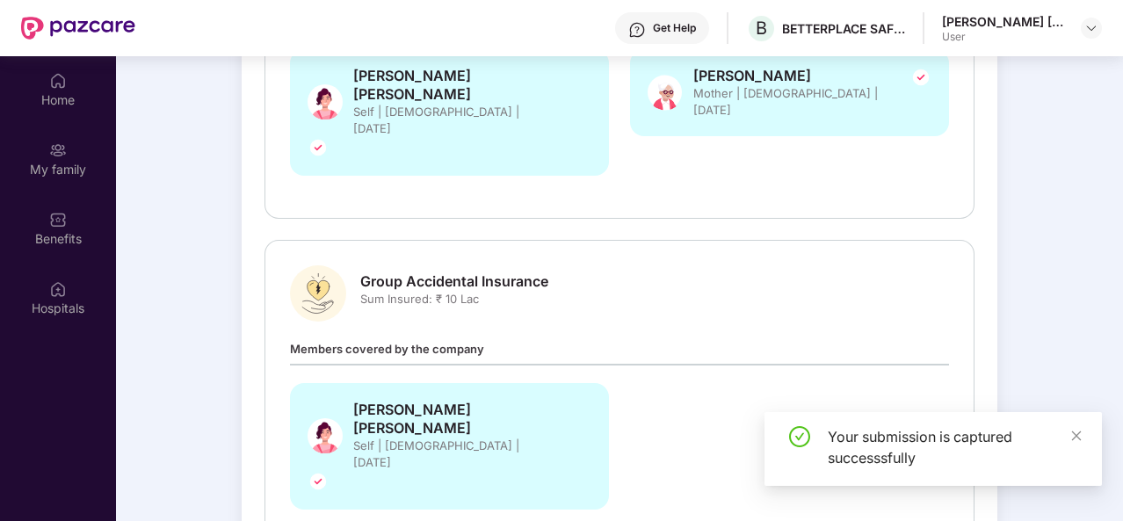
scroll to position [98, 0]
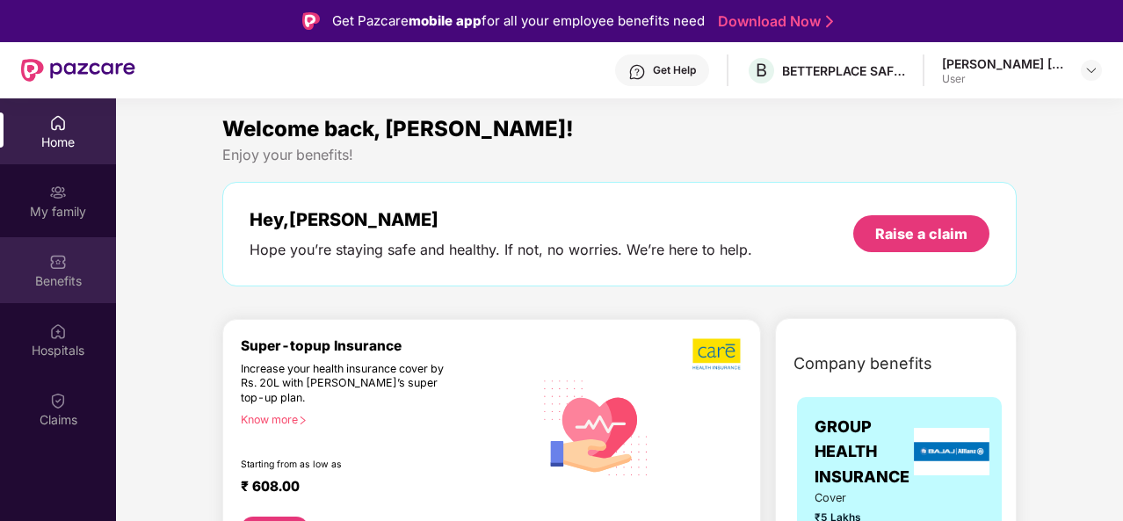
click at [51, 286] on div "Benefits" at bounding box center [58, 281] width 116 height 18
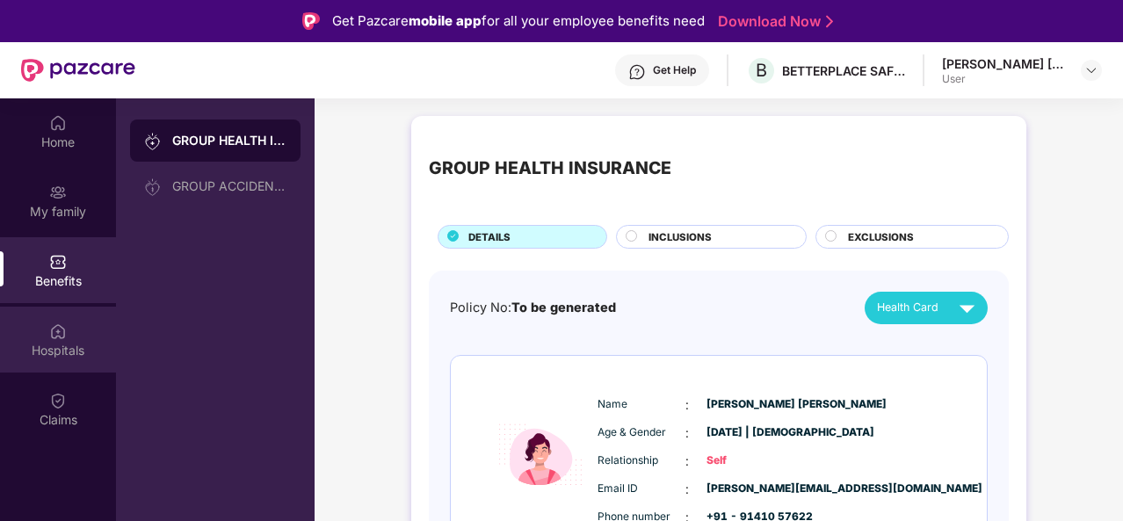
click at [53, 337] on img at bounding box center [58, 332] width 18 height 18
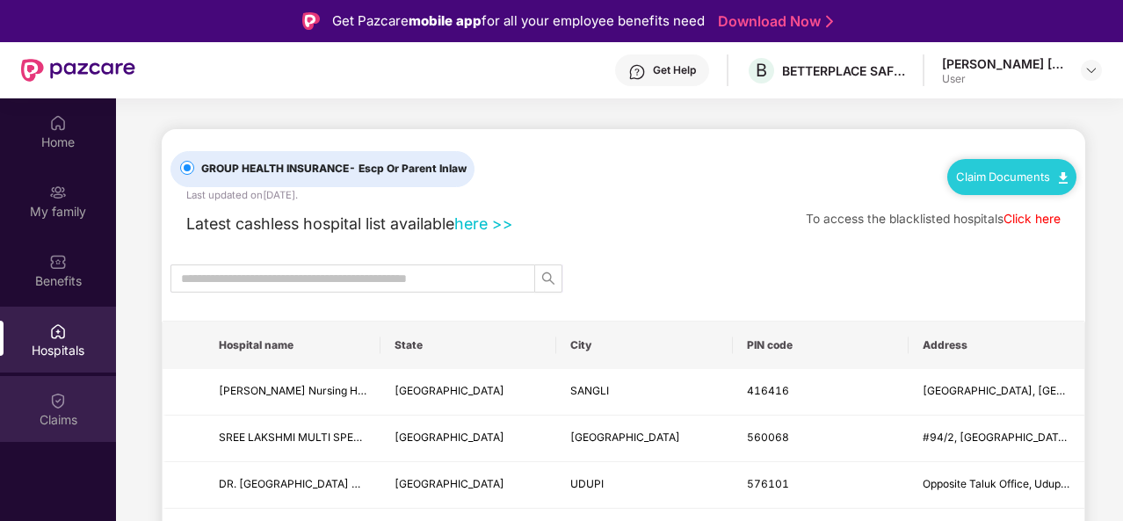
click at [63, 406] on img at bounding box center [58, 401] width 18 height 18
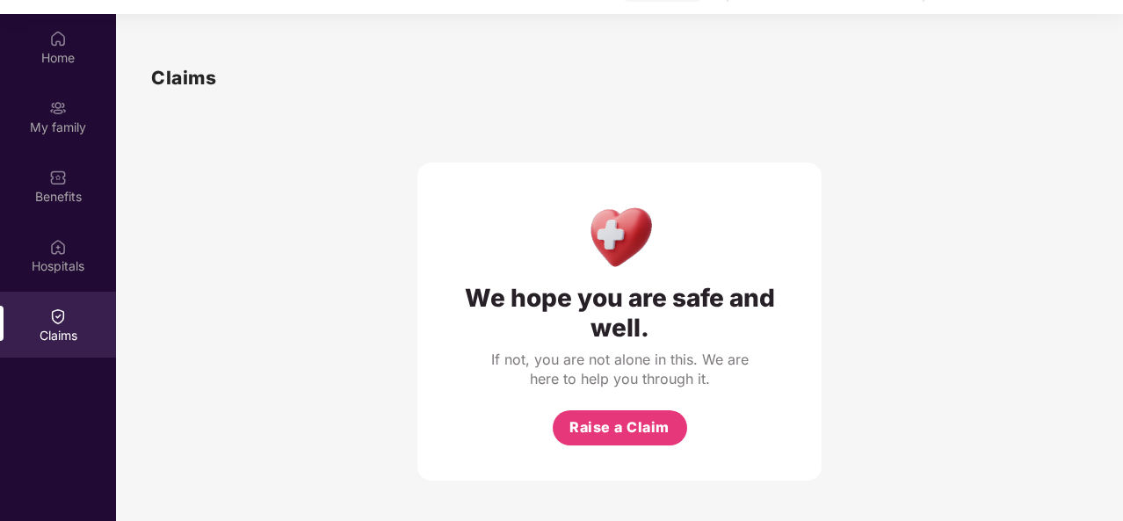
scroll to position [98, 0]
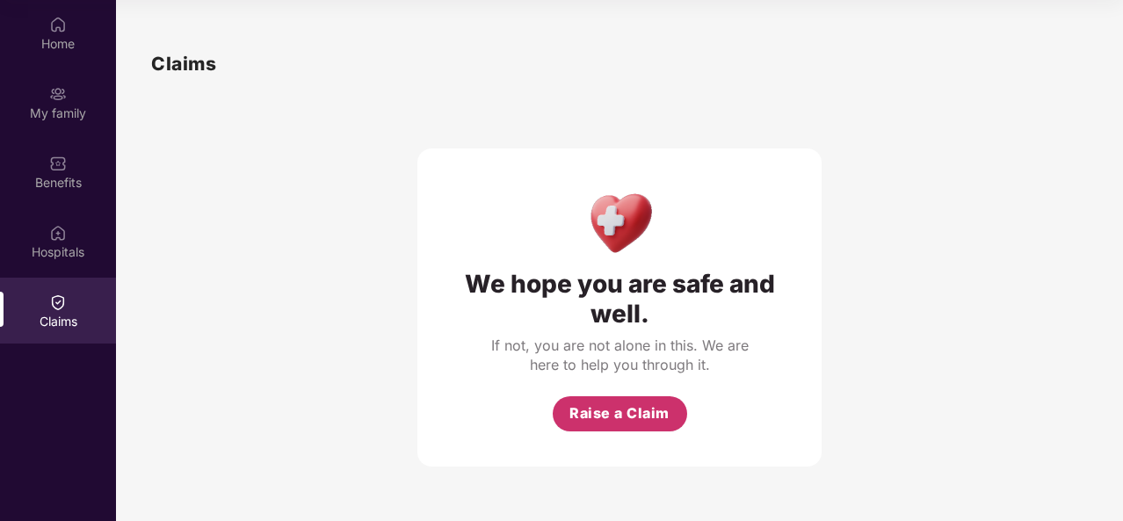
click at [598, 416] on span "Raise a Claim" at bounding box center [619, 414] width 100 height 22
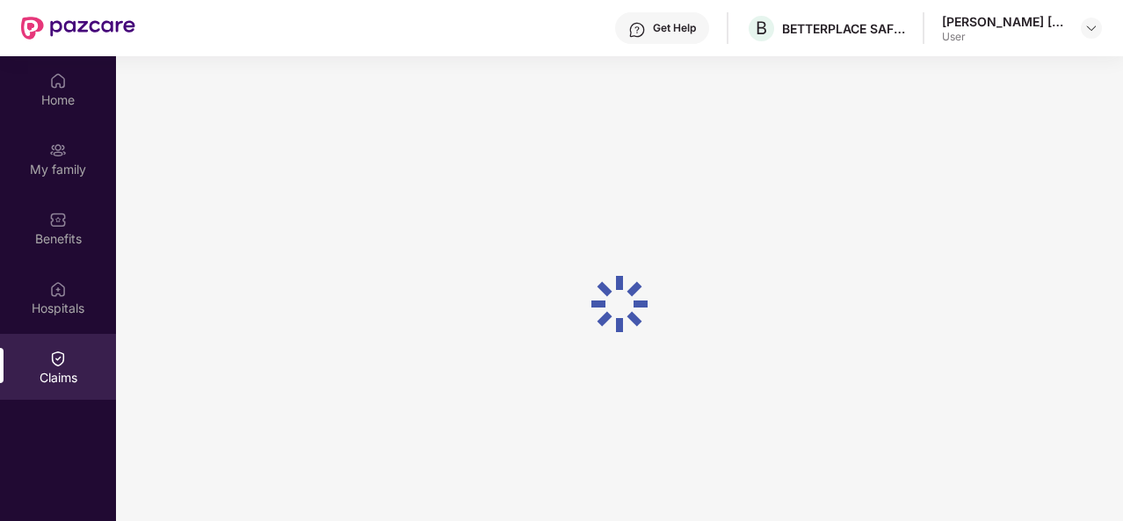
scroll to position [98, 0]
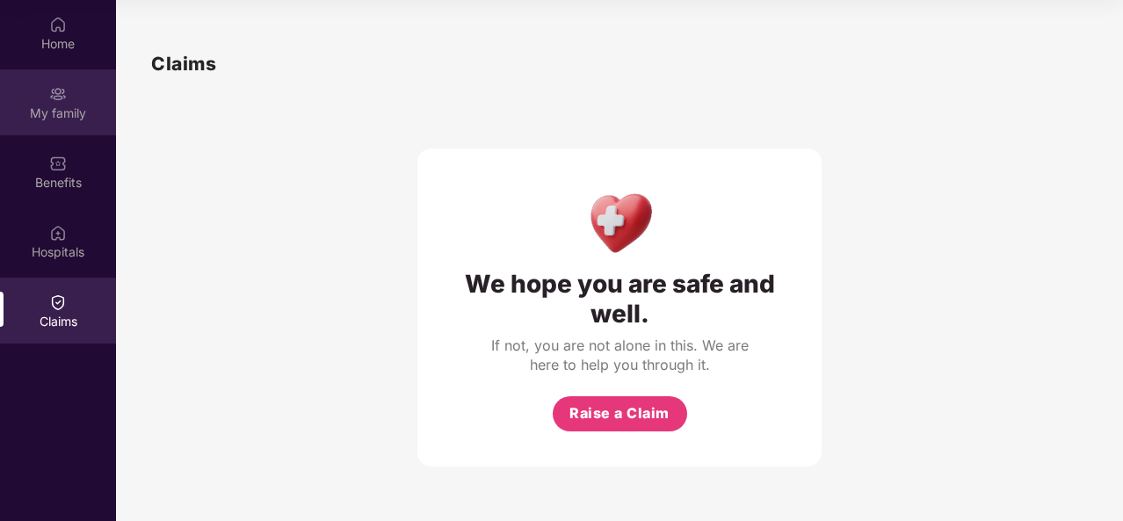
click at [47, 87] on div "My family" at bounding box center [58, 102] width 116 height 66
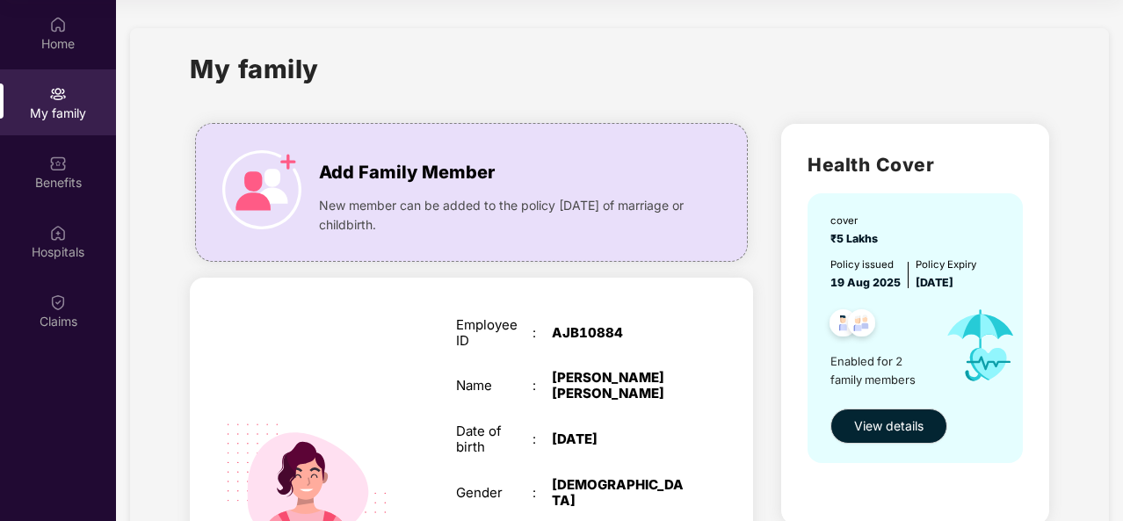
click at [0, 449] on div "Home My family Benefits Hospitals Claims" at bounding box center [58, 260] width 116 height 521
click at [4, 466] on div "Home My family Benefits Hospitals Claims" at bounding box center [58, 260] width 116 height 521
click at [3, 461] on div "Home My family Benefits Hospitals Claims" at bounding box center [58, 260] width 116 height 521
click at [0, 450] on div "Home My family Benefits Hospitals Claims" at bounding box center [58, 260] width 116 height 521
click at [3, 451] on div "Home My family Benefits Hospitals Claims" at bounding box center [58, 260] width 116 height 521
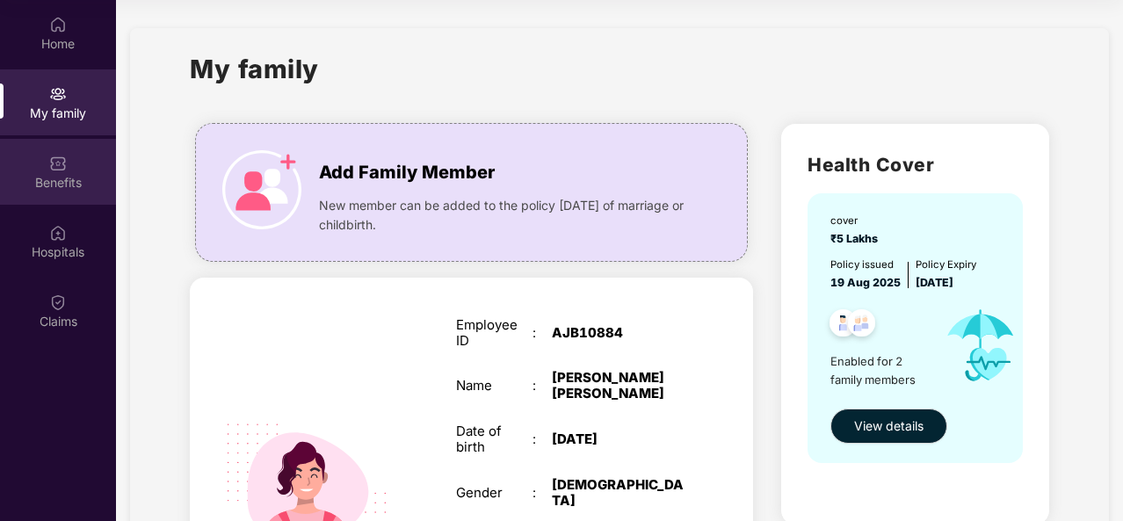
click at [34, 178] on div "Benefits" at bounding box center [58, 183] width 116 height 18
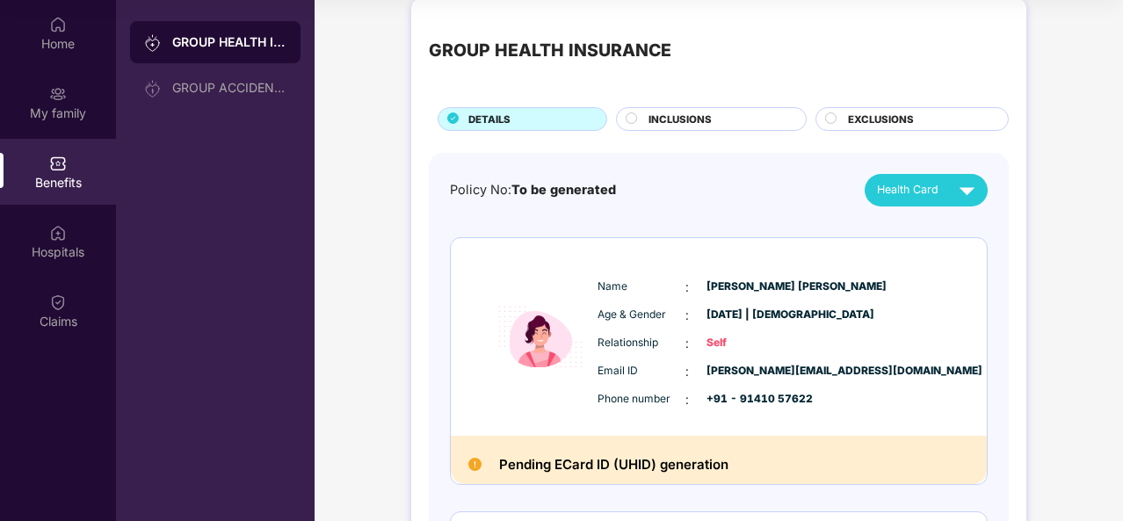
scroll to position [12, 0]
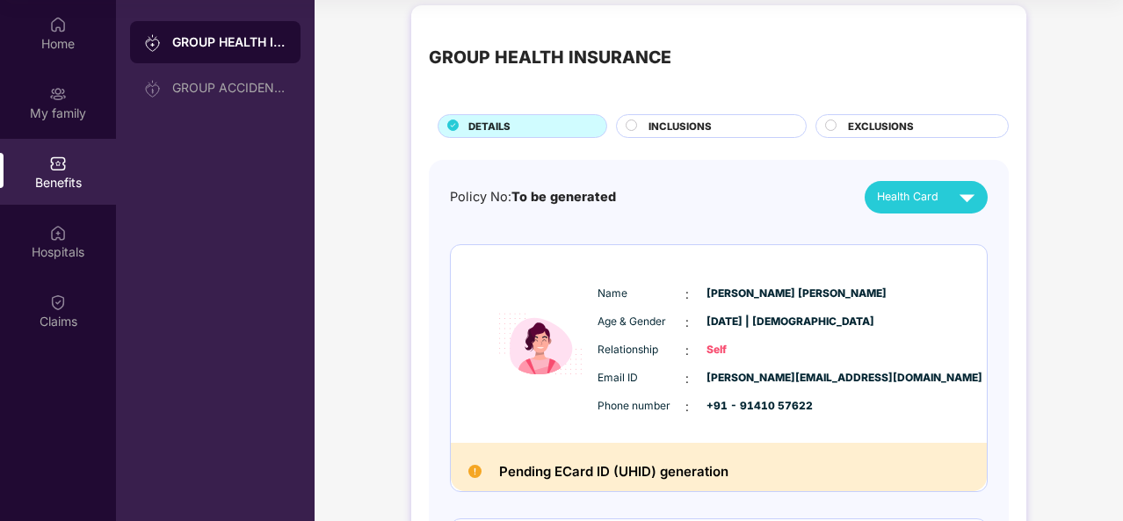
click at [964, 193] on img at bounding box center [967, 197] width 31 height 31
click at [947, 320] on div "Name : [PERSON_NAME] [PERSON_NAME] Age & Gender : [DATE] | [DEMOGRAPHIC_DATA] R…" at bounding box center [772, 350] width 358 height 149
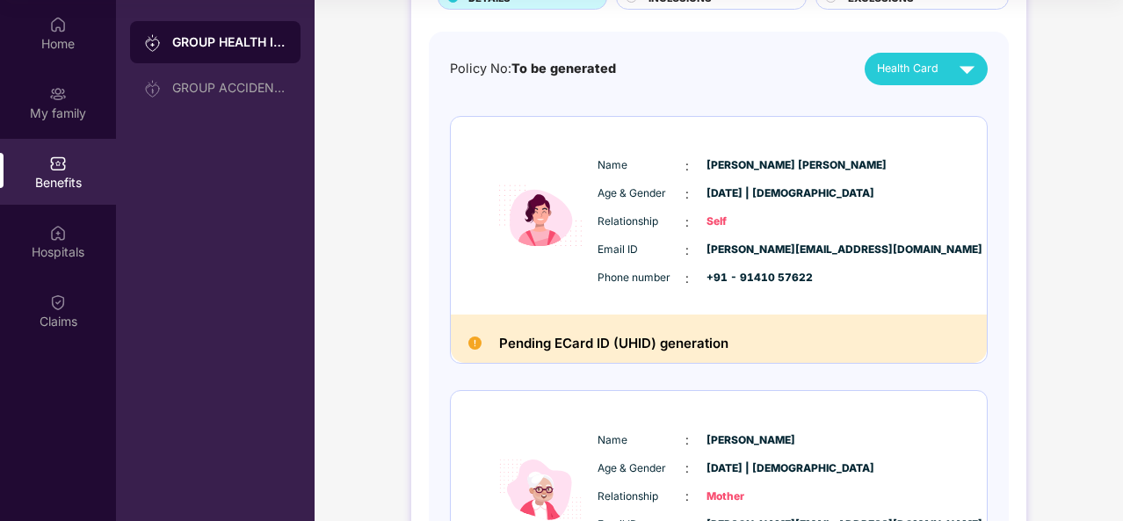
scroll to position [154, 0]
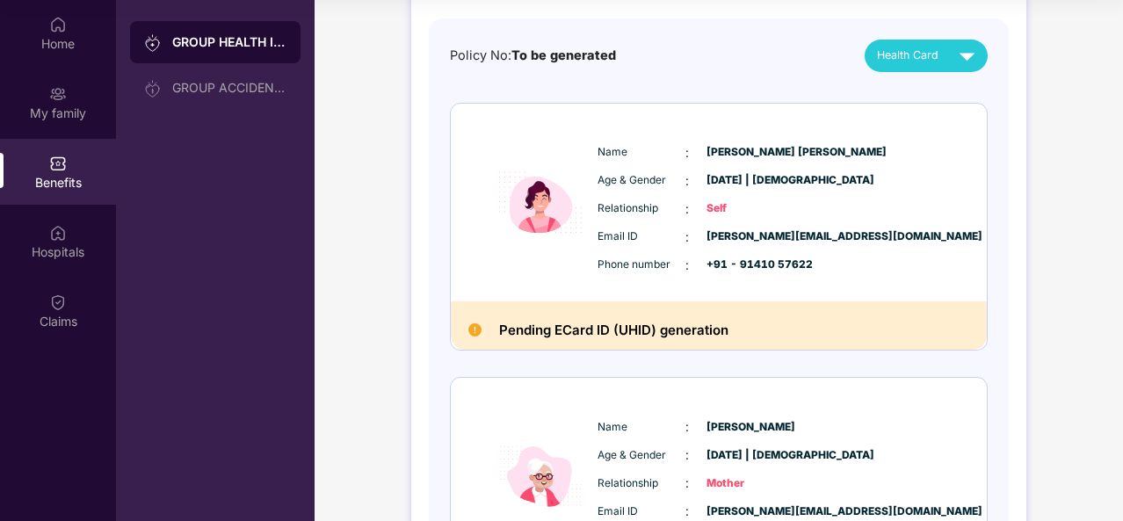
click at [939, 346] on div "Pending ECard ID (UHID) generation" at bounding box center [719, 325] width 536 height 49
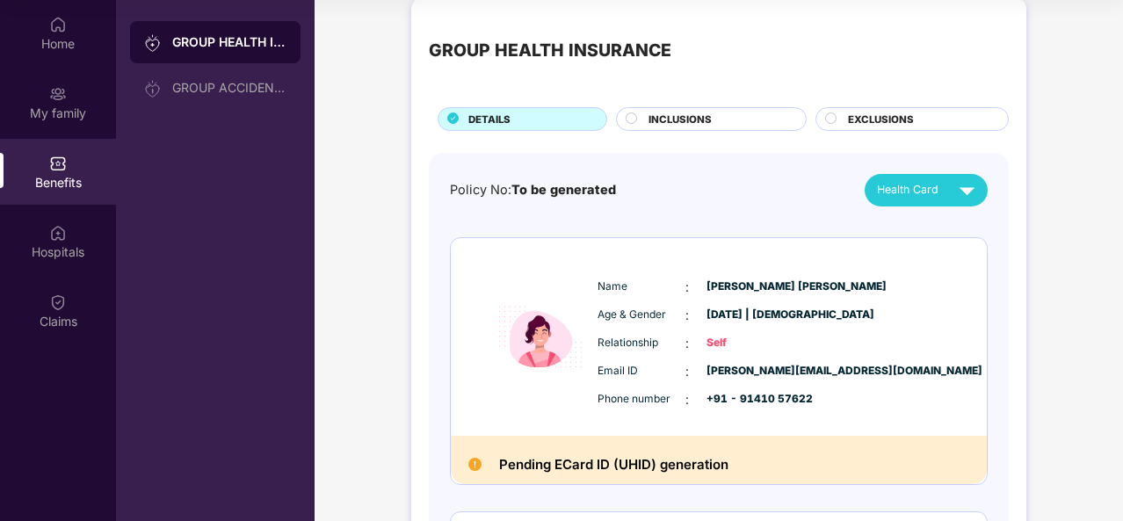
scroll to position [0, 0]
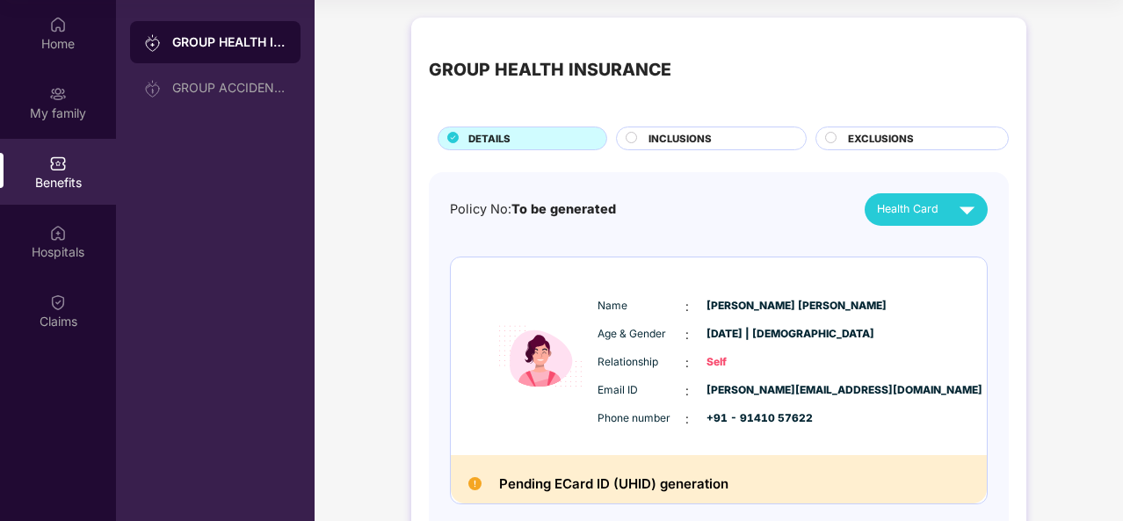
click at [959, 206] on img at bounding box center [967, 209] width 31 height 31
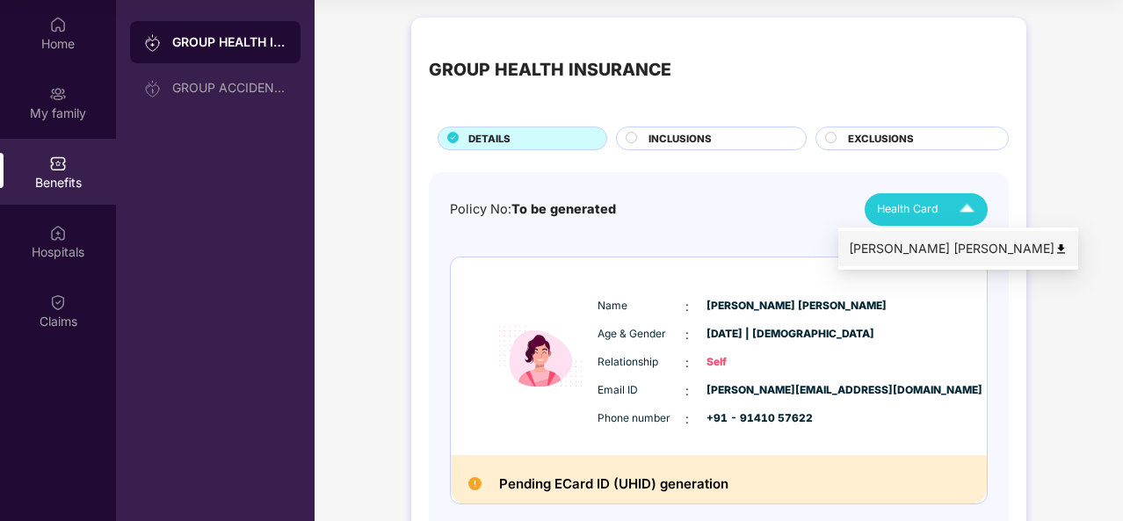
click at [953, 250] on div "[PERSON_NAME] [PERSON_NAME]" at bounding box center [958, 248] width 219 height 19
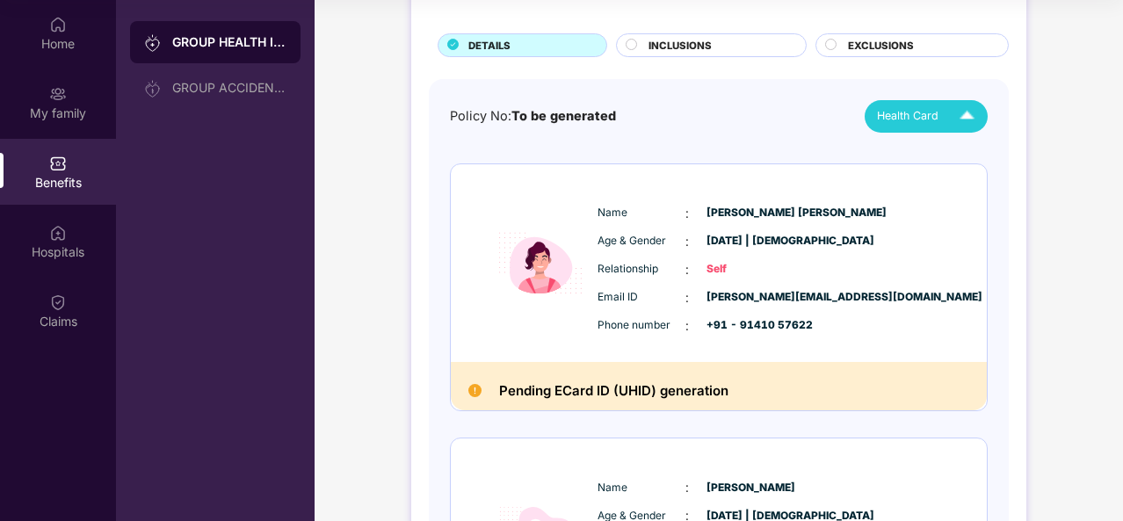
scroll to position [90, 0]
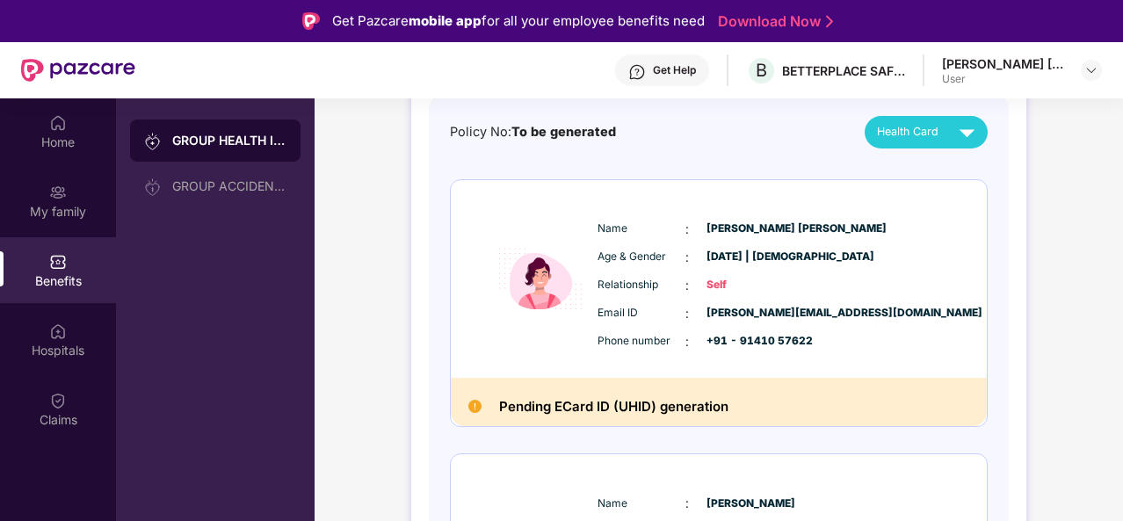
scroll to position [179, 0]
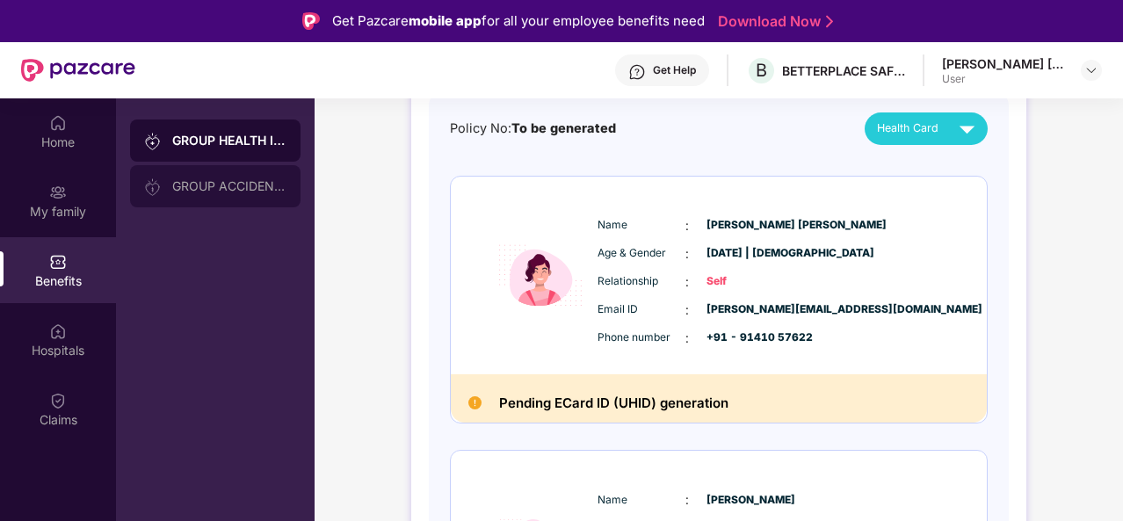
click at [242, 186] on div "GROUP ACCIDENTAL INSURANCE" at bounding box center [229, 186] width 114 height 14
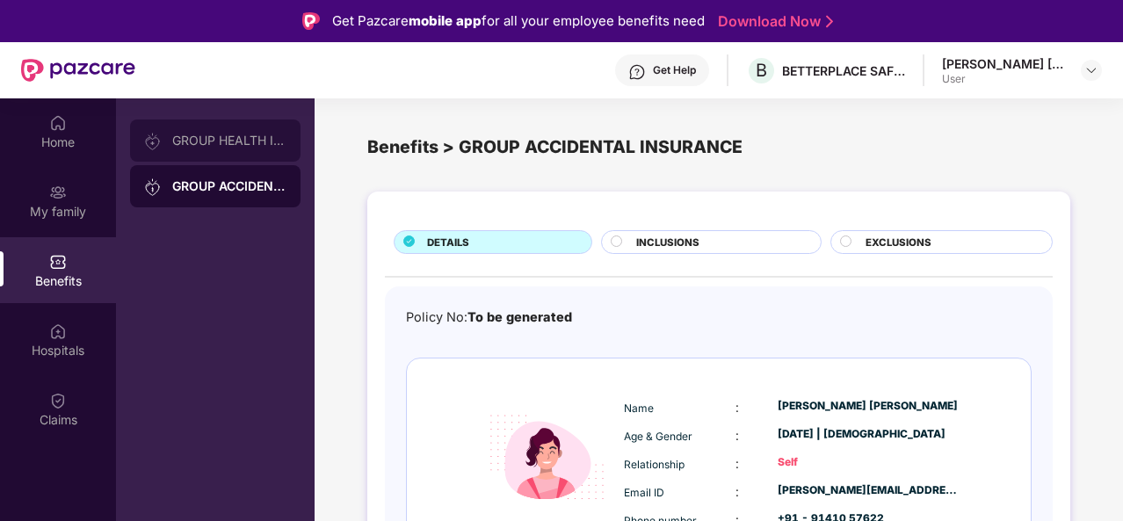
click at [235, 138] on div "GROUP HEALTH INSURANCE" at bounding box center [229, 141] width 114 height 14
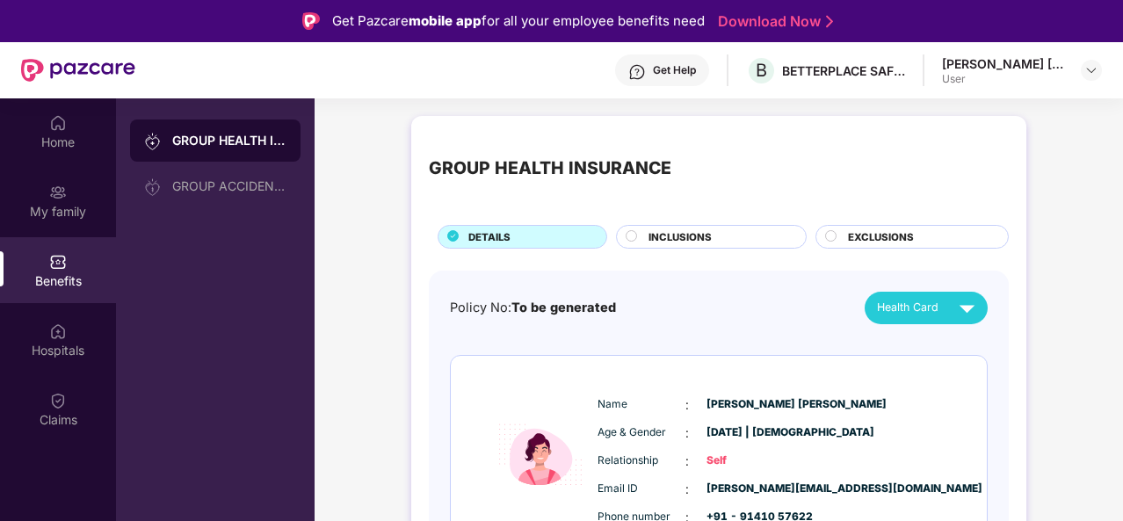
click at [726, 231] on div "INCLUSIONS" at bounding box center [718, 238] width 157 height 18
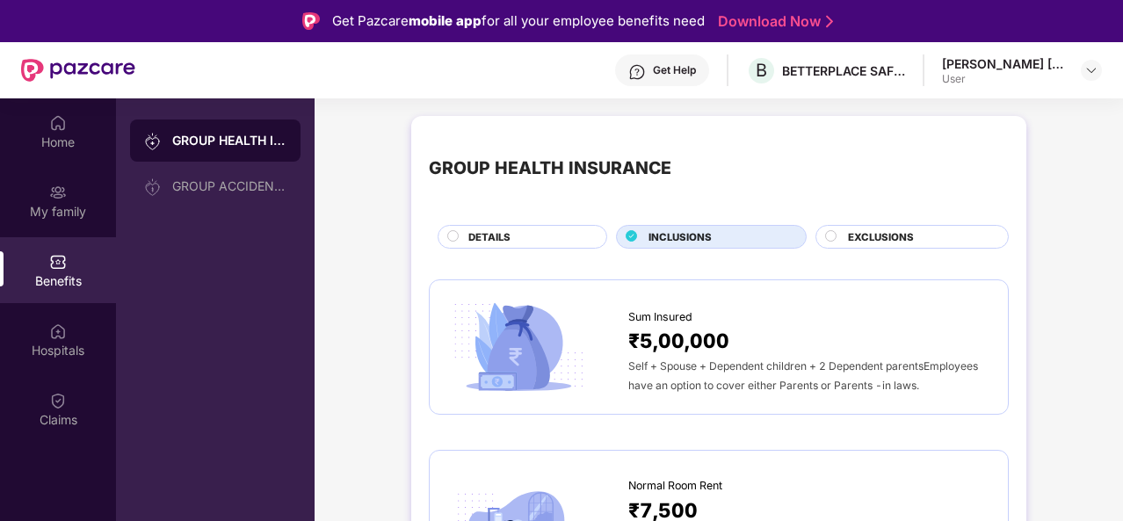
click at [976, 229] on div "EXCLUSIONS" at bounding box center [919, 238] width 160 height 18
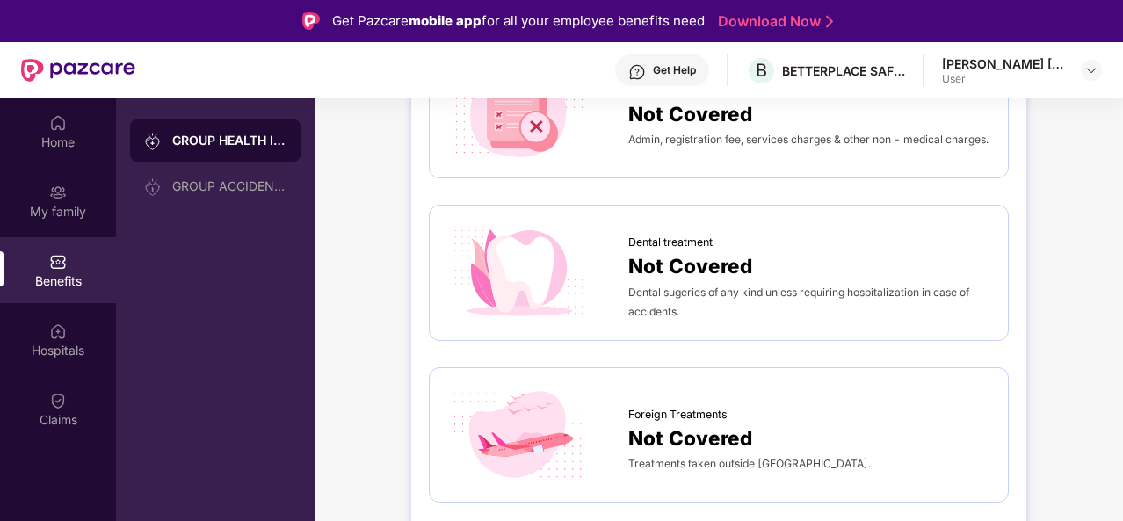
scroll to position [561, 0]
